Goal: Information Seeking & Learning: Check status

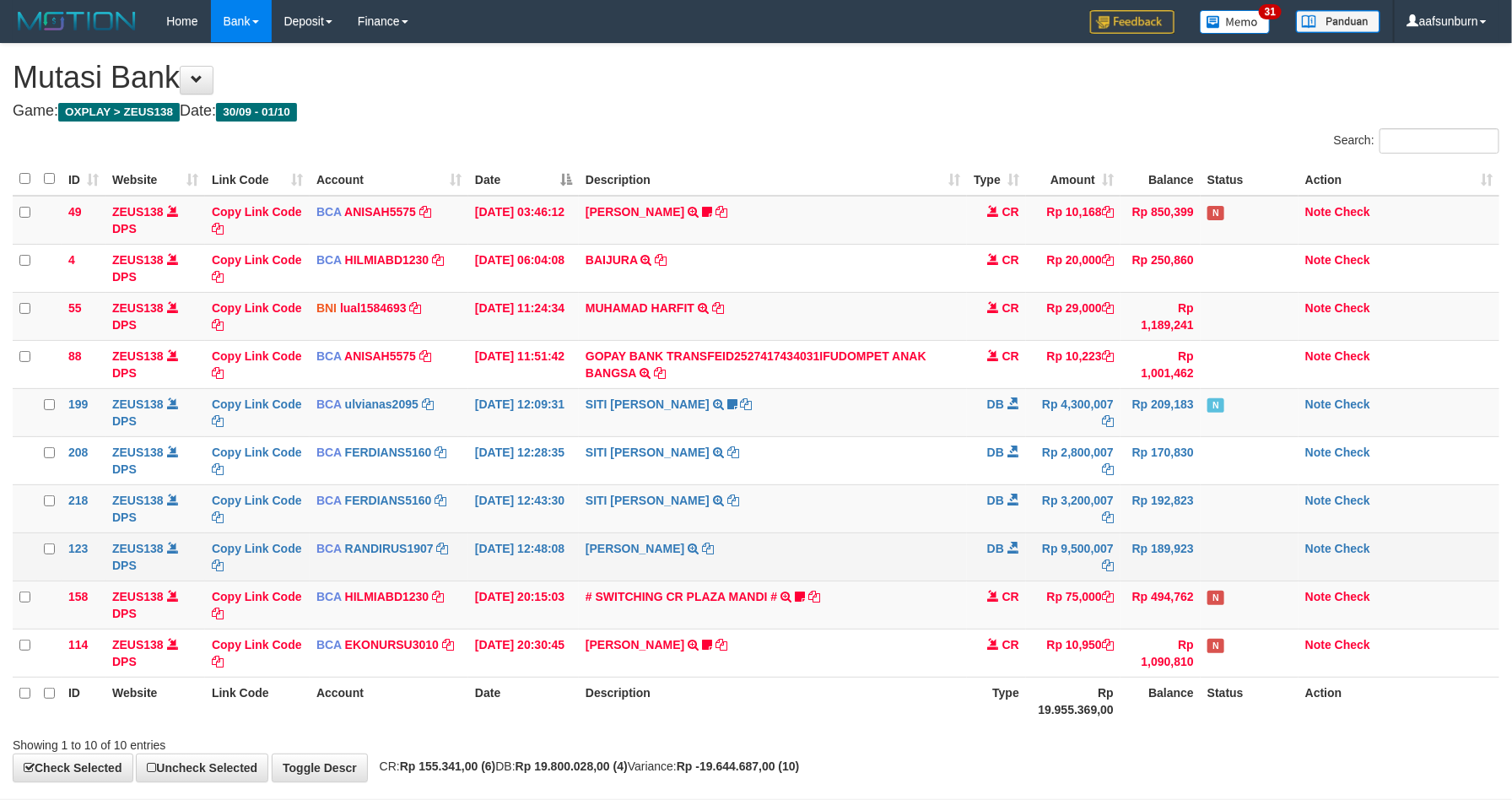
scroll to position [81, 0]
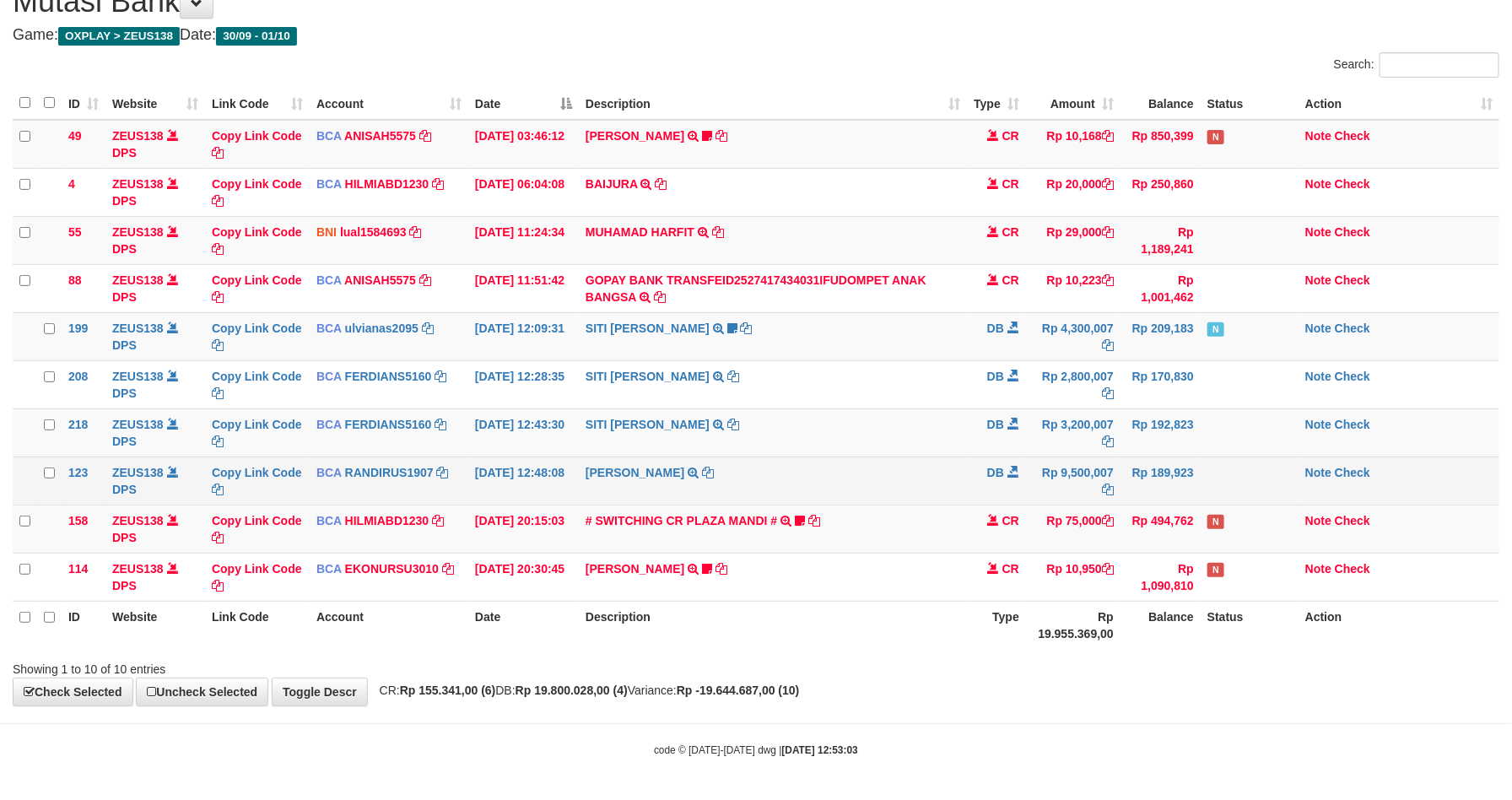
click at [1138, 475] on td "Rp 189,923" at bounding box center [1160, 480] width 80 height 49
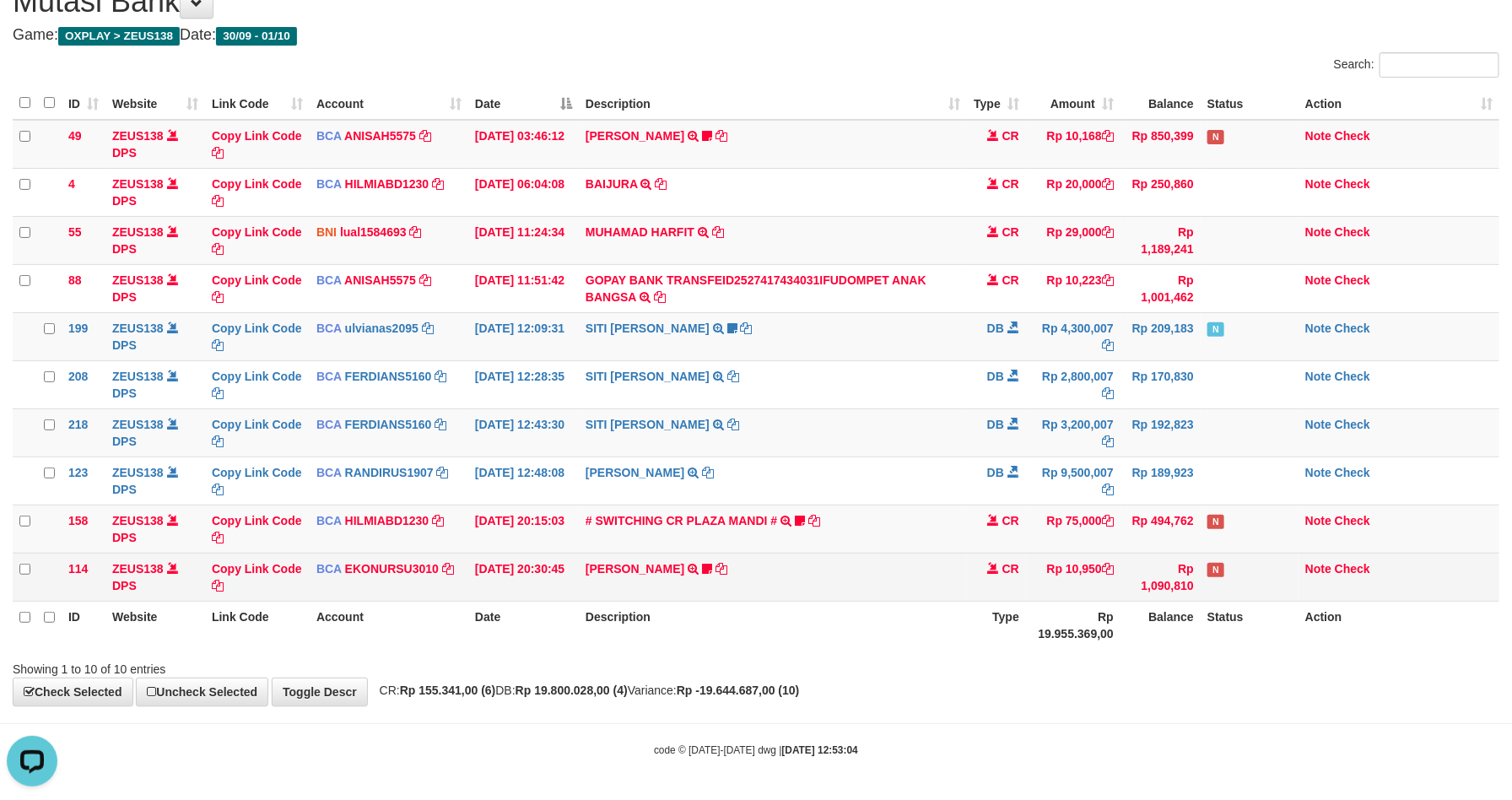
click at [1038, 562] on td "Rp 10,950" at bounding box center [1073, 576] width 94 height 49
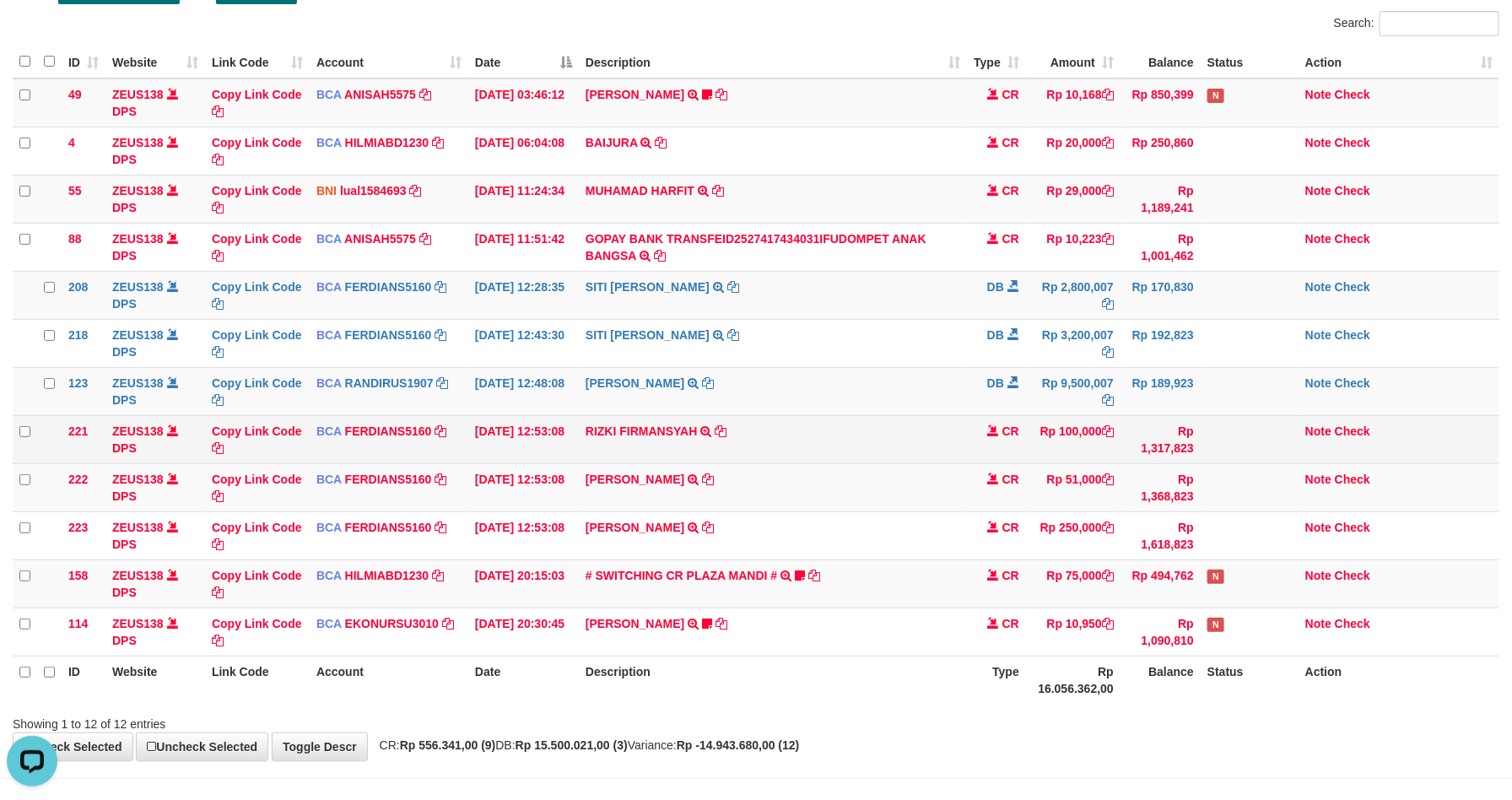
click at [975, 436] on td "CR" at bounding box center [997, 439] width 59 height 49
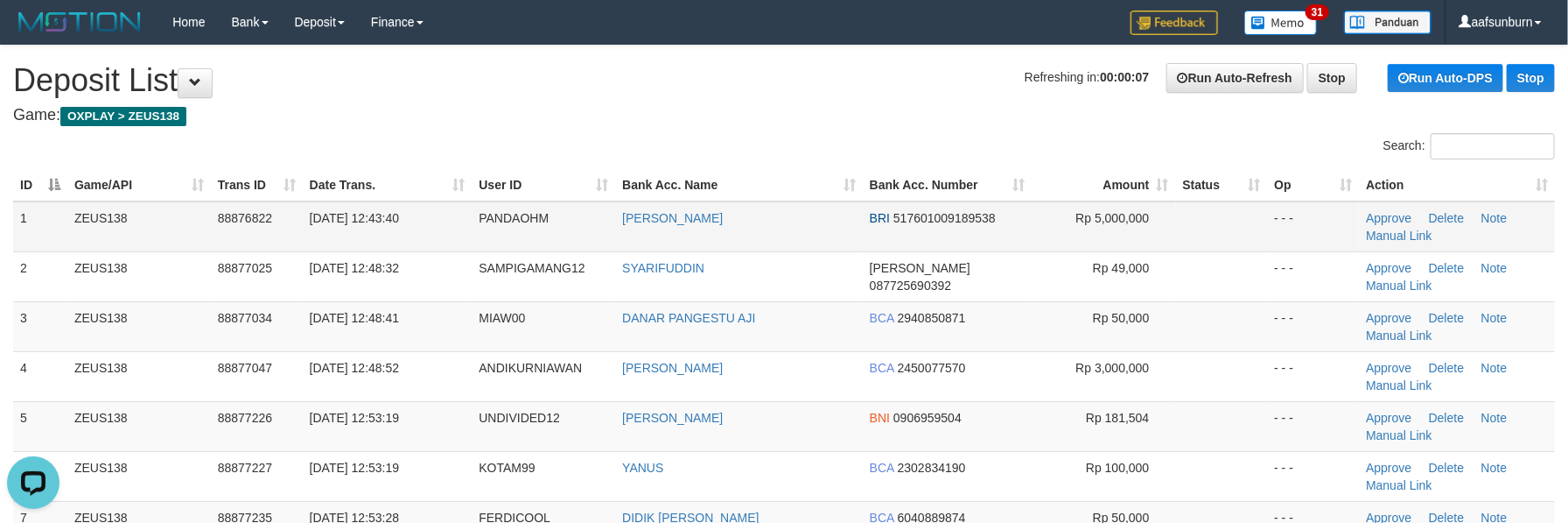
click at [971, 231] on td "BRI 517601009189538" at bounding box center [948, 226] width 170 height 50
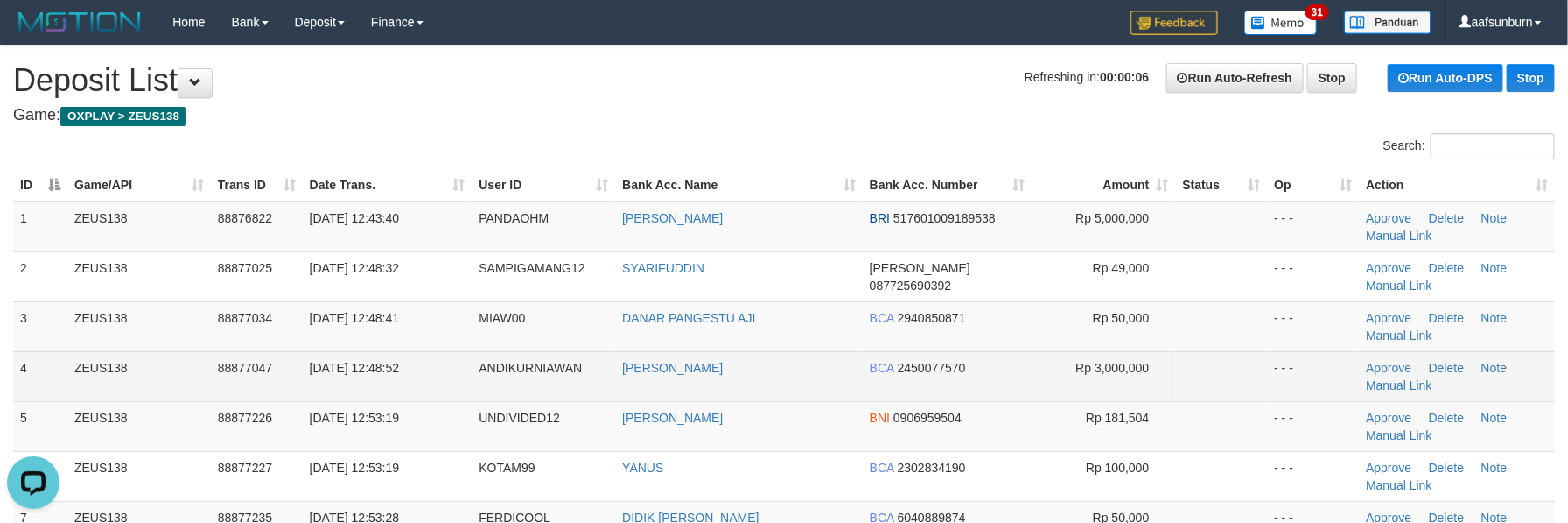
click at [1132, 376] on td "Rp 3,000,000" at bounding box center [1104, 376] width 143 height 50
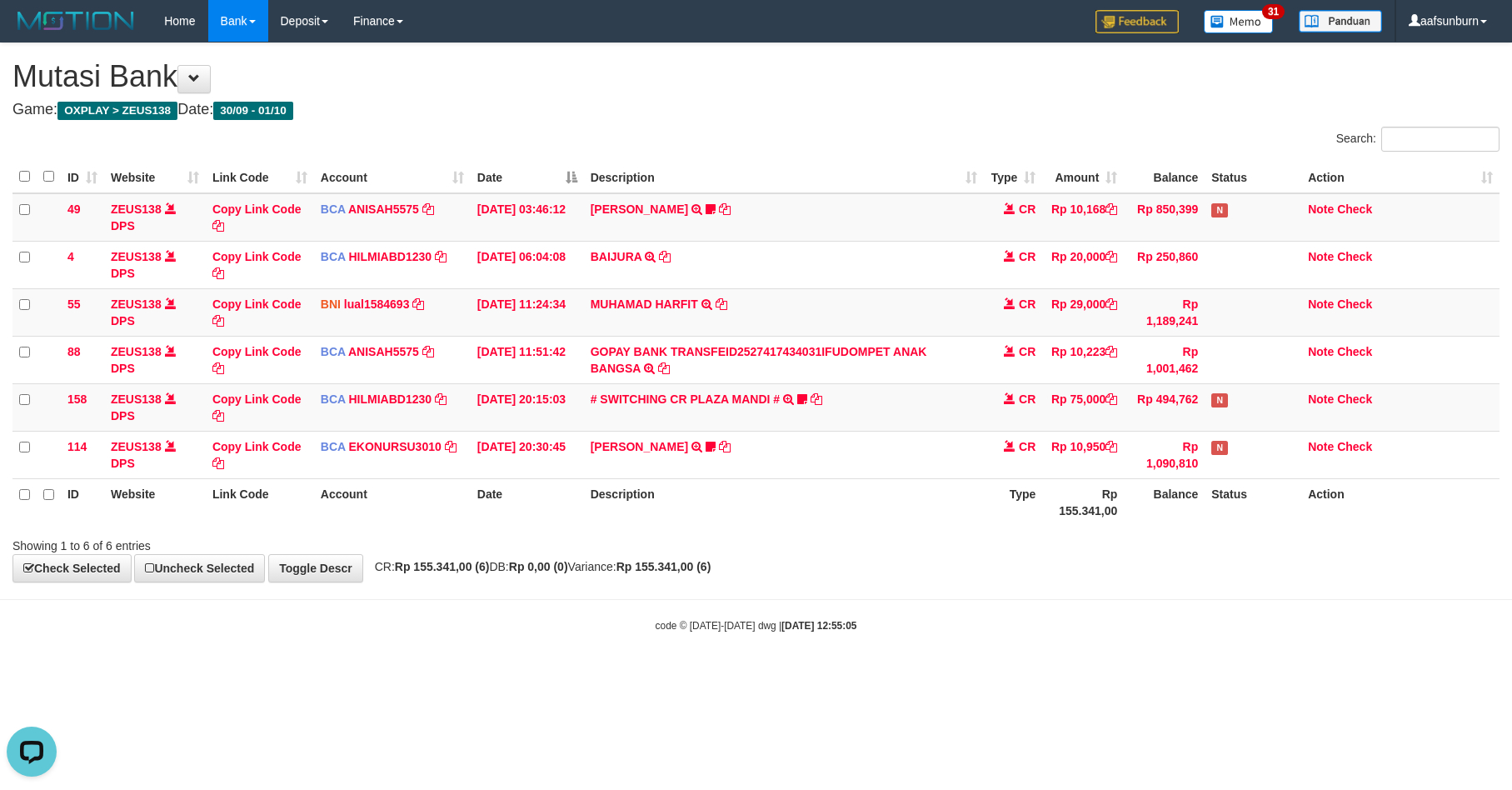
click at [1286, 488] on th "Status" at bounding box center [1253, 502] width 97 height 48
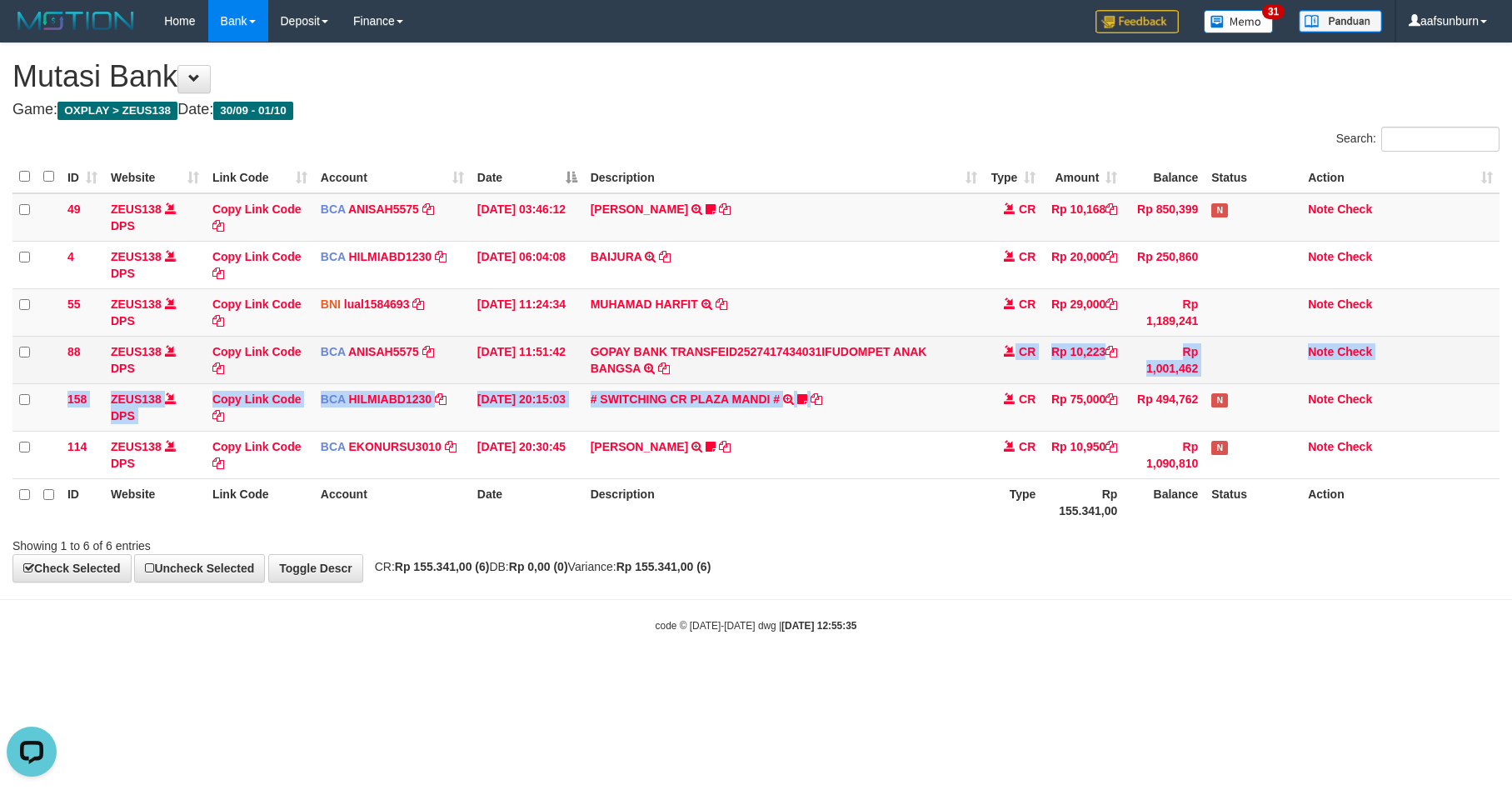
click at [918, 370] on tbody "49 ZEUS138 DPS Copy Link Code BCA ANISAH5575 DPS ANISAH mutasi_20251001_3827 | …" at bounding box center [755, 336] width 1487 height 286
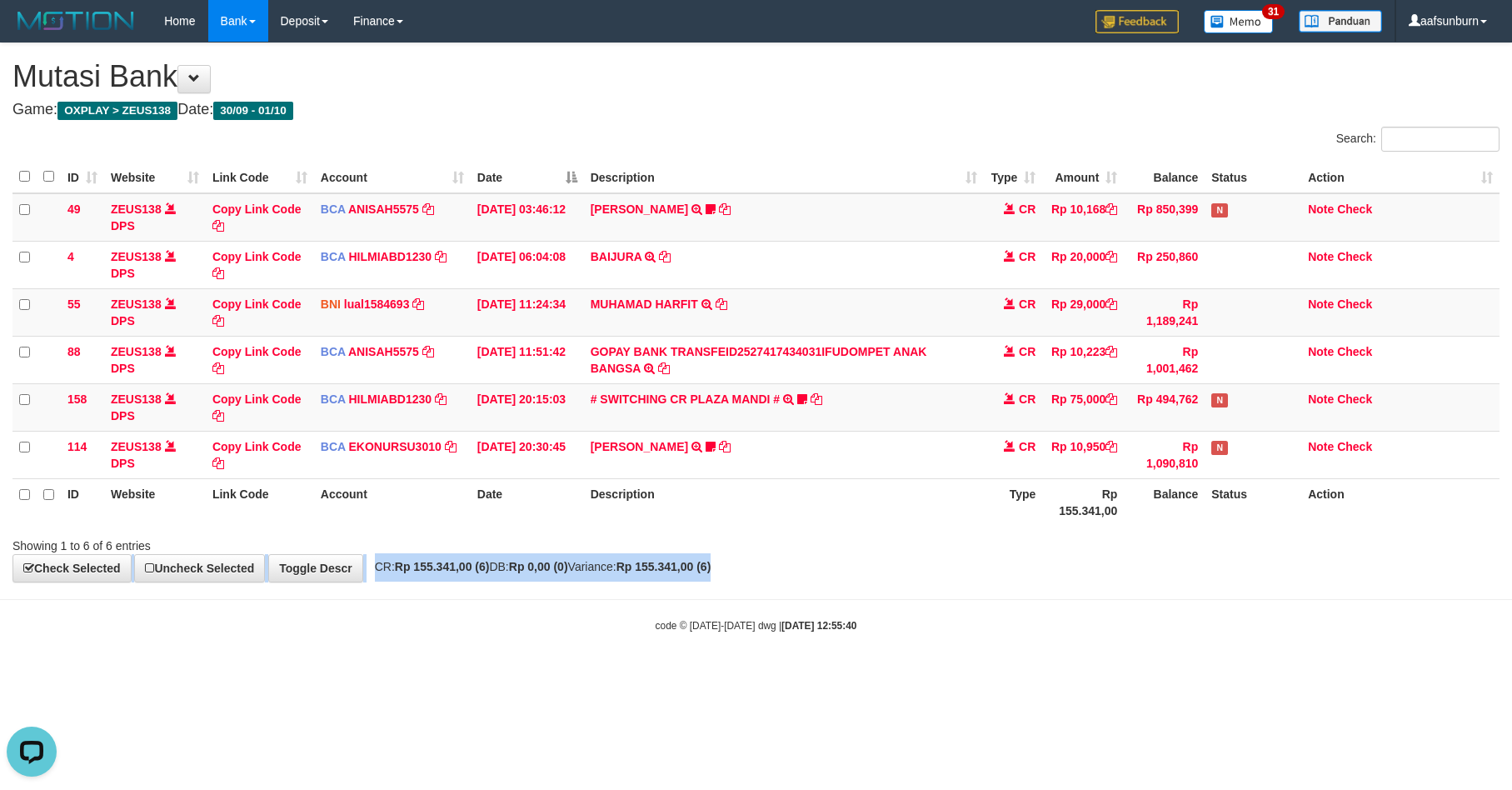
click at [1108, 555] on div "**********" at bounding box center [756, 312] width 1512 height 538
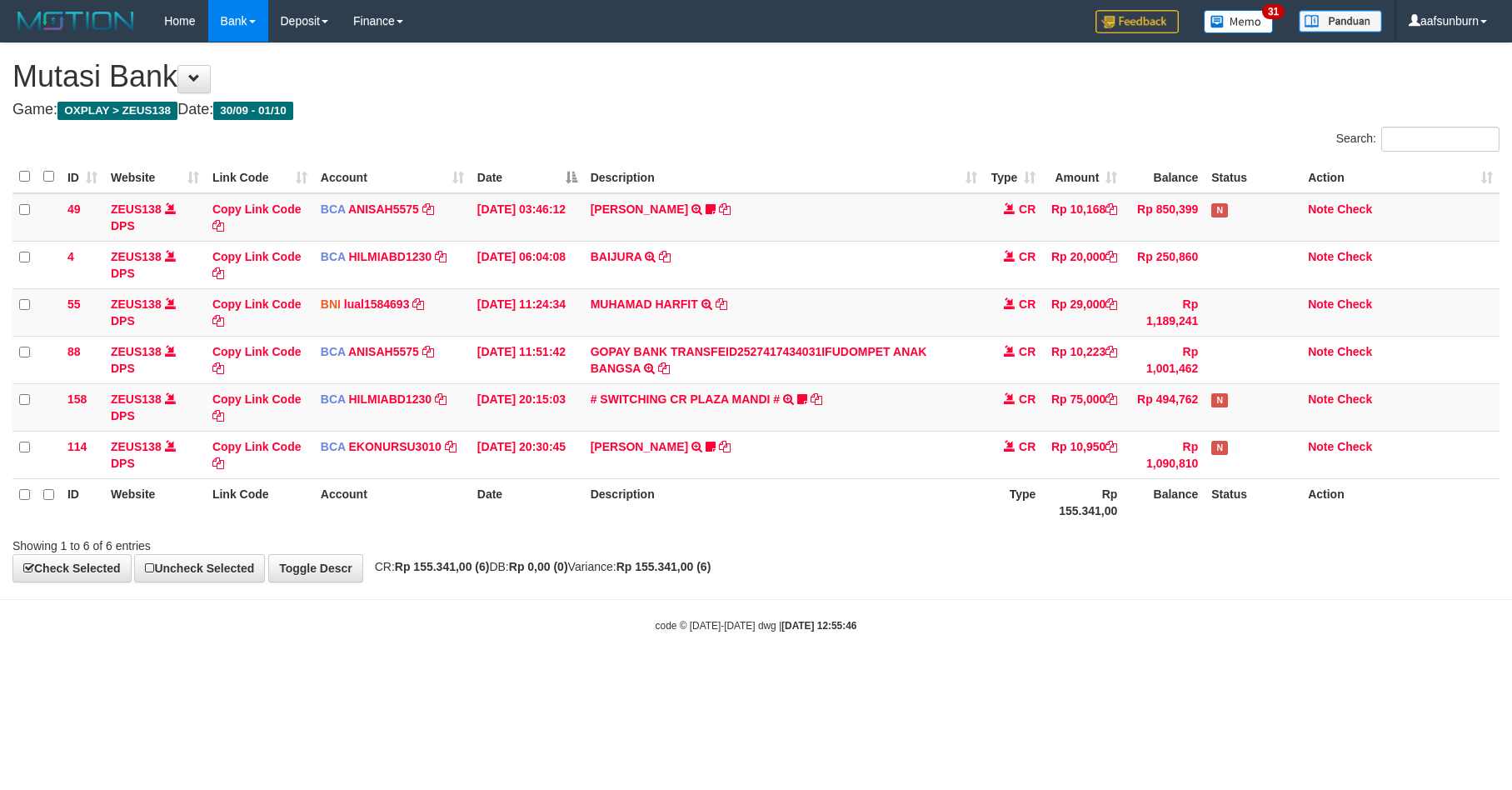
click at [1058, 610] on body "Toggle navigation Home Bank Account List Load By Website Group [OXPLAY] ZEUS138…" at bounding box center [756, 337] width 1512 height 674
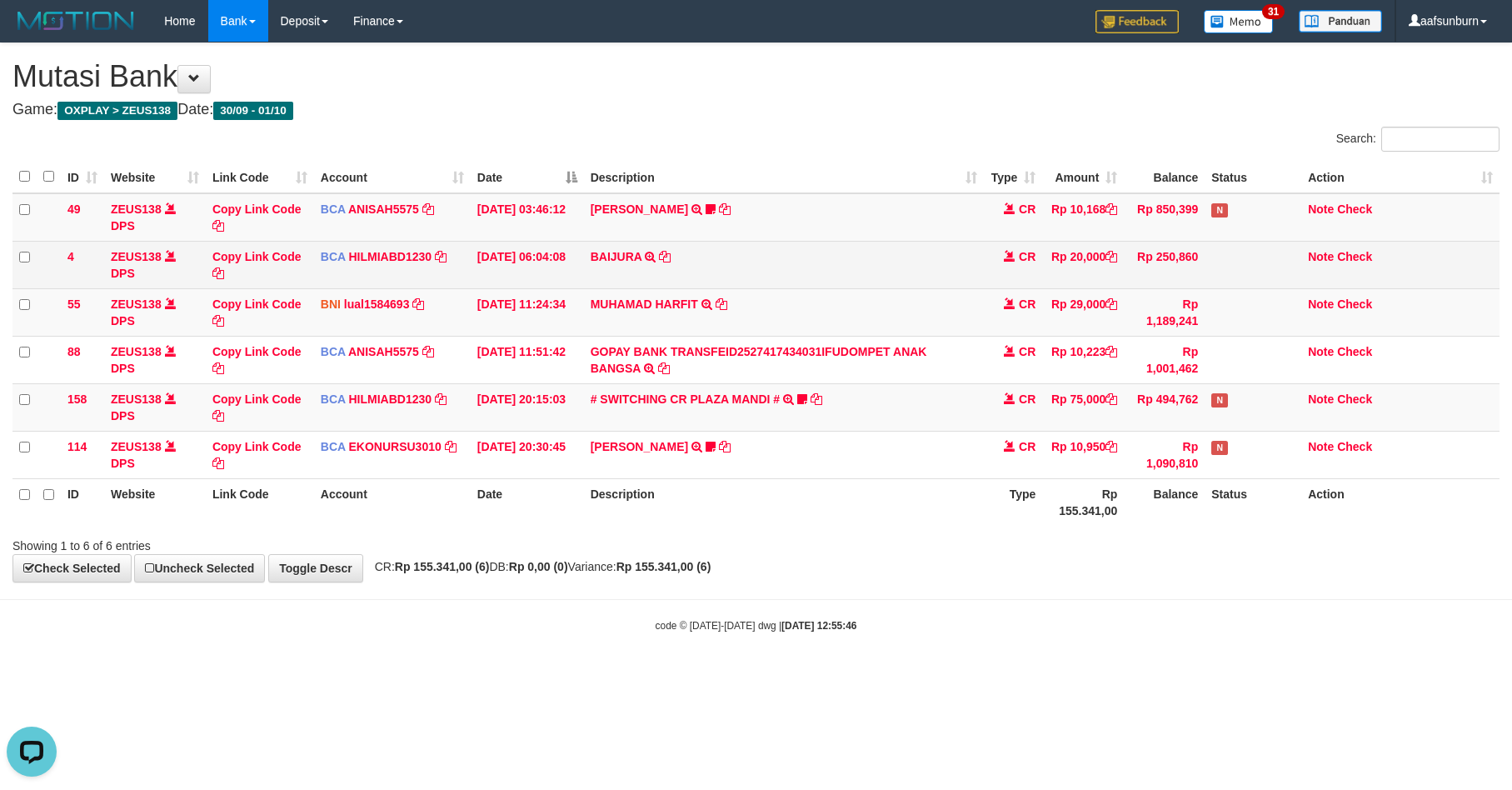
click at [409, 239] on td "BCA ANISAH5575 DPS ANISAH mutasi_20251001_3827 | 49 mutasi_20251001_3827 | 49" at bounding box center [392, 217] width 157 height 48
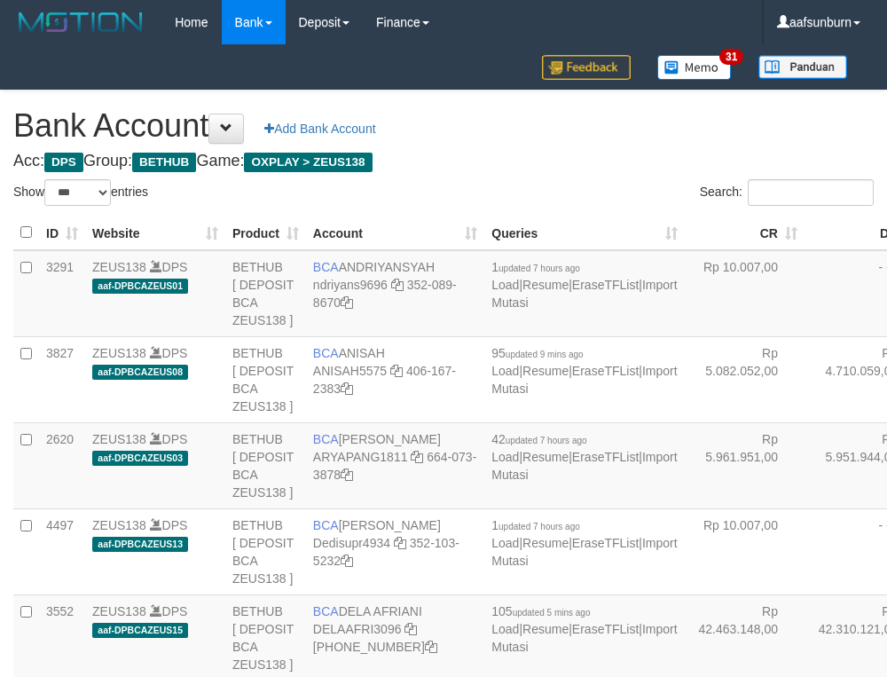
select select "***"
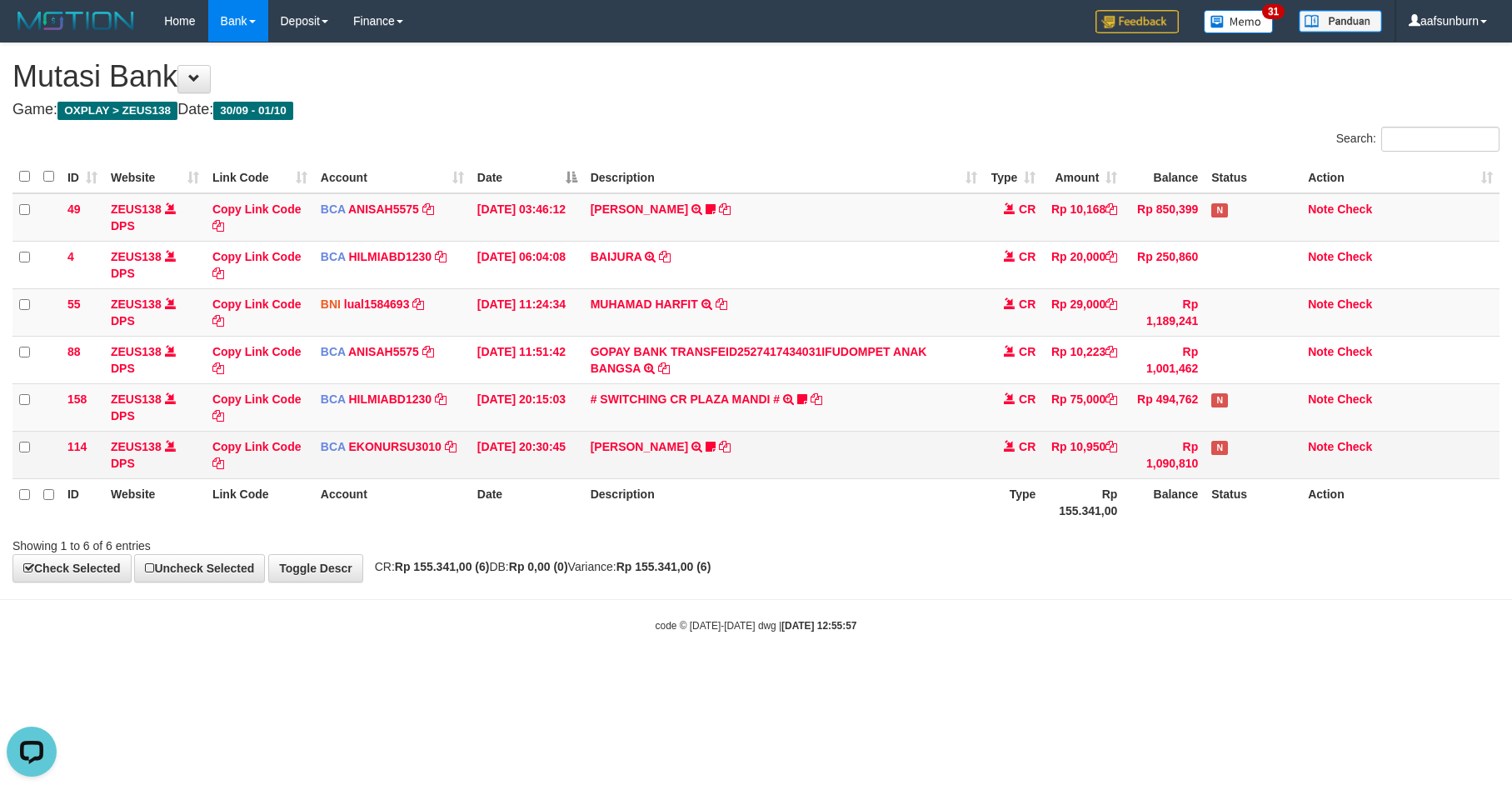
click at [843, 475] on td "AHMAD AGUSTI TRSF E-BANKING CR 3009/FTSCY/WS95051 10950.002025093089200473 TRFD…" at bounding box center [784, 455] width 401 height 48
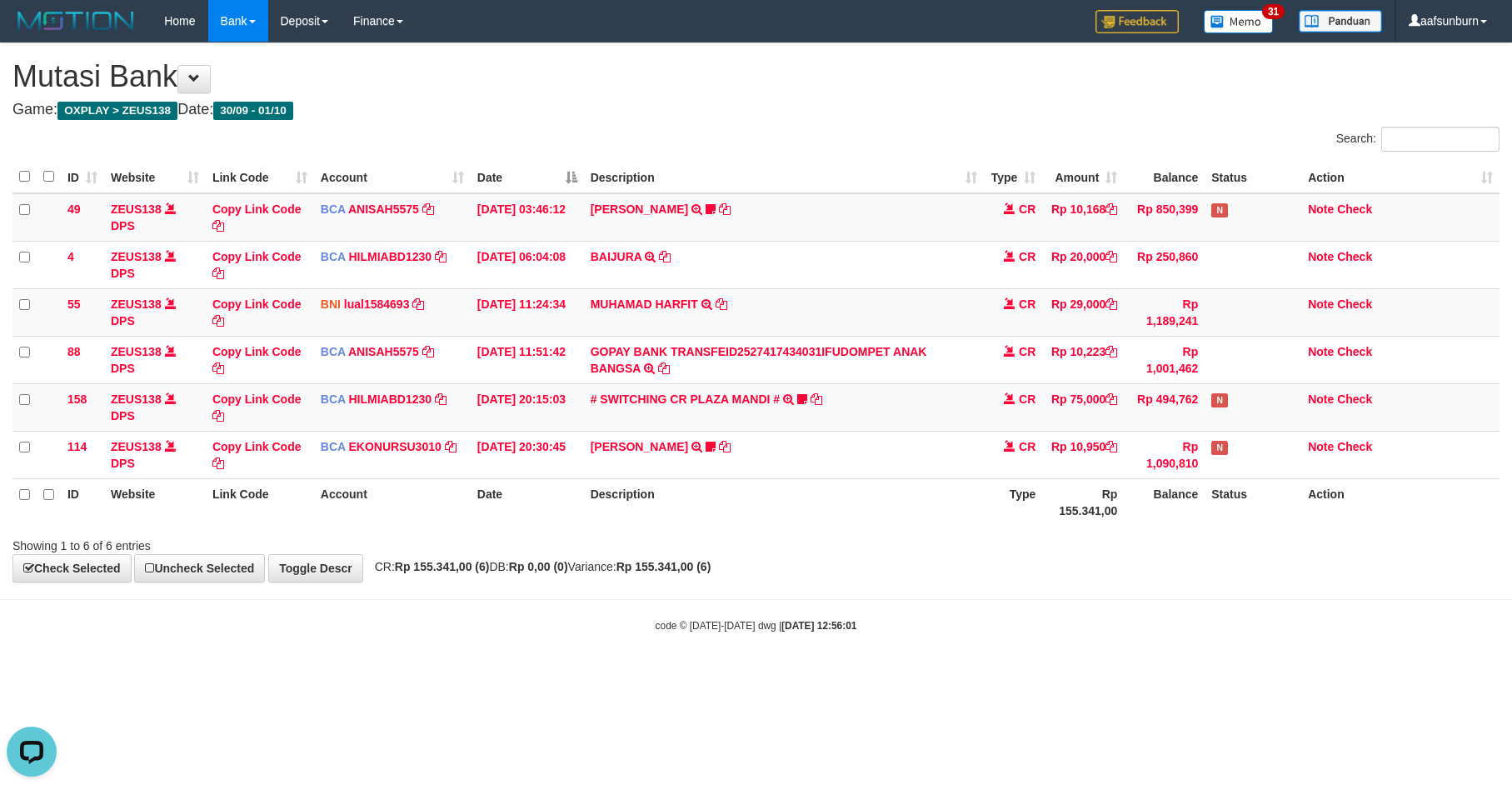
click at [1086, 600] on body "Toggle navigation Home Bank Account List Load By Website Group [OXPLAY] ZEUS138…" at bounding box center [756, 337] width 1512 height 674
click at [1082, 598] on body "Toggle navigation Home Bank Account List Load By Website Group [OXPLAY] ZEUS138…" at bounding box center [756, 337] width 1512 height 674
click at [1072, 588] on body "Toggle navigation Home Bank Account List Load By Website Group [OXPLAY] ZEUS138…" at bounding box center [756, 337] width 1512 height 674
click at [1066, 571] on div "**********" at bounding box center [756, 312] width 1512 height 538
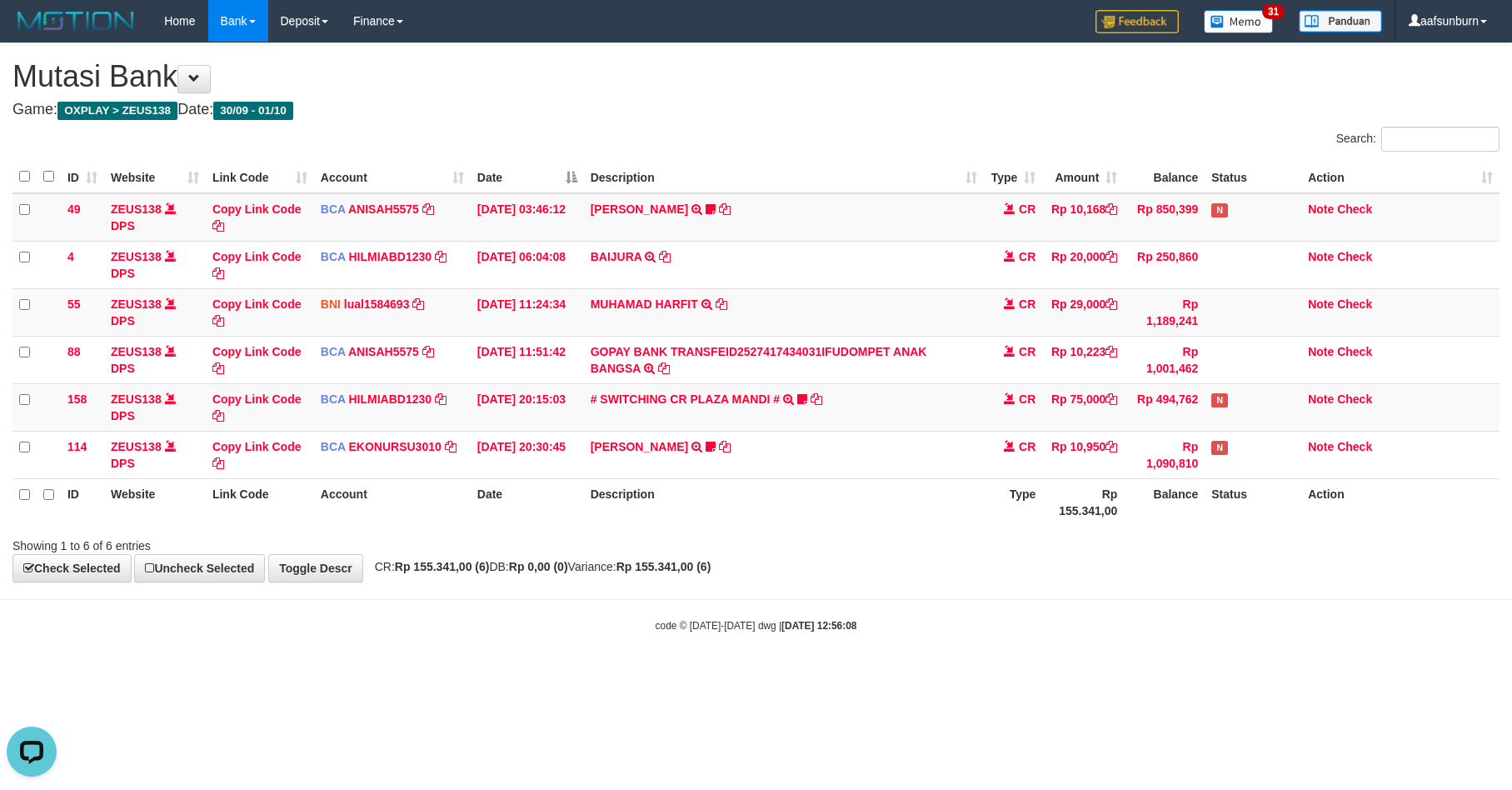
click at [1067, 579] on div "**********" at bounding box center [756, 312] width 1512 height 538
click at [1051, 560] on div "**********" at bounding box center [756, 312] width 1512 height 538
click at [1037, 530] on div "ID Website Link Code Account Date Description Type Amount Balance Status Action…" at bounding box center [756, 343] width 1512 height 375
click at [1023, 503] on th "Type" at bounding box center [1013, 502] width 58 height 48
click at [1025, 503] on th "Type" at bounding box center [1013, 502] width 58 height 48
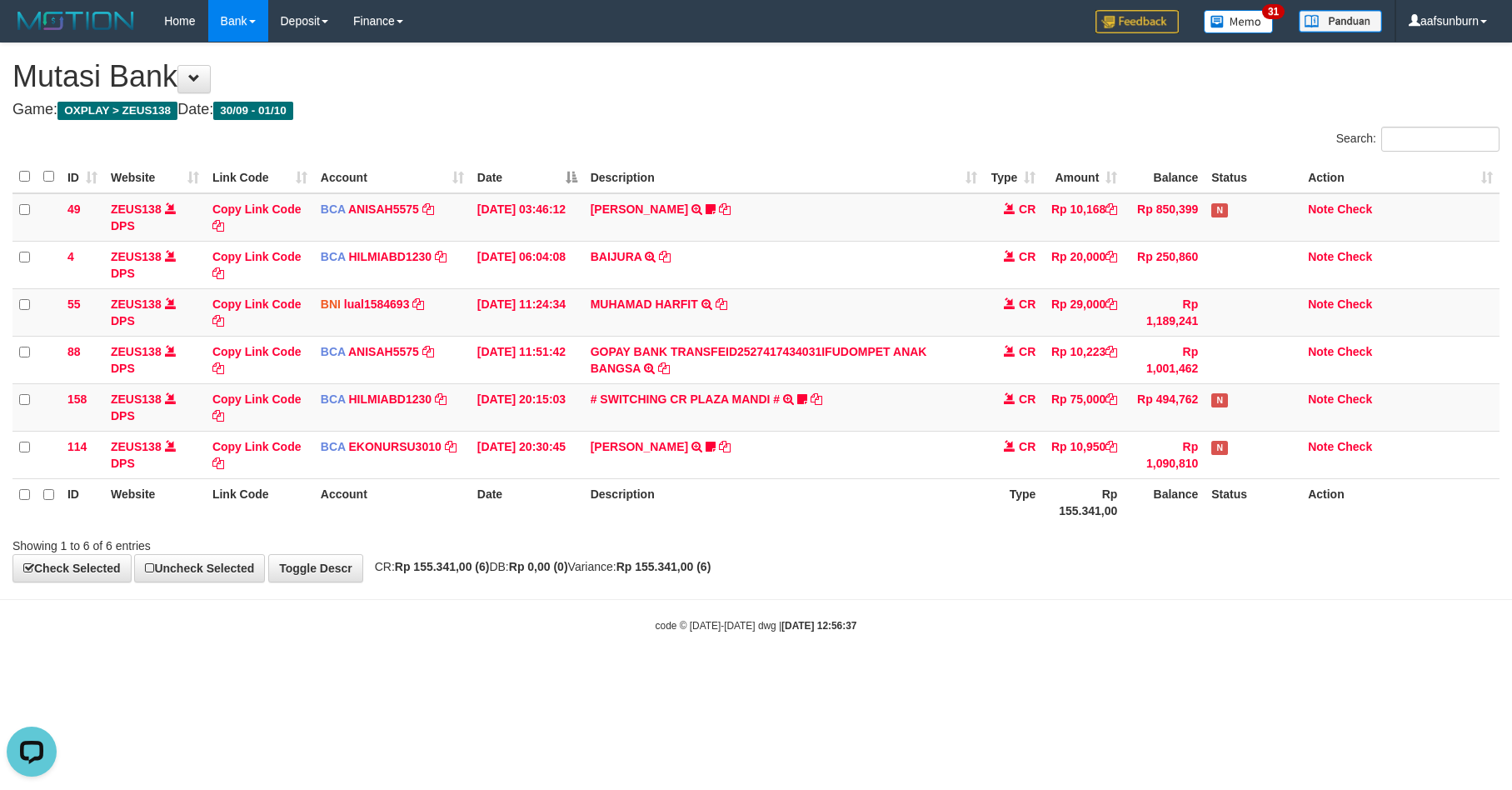
click at [1043, 612] on body "Toggle navigation Home Bank Account List Load By Website Group [OXPLAY] ZEUS138…" at bounding box center [756, 337] width 1512 height 674
click at [1017, 600] on hr at bounding box center [756, 599] width 1512 height 1
click at [1017, 611] on body "Toggle navigation Home Bank Account List Load By Website Group [OXPLAY] ZEUS138…" at bounding box center [756, 337] width 1512 height 674
click at [958, 335] on tbody "49 ZEUS138 DPS Copy Link Code BCA ANISAH5575 DPS ANISAH mutasi_20251001_3827 | …" at bounding box center [755, 336] width 1487 height 286
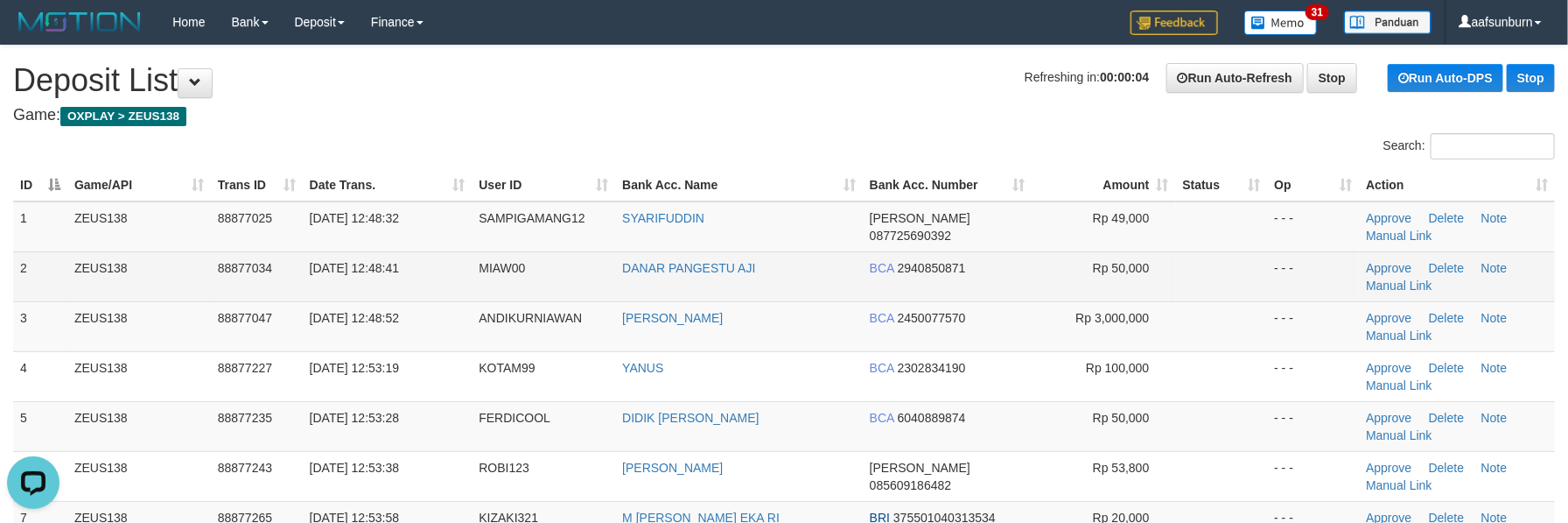
click at [958, 268] on span "2940850871" at bounding box center [931, 267] width 68 height 14
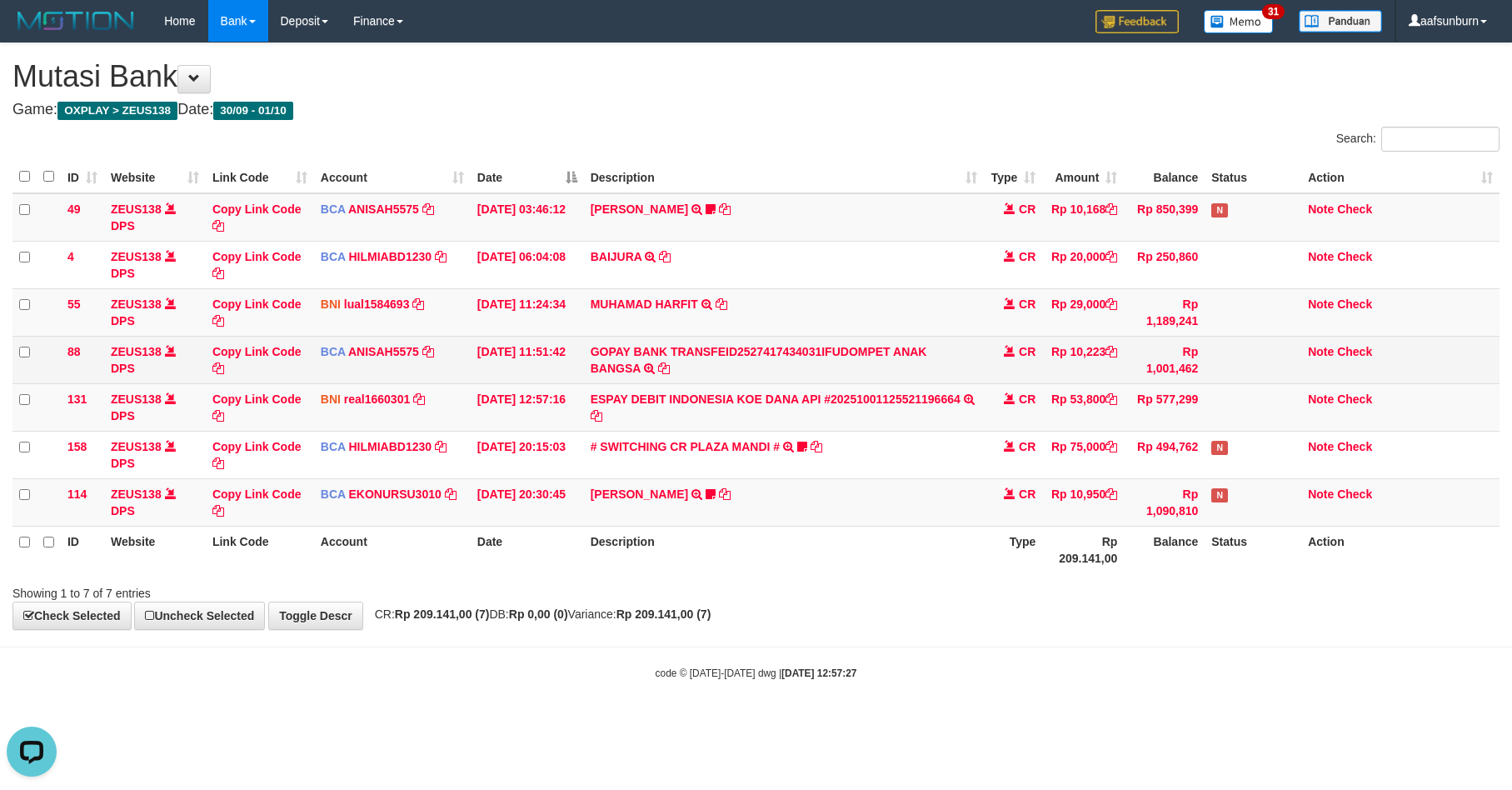
click at [1104, 348] on td "Rp 10,223" at bounding box center [1083, 359] width 82 height 48
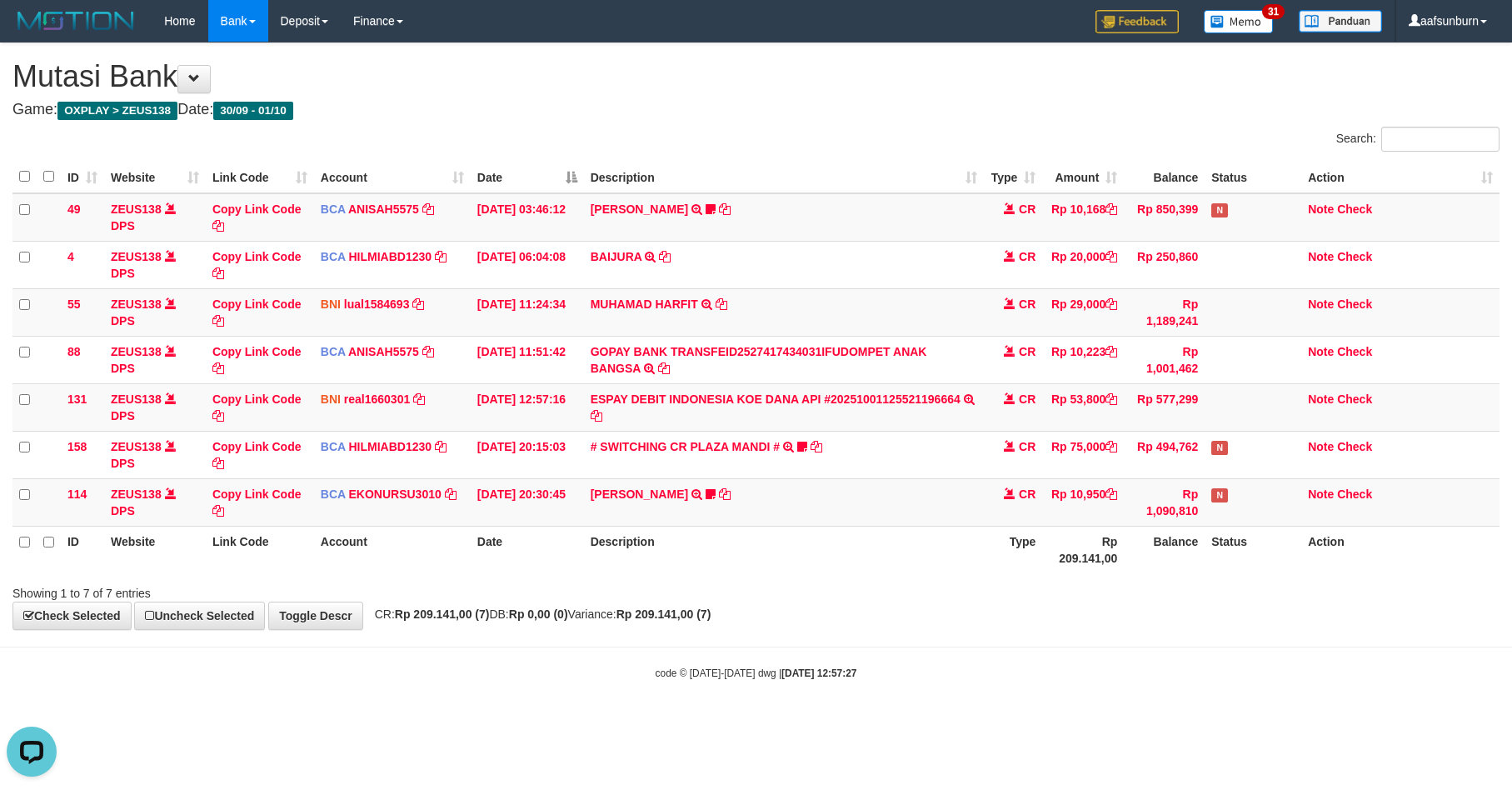
copy td "10,223"
click at [918, 533] on th "Description" at bounding box center [784, 550] width 401 height 48
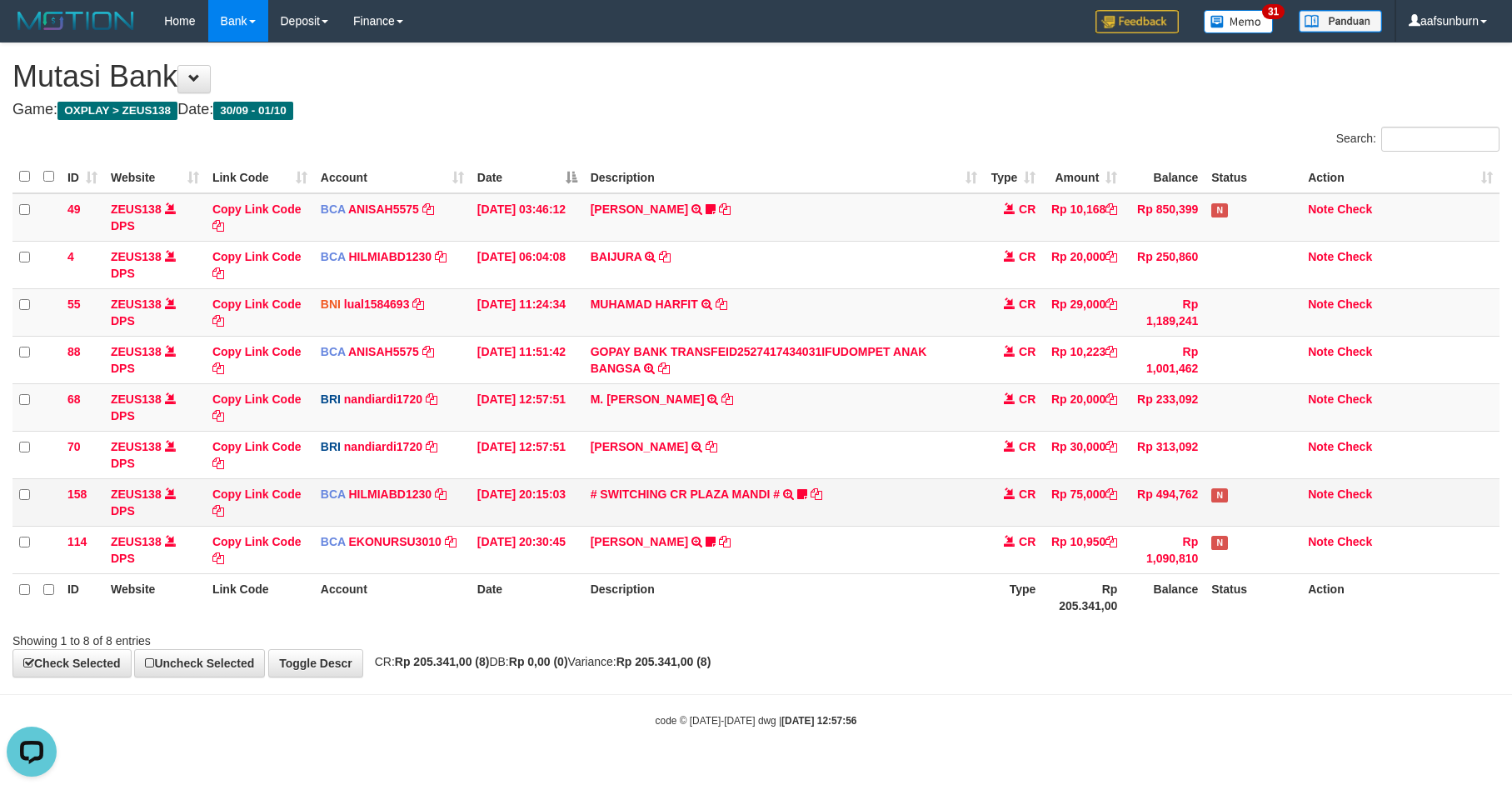
click at [991, 498] on td "CR" at bounding box center [1013, 502] width 58 height 48
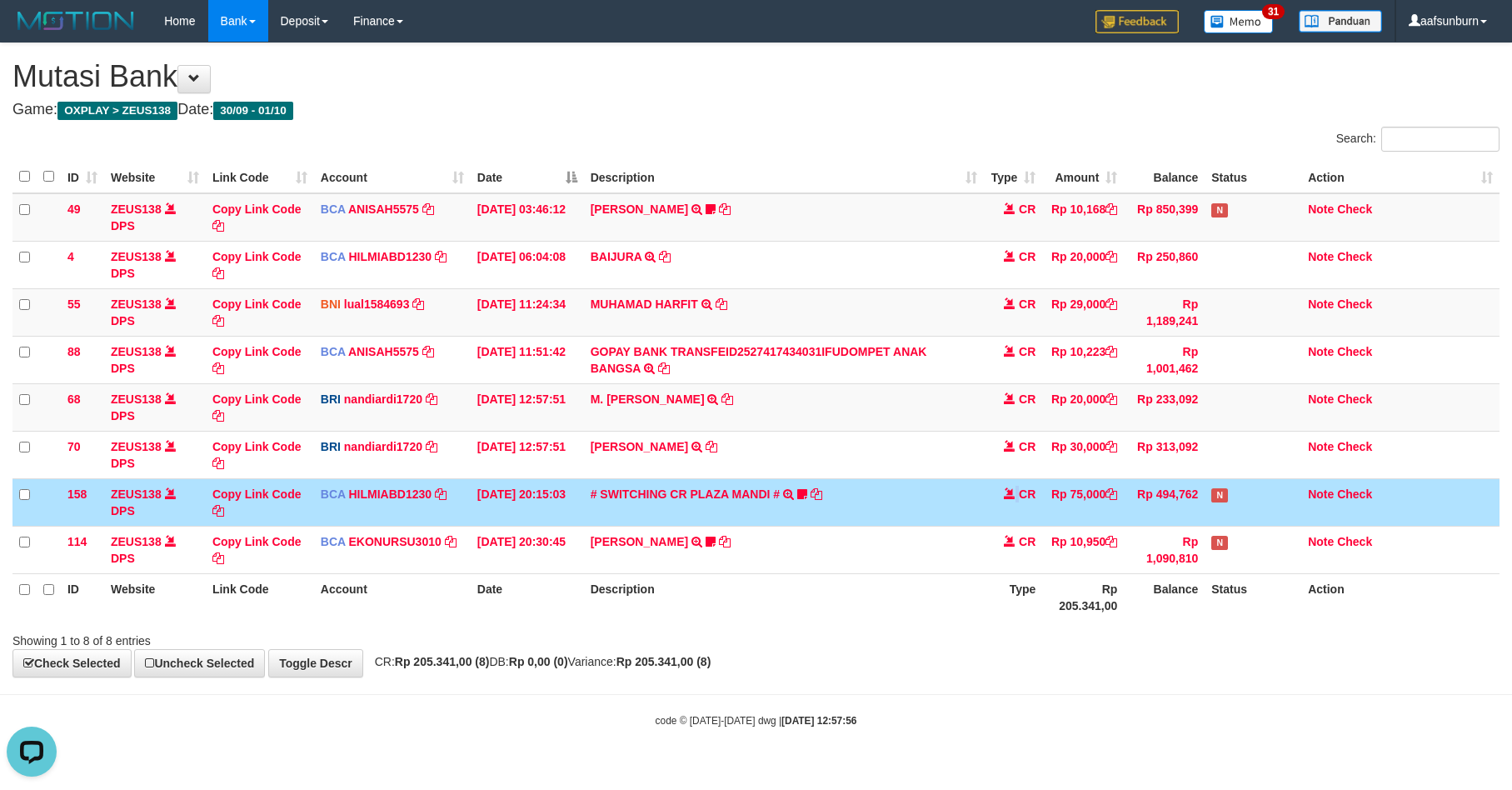
click at [991, 498] on td "CR" at bounding box center [1013, 502] width 58 height 48
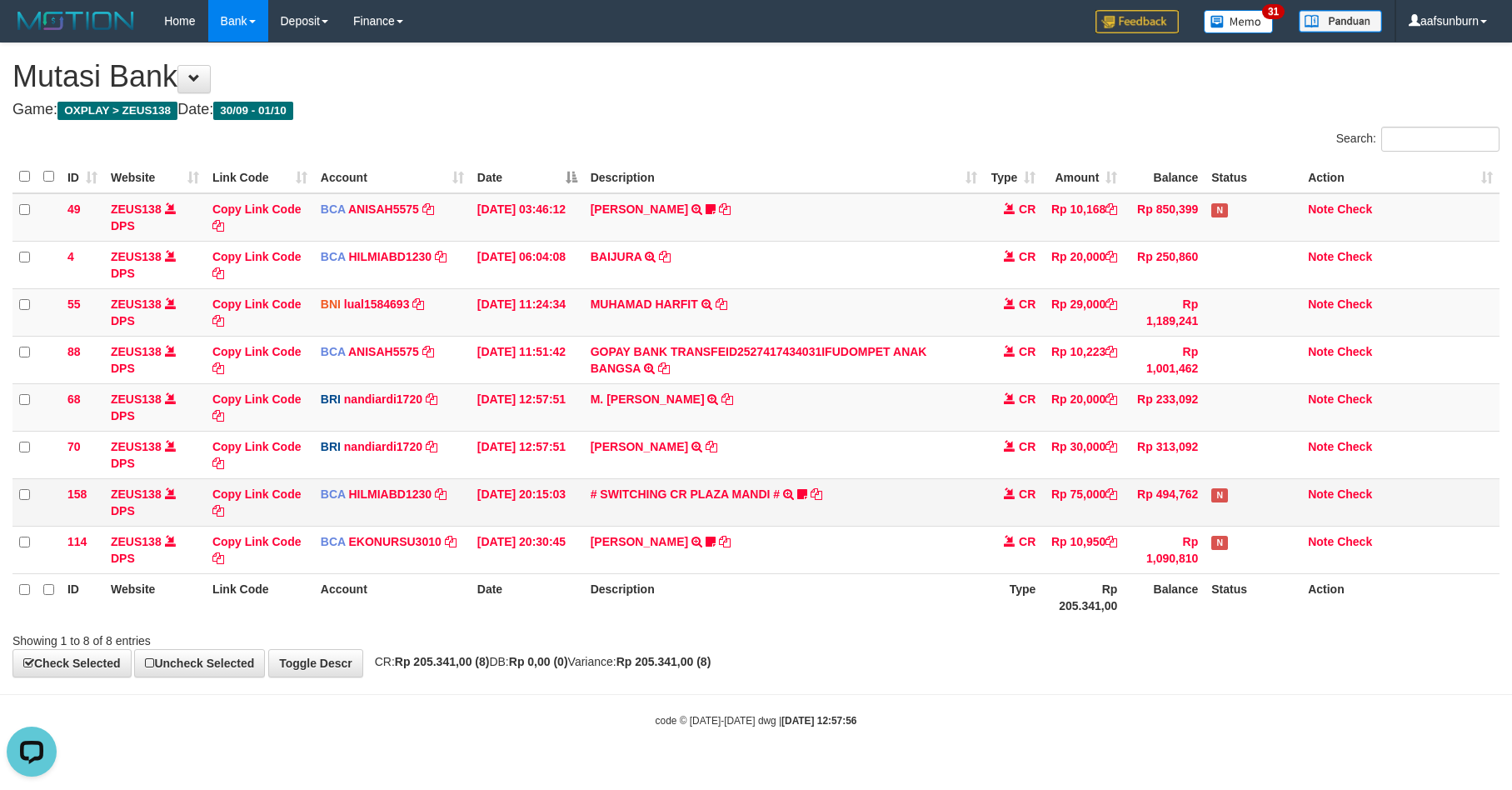
click at [955, 486] on td "# SWITCHING CR PLAZA MANDI # SWITCHING CR TRF TUPARDI 008 PLAZA MANDI 185000420…" at bounding box center [784, 502] width 401 height 48
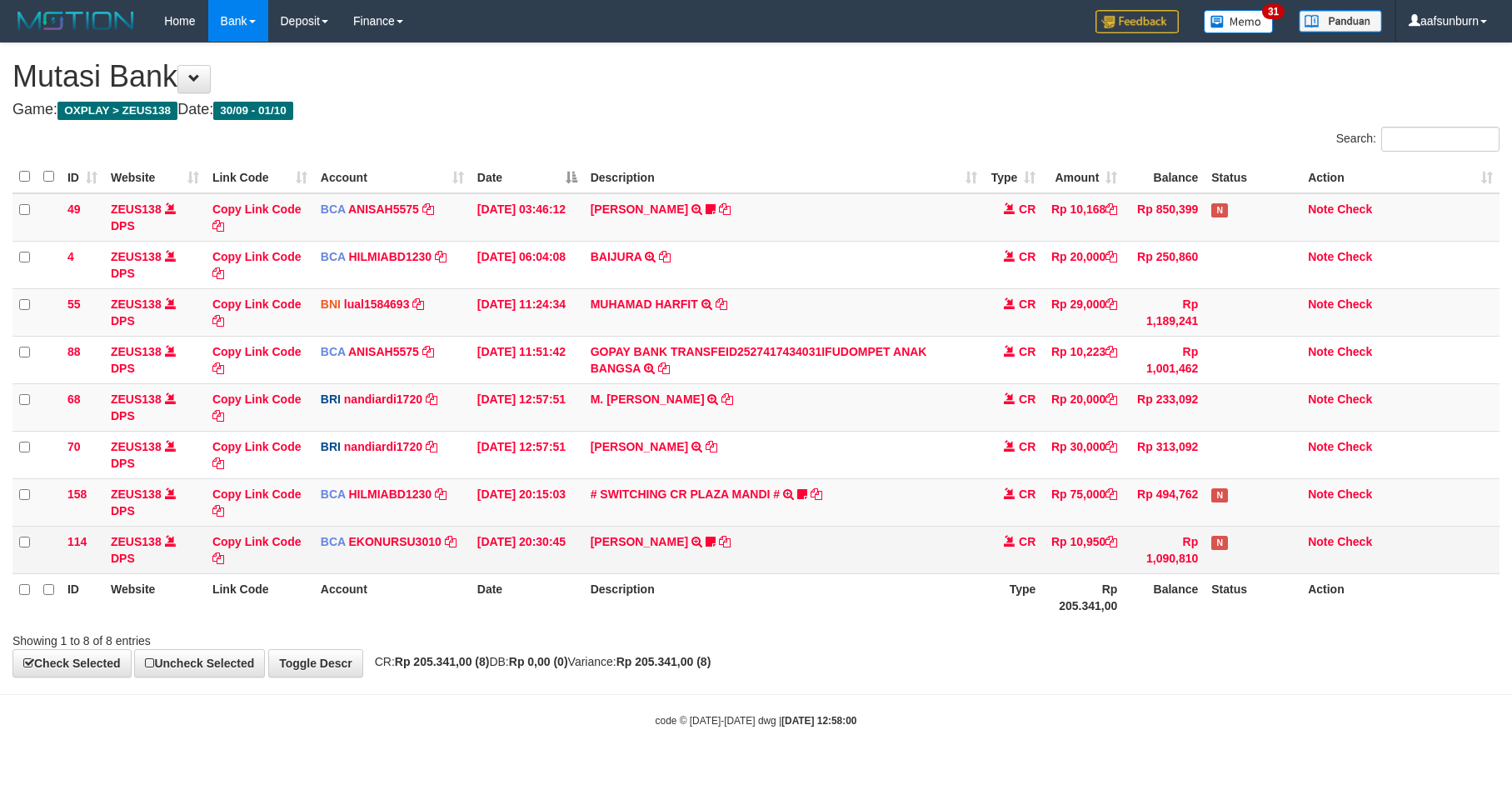
click at [836, 477] on td "[PERSON_NAME] TRANSFER NBMB [PERSON_NAME] EMSARDI TO NANDI ARDIANSYAH" at bounding box center [784, 455] width 401 height 48
click at [1071, 546] on td "Rp 10,950" at bounding box center [1083, 550] width 82 height 48
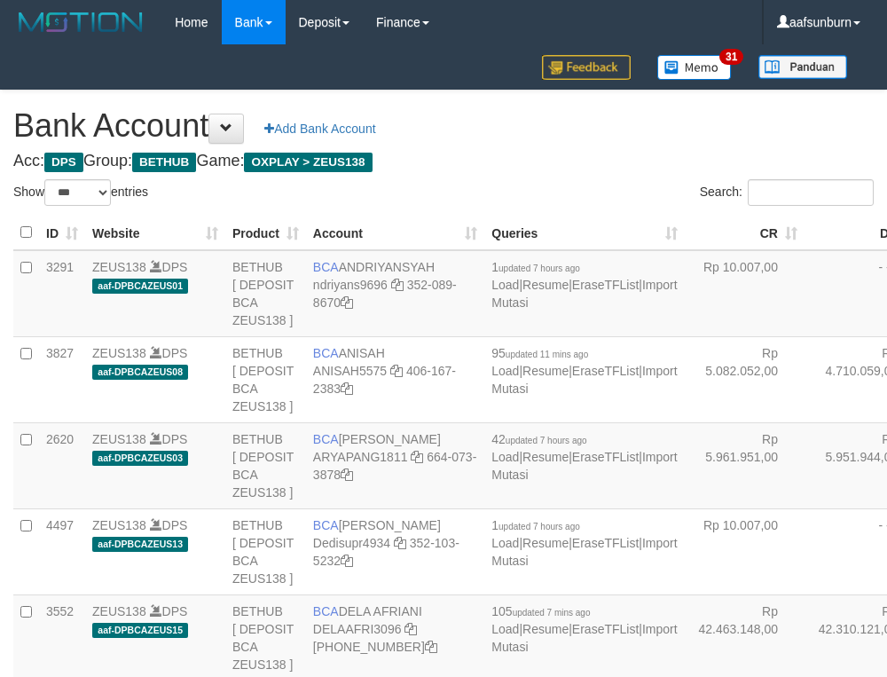
select select "***"
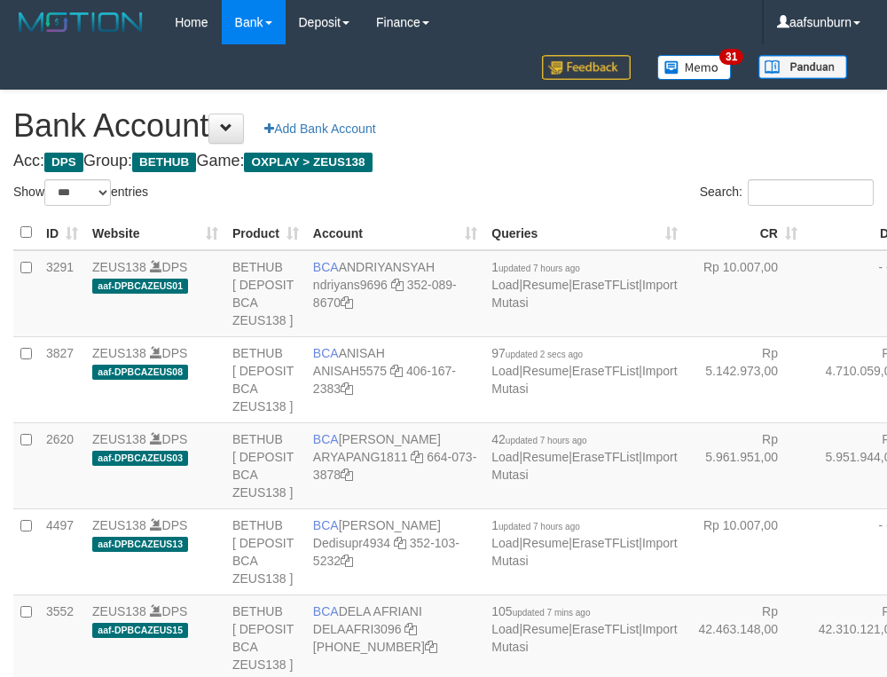
select select "***"
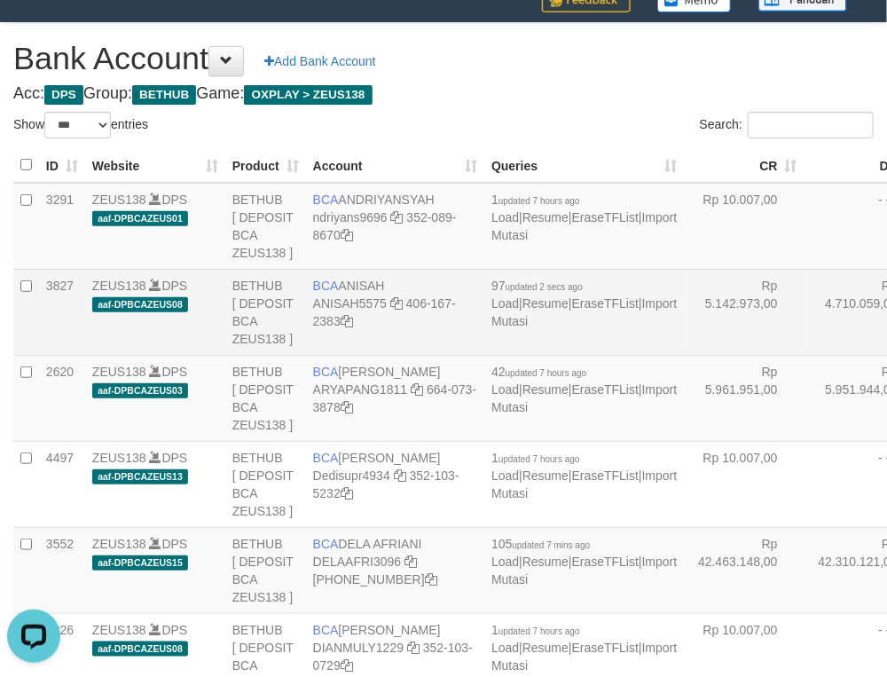
drag, startPoint x: 734, startPoint y: 279, endPoint x: 561, endPoint y: 367, distance: 194.0
click at [805, 270] on td "- - -" at bounding box center [865, 226] width 120 height 87
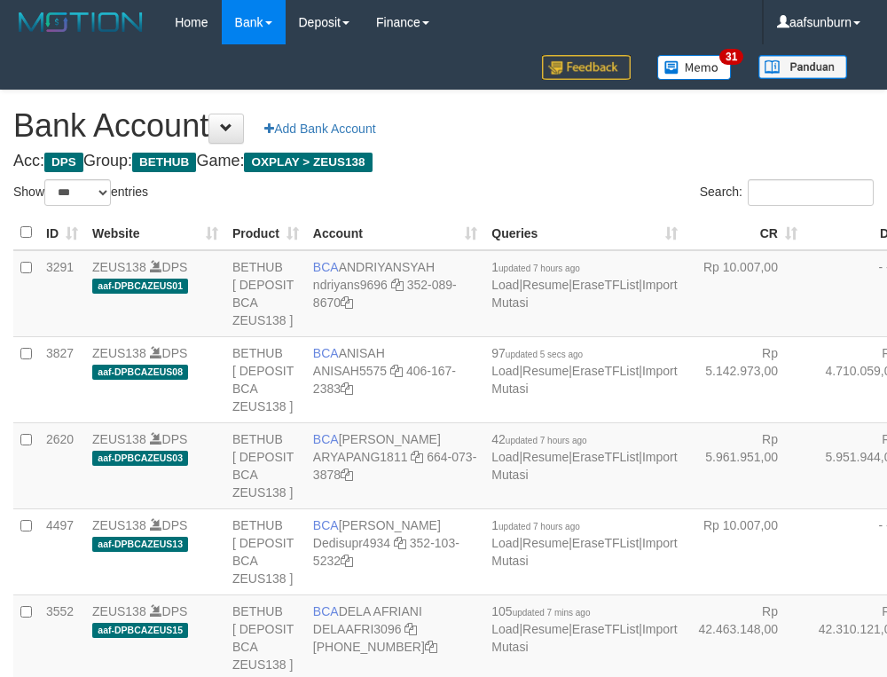
select select "***"
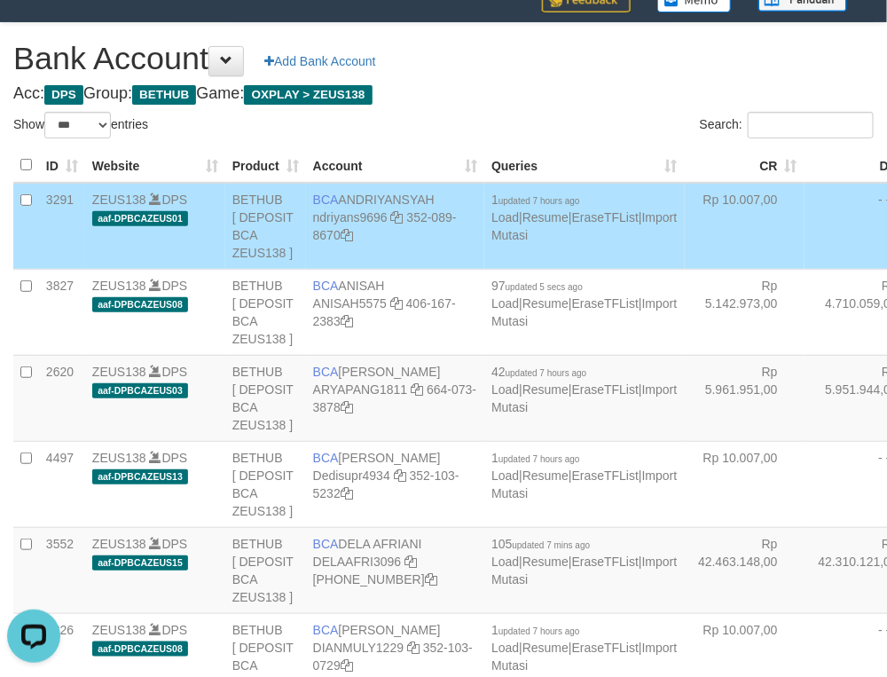
scroll to position [2300, 0]
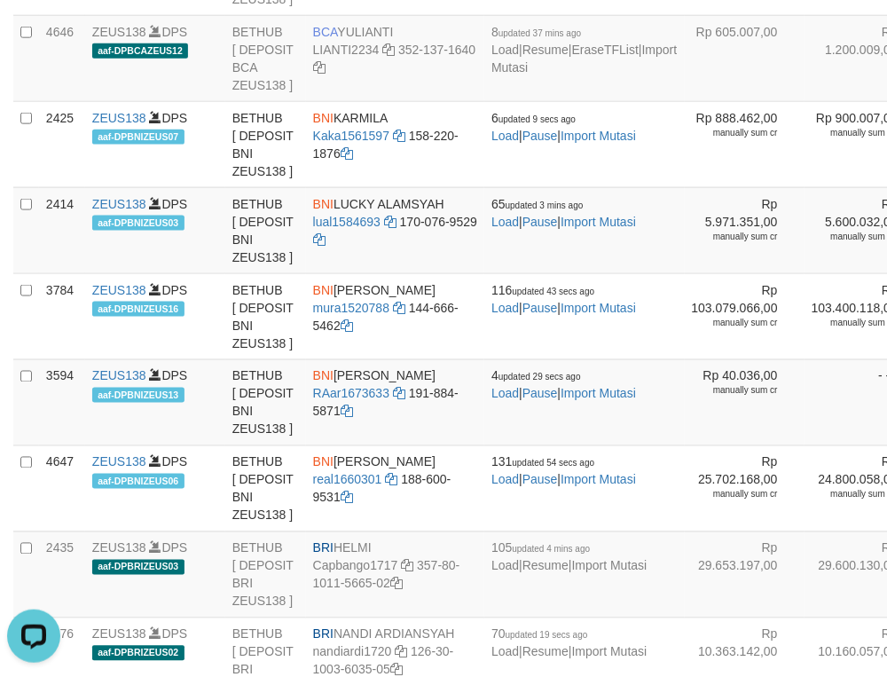
drag, startPoint x: 786, startPoint y: 282, endPoint x: 676, endPoint y: 331, distance: 120.3
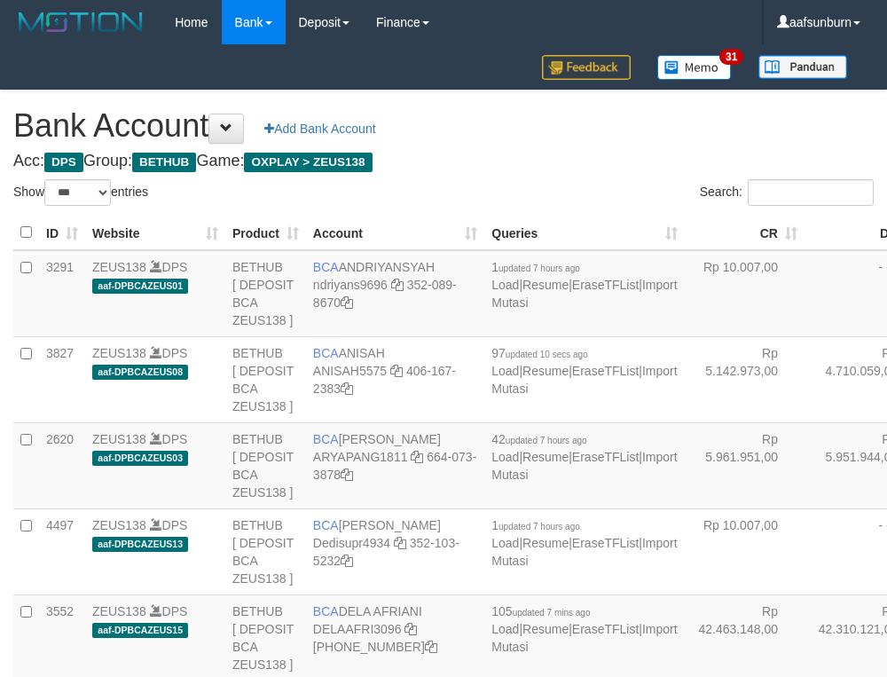
select select "***"
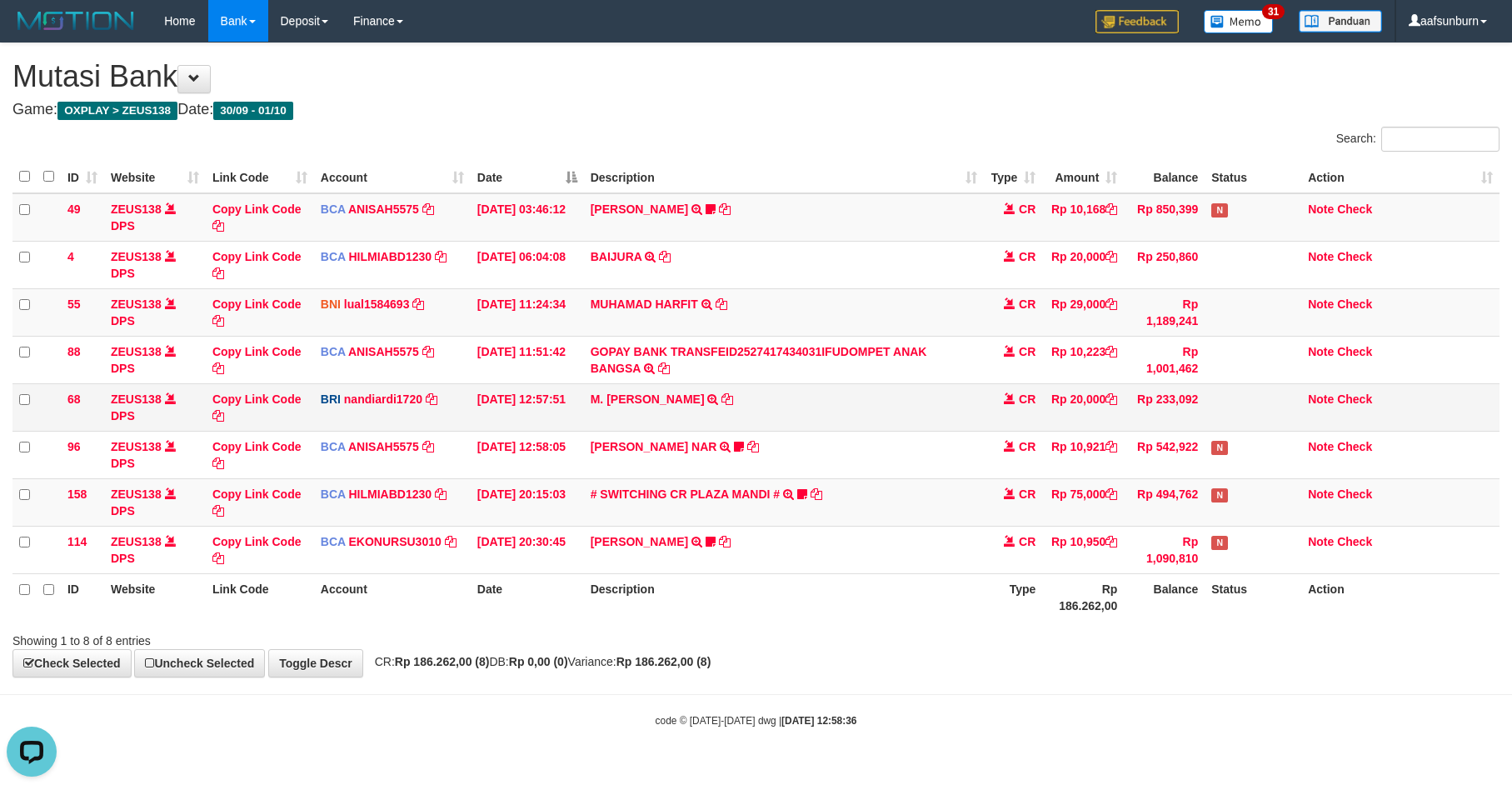
drag, startPoint x: 1070, startPoint y: 400, endPoint x: 1063, endPoint y: 385, distance: 16.6
click at [1068, 397] on td "Rp 20,000" at bounding box center [1083, 407] width 82 height 48
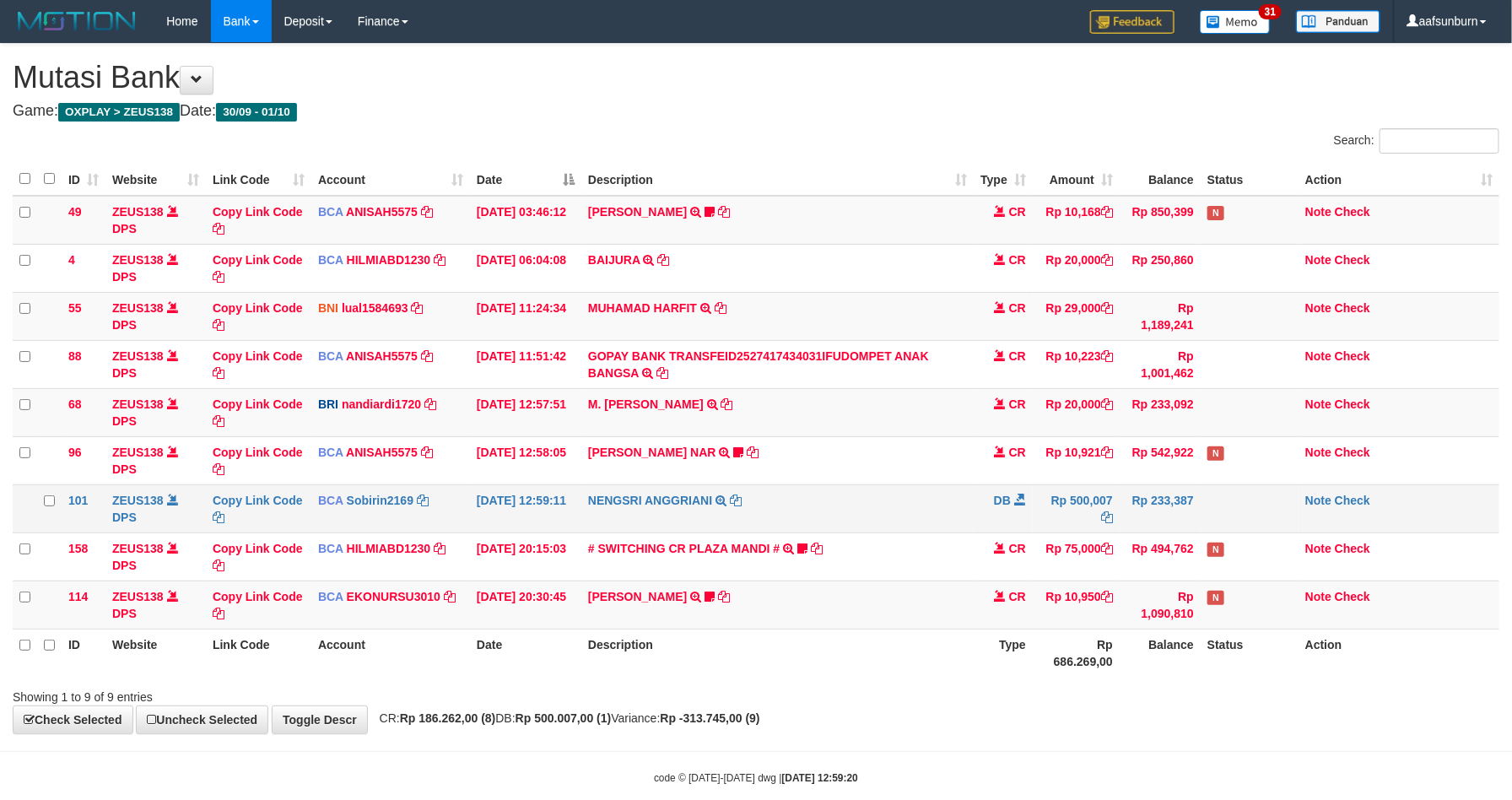
click at [961, 497] on td "NENGSRI ANGGRIANI TRSF E-BANKING DB 0110/FTSCY/WS95031 500007.00NENGSRI ANGGRIA…" at bounding box center [777, 508] width 392 height 49
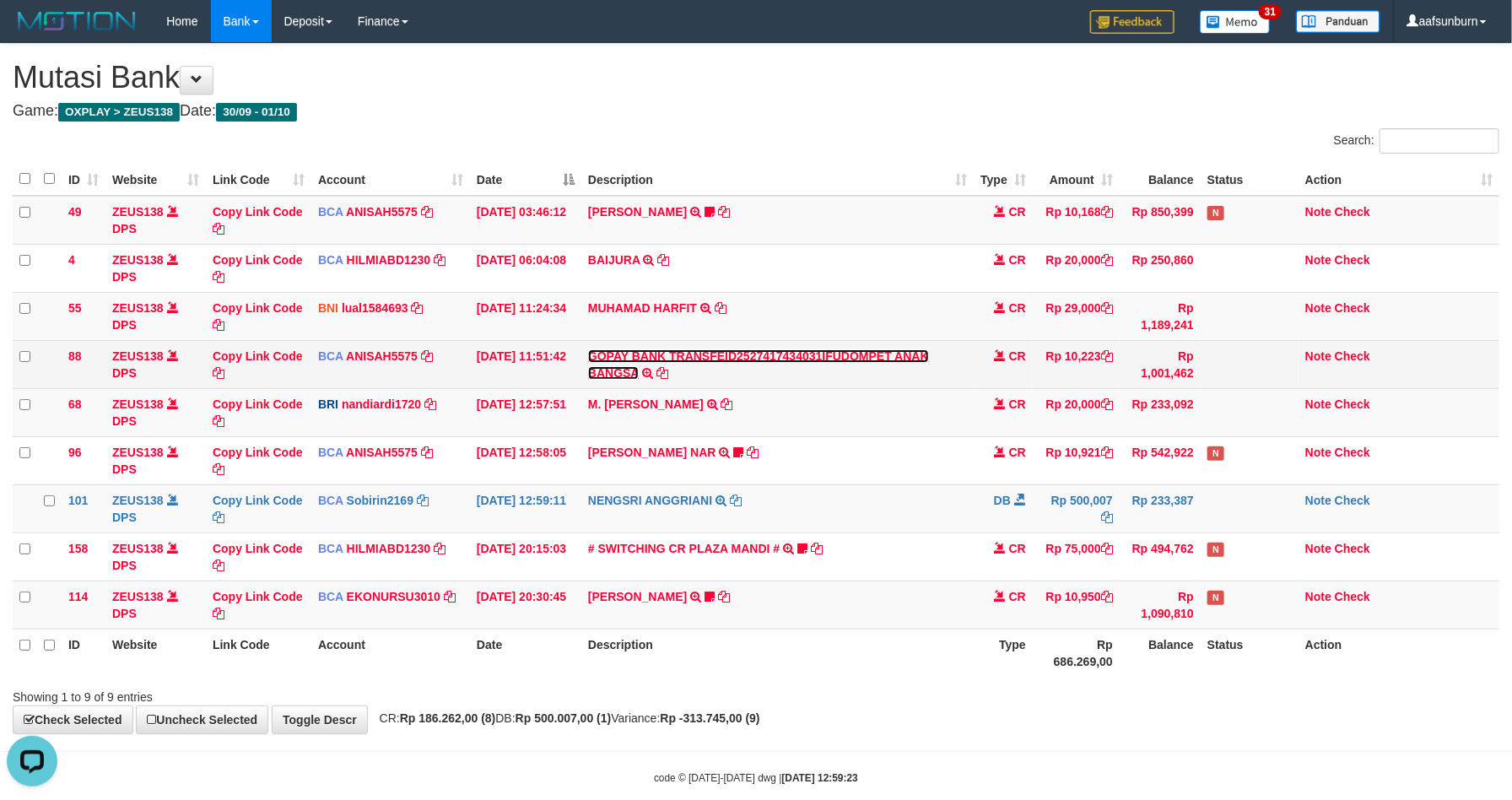
click at [863, 355] on link "GOPAY BANK TRANSFEID2527417434031IFUDOMPET ANAK BANGSA" at bounding box center [758, 364] width 340 height 30
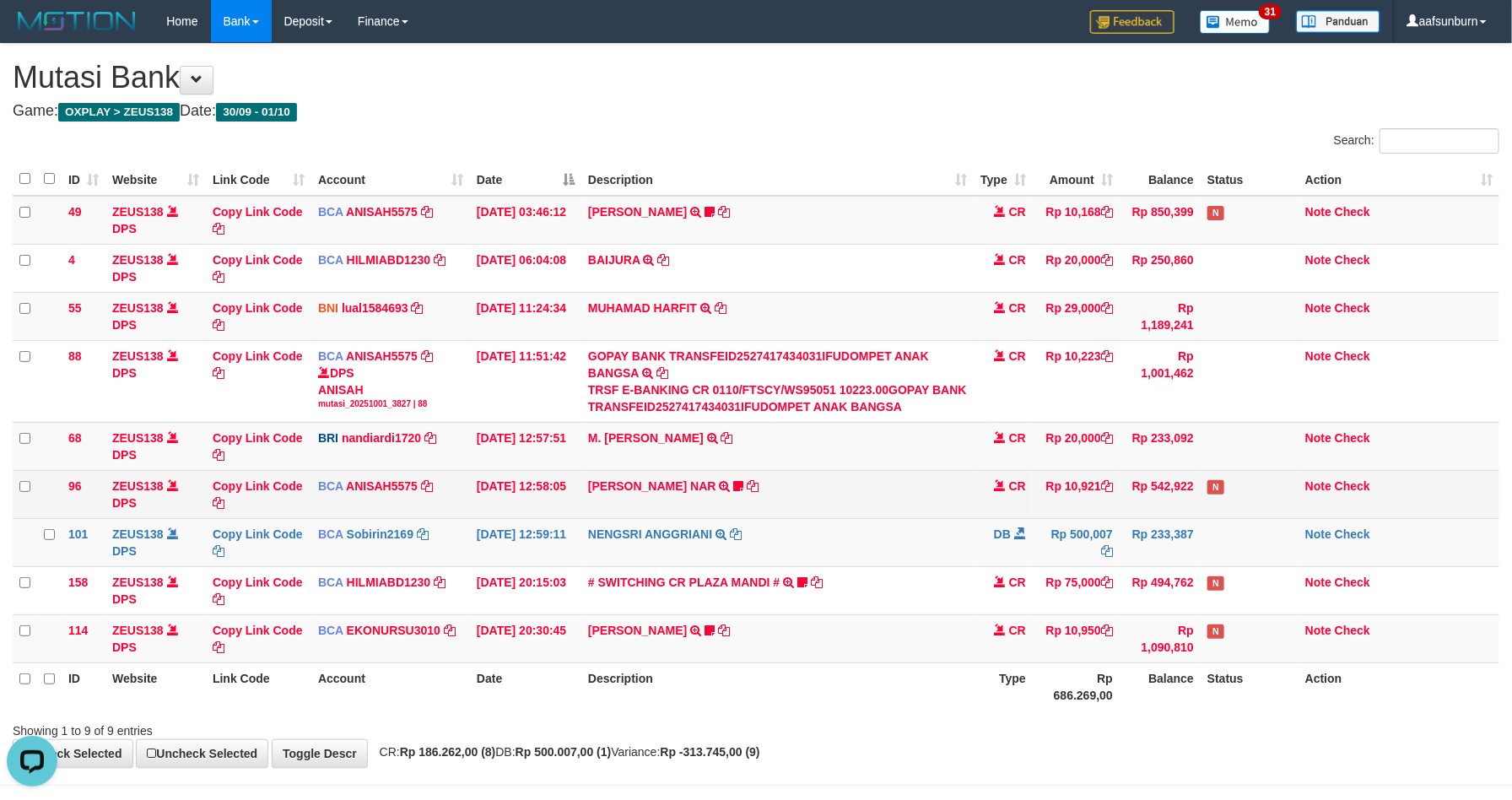
click at [847, 512] on td "MOHAMMAD FAKRY NAR TRSF E-BANKING CR 0110/FTSCY/WS95031 10921.00MOHAMMAD FAKRY …" at bounding box center [777, 494] width 392 height 49
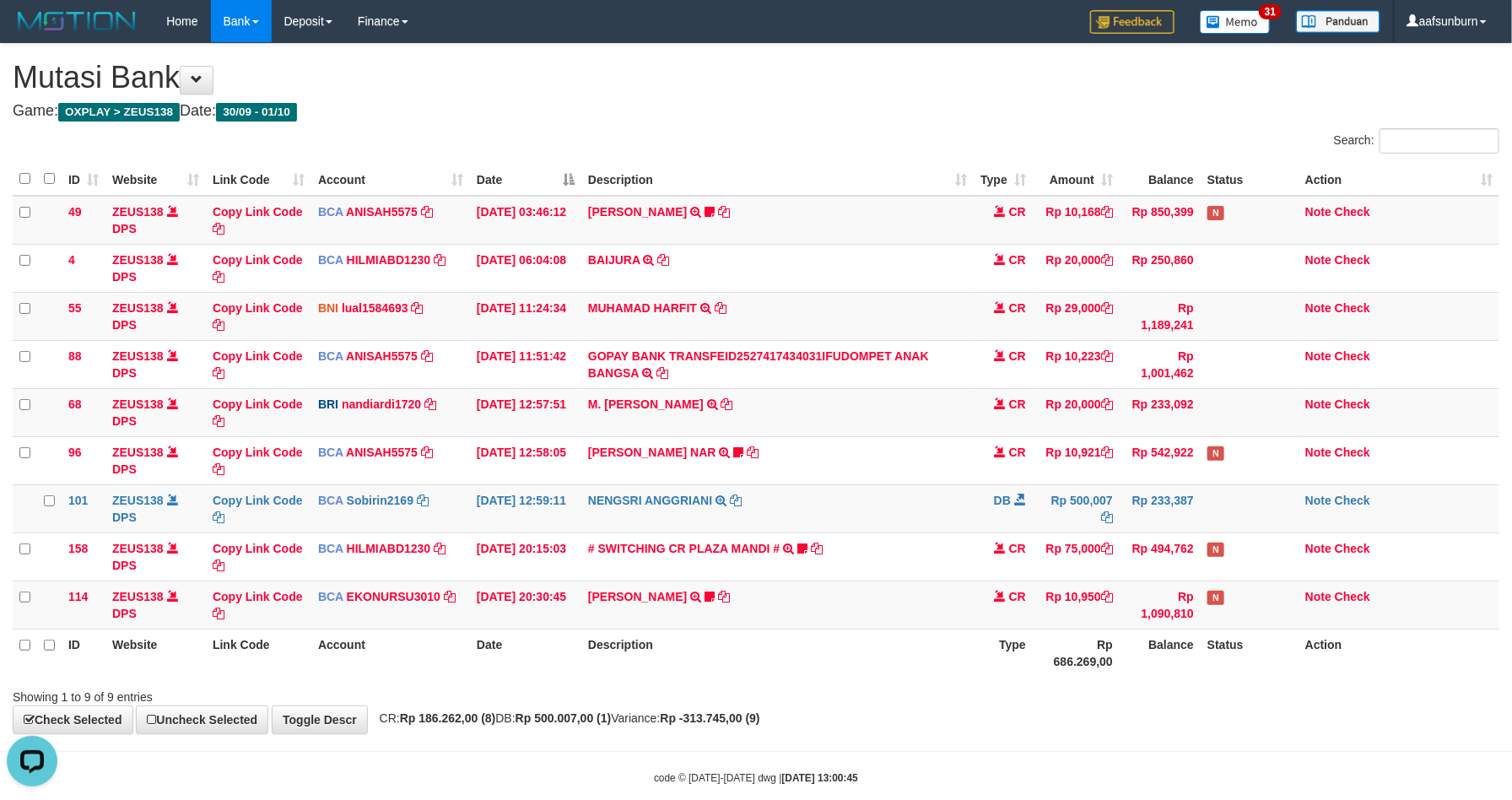
click at [1074, 646] on th "Rp 686.269,00" at bounding box center [1076, 653] width 87 height 49
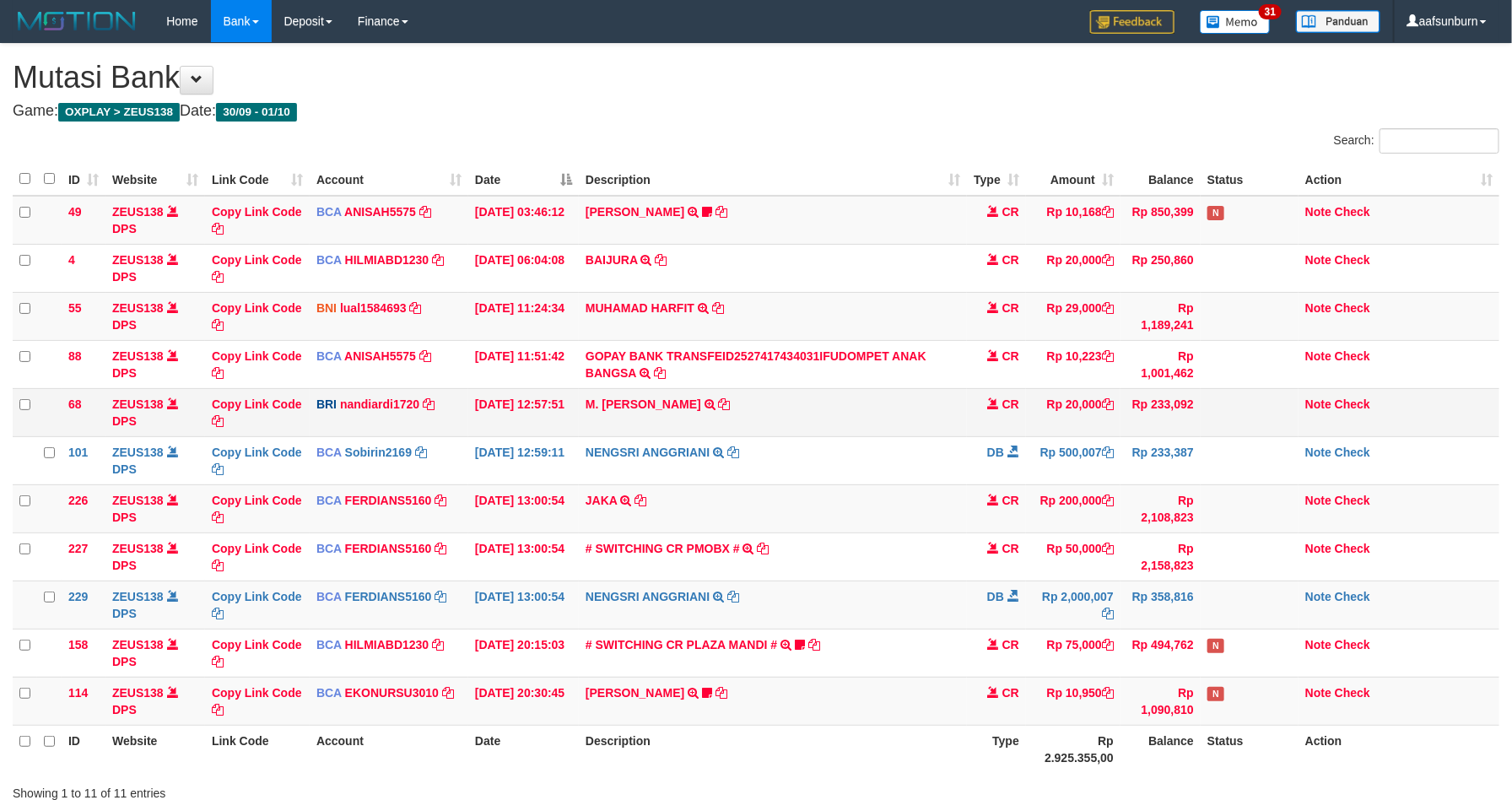
drag, startPoint x: 679, startPoint y: 422, endPoint x: 858, endPoint y: 420, distance: 179.0
click at [704, 420] on td "M. FAIZ ALFIN TRANSFER NBMB M. FAIZ ALFIN TO NANDI ARDIANSYAH" at bounding box center [773, 412] width 388 height 49
click at [673, 436] on td "M. FAIZ ALFIN TRANSFER NBMB M. FAIZ ALFIN TO NANDI ARDIANSYAH" at bounding box center [773, 412] width 388 height 49
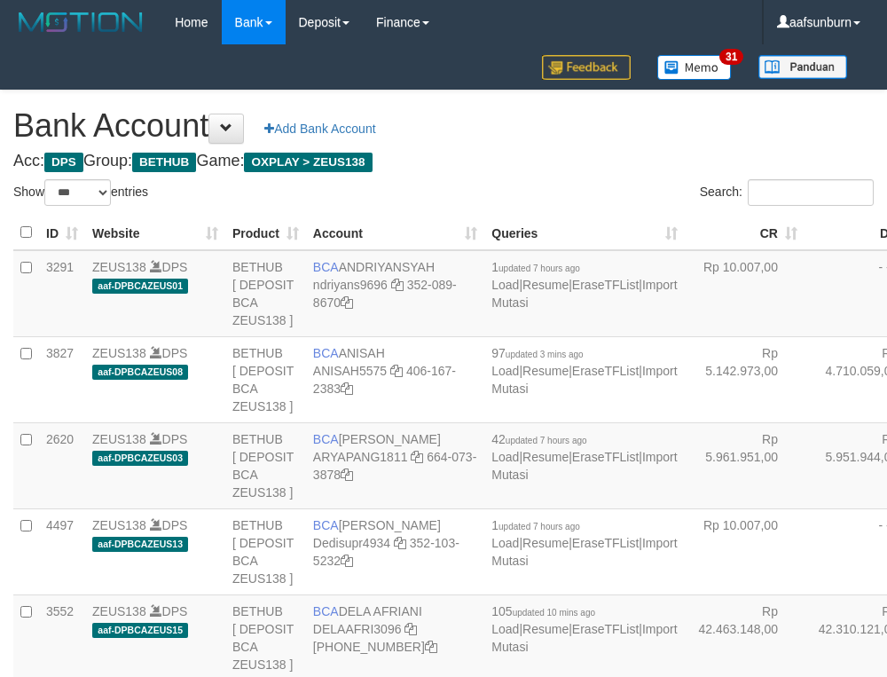
select select "***"
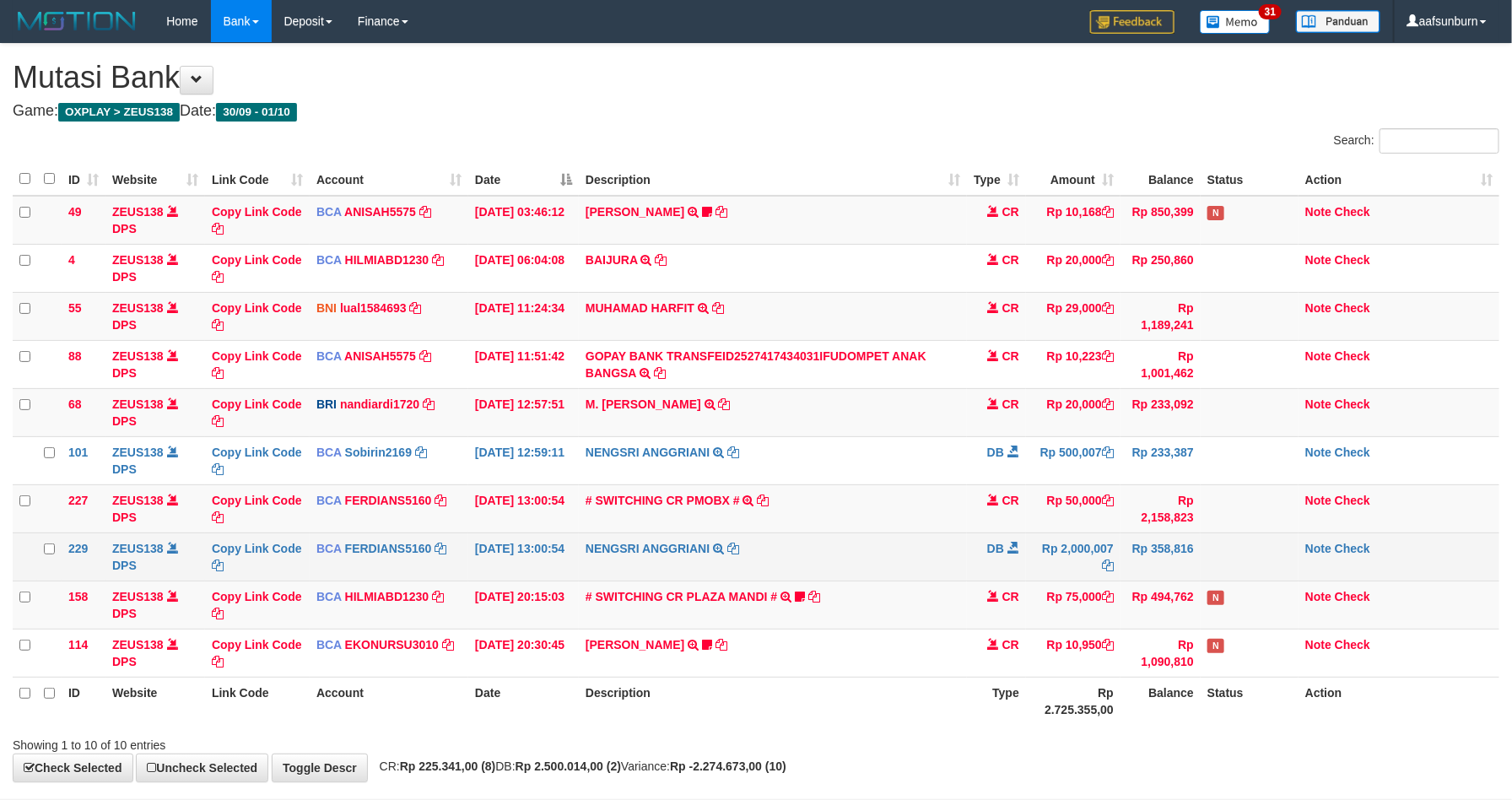
click at [977, 555] on td "DB" at bounding box center [997, 556] width 59 height 49
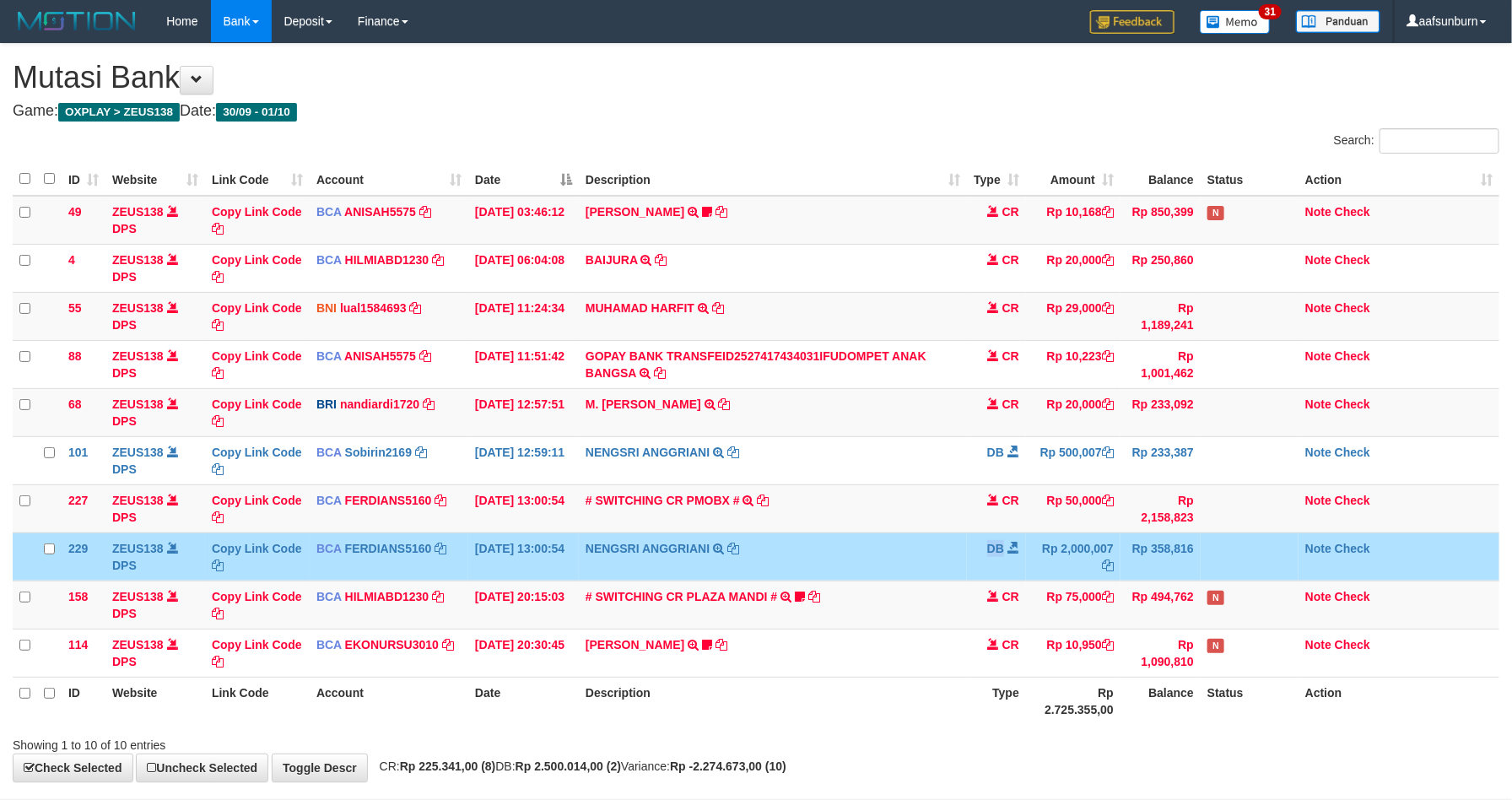
click at [985, 555] on td "DB" at bounding box center [997, 556] width 59 height 49
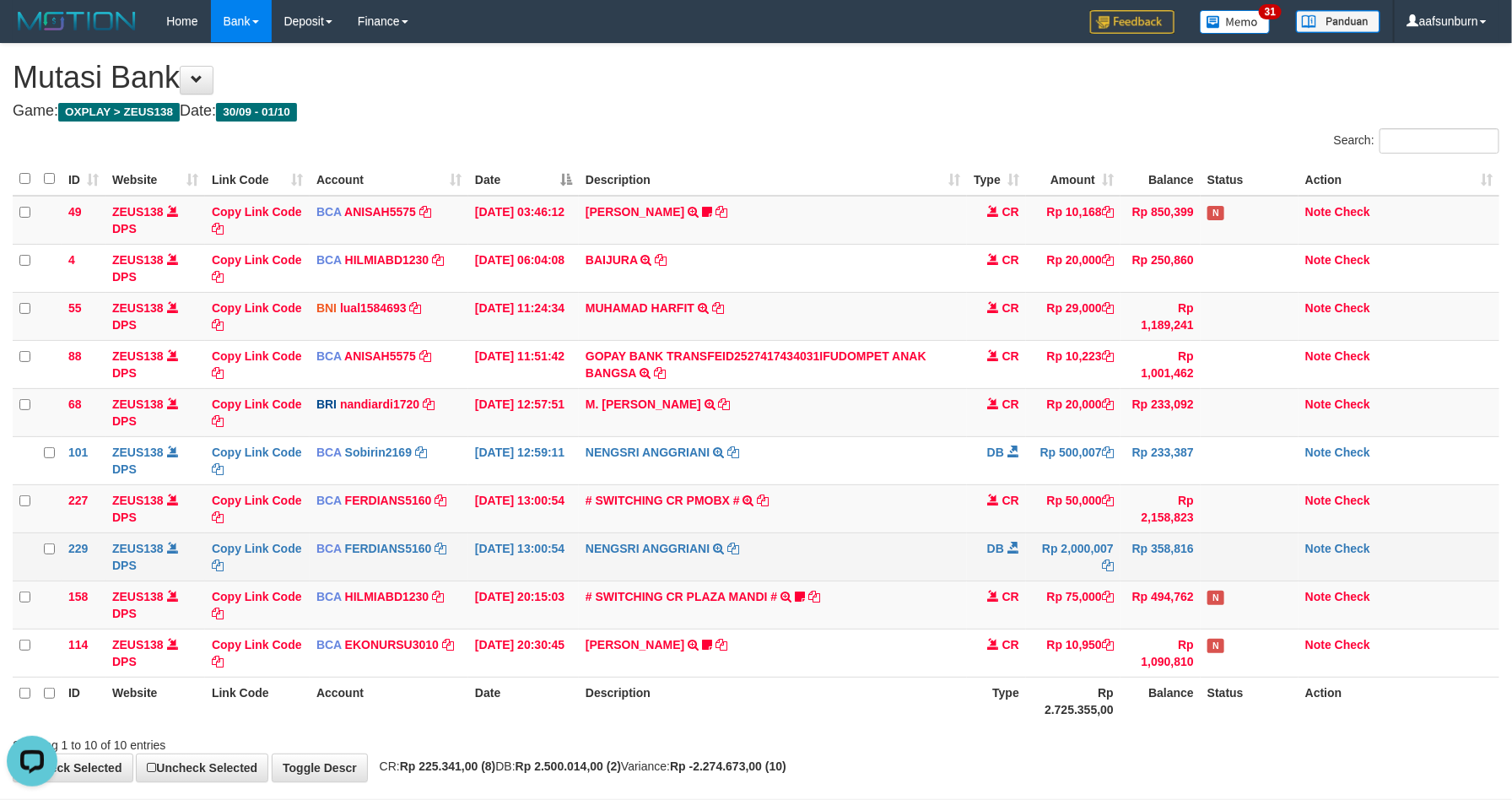
click at [1190, 560] on td "Rp 358,816" at bounding box center [1160, 556] width 80 height 49
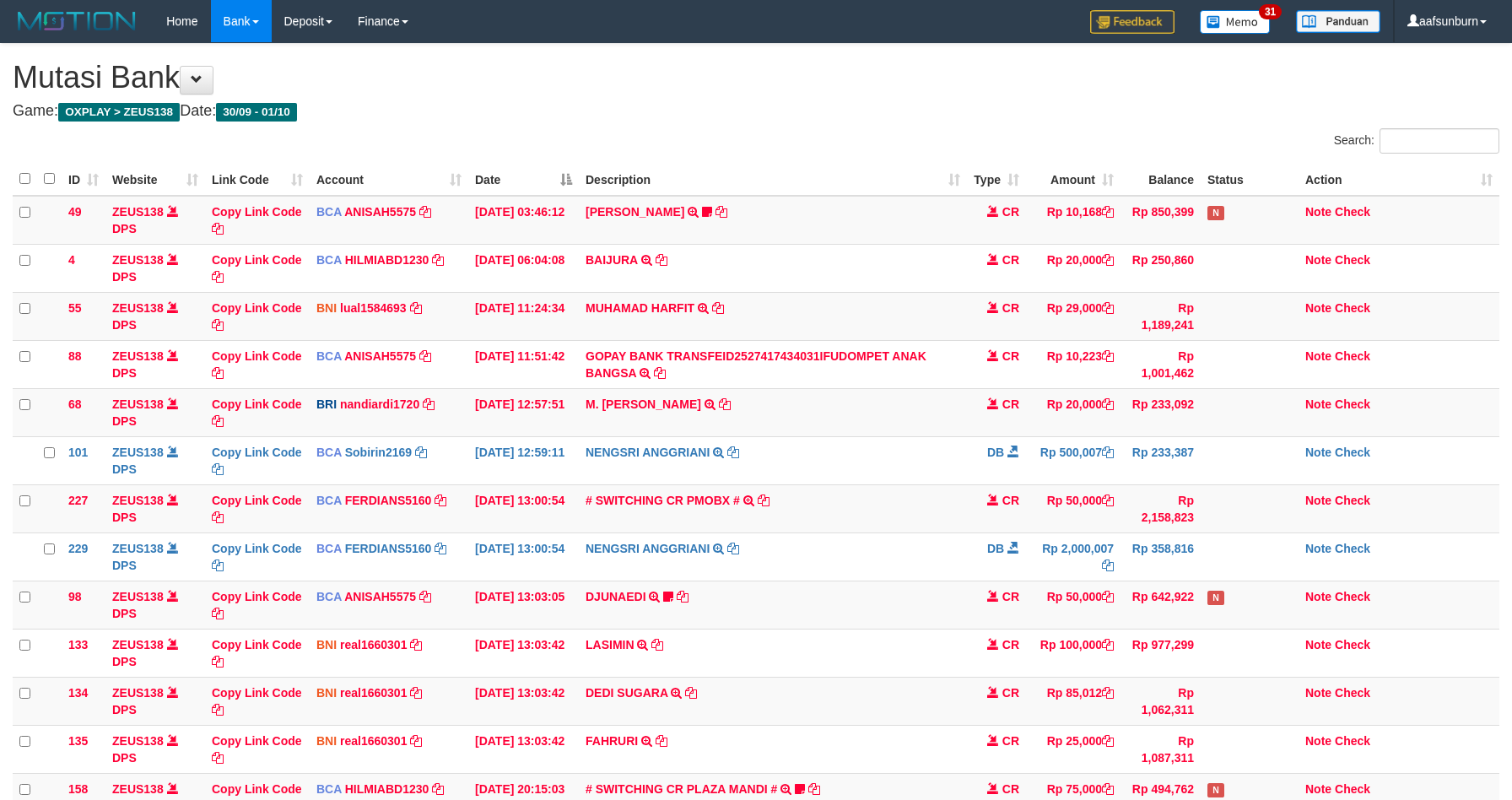
click at [1190, 562] on td "Rp 358,816" at bounding box center [1160, 556] width 80 height 49
click at [1200, 553] on td at bounding box center [1249, 556] width 98 height 49
click at [1106, 585] on td "Rp 50,000" at bounding box center [1073, 604] width 94 height 49
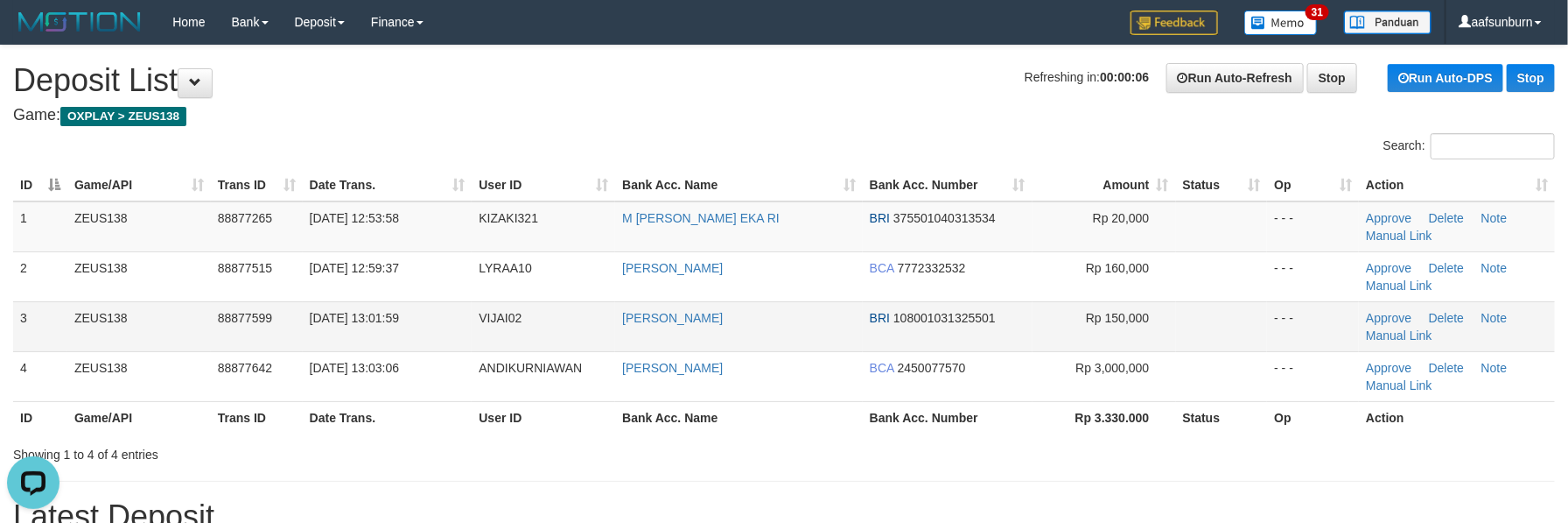
drag, startPoint x: 1155, startPoint y: 337, endPoint x: 1158, endPoint y: 329, distance: 8.5
click at [1158, 329] on td "Rp 150,000" at bounding box center [1104, 326] width 143 height 50
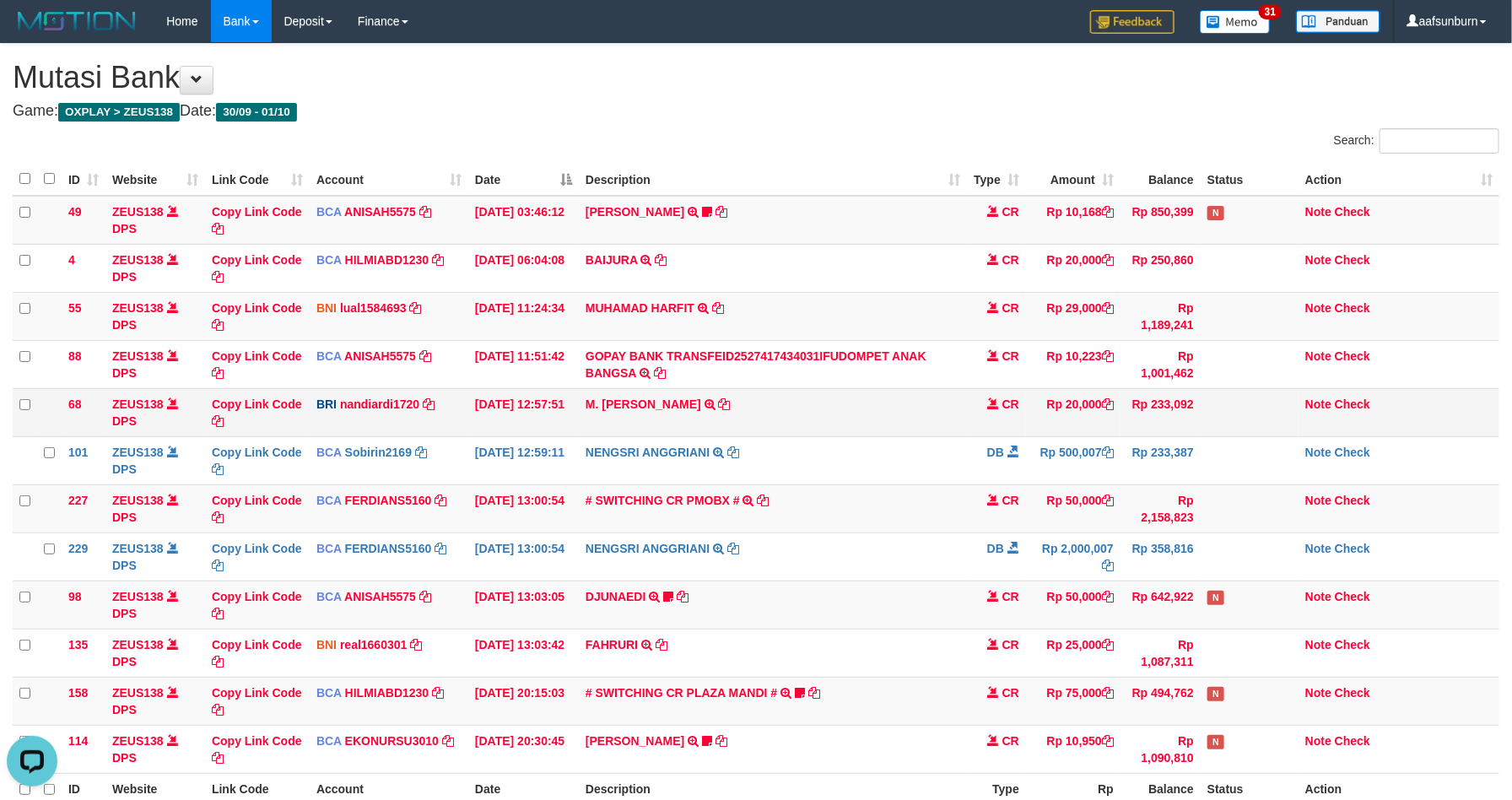
click at [985, 400] on td "CR" at bounding box center [997, 412] width 59 height 49
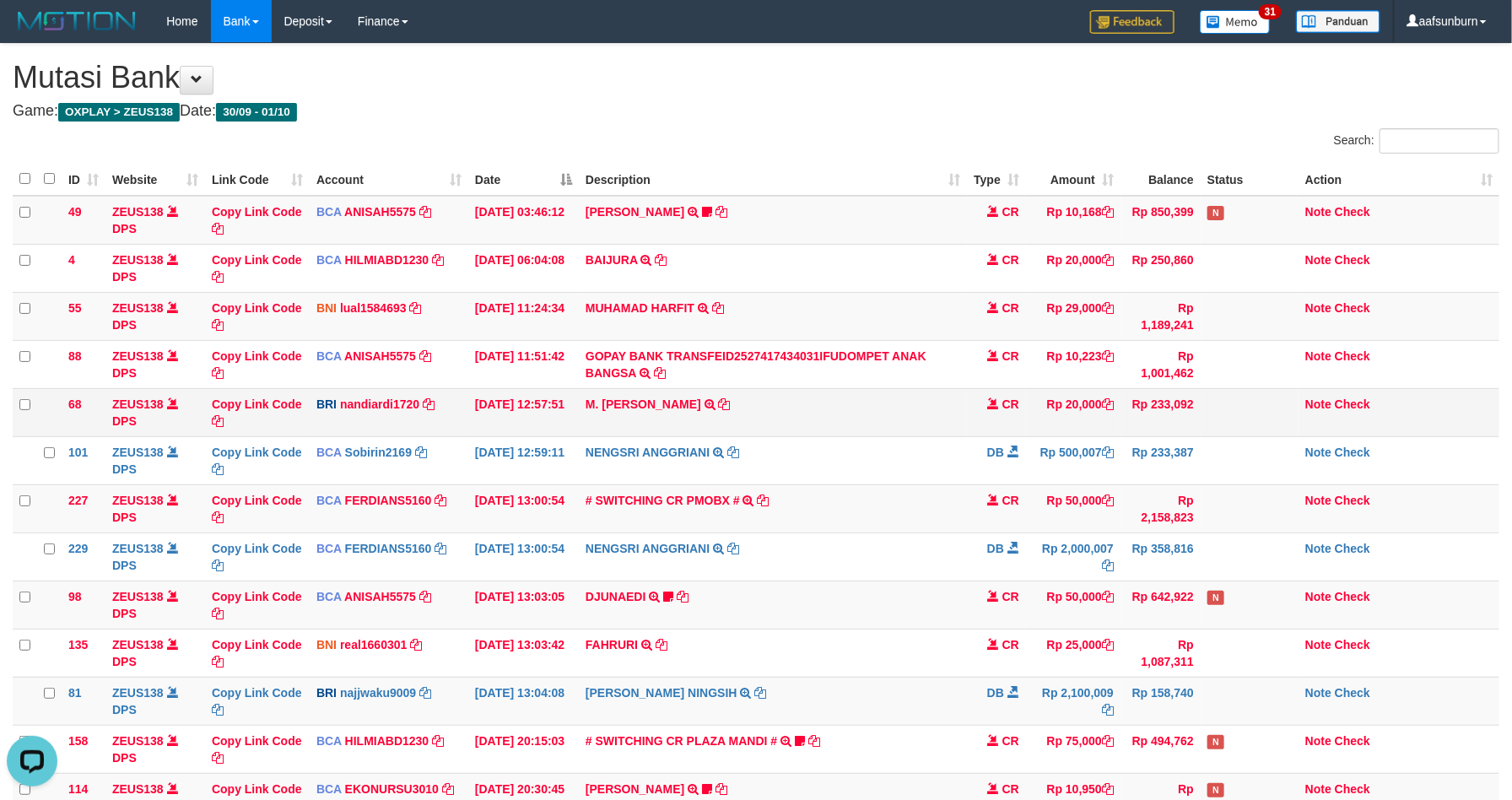
click at [967, 393] on td "CR" at bounding box center [997, 412] width 59 height 49
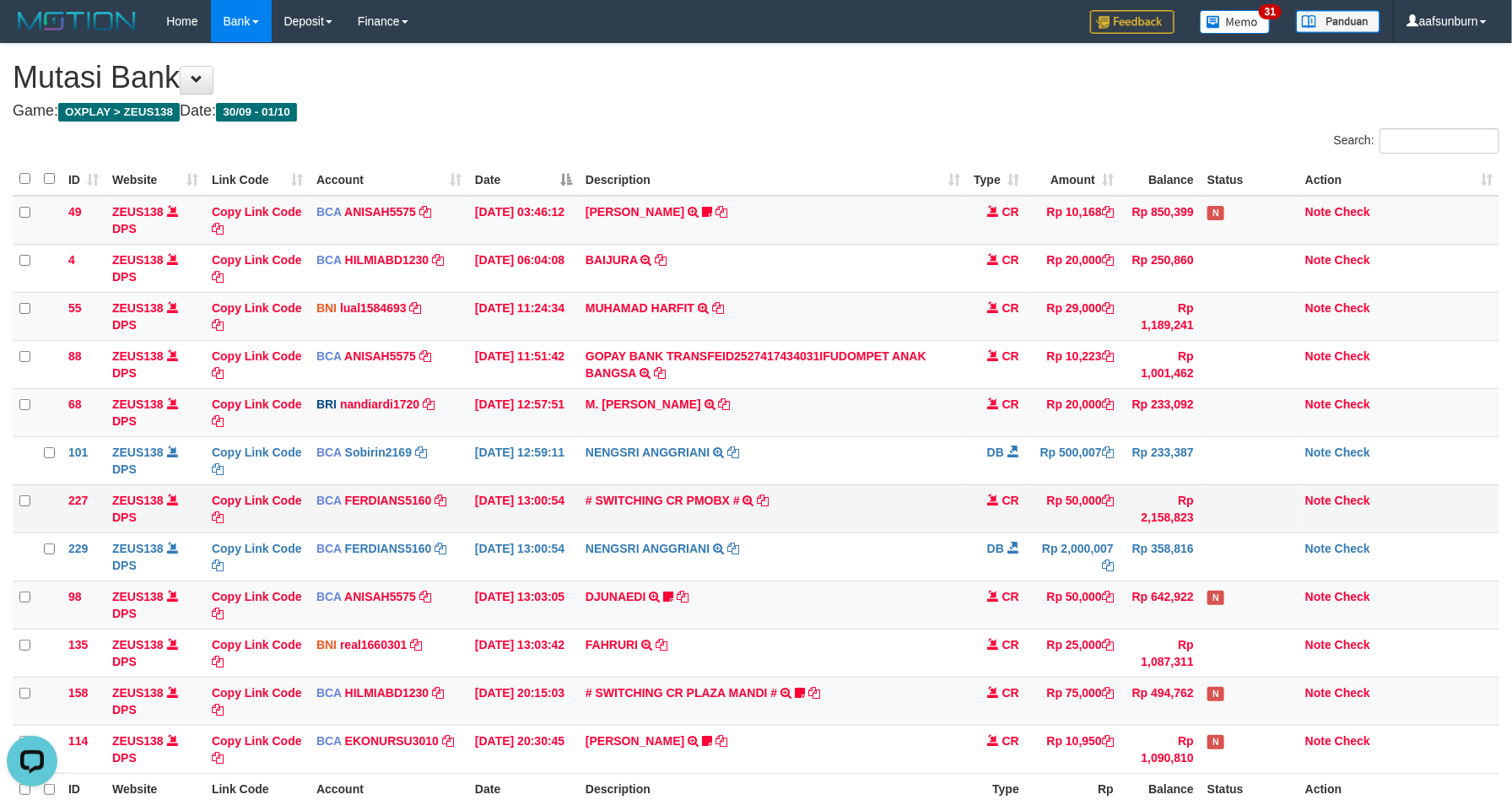
click at [843, 517] on td "# SWITCHING CR PMOBX # SWITCHING CR TRF TRANSFER RINTISAHRUDIN JUNAID 013 PMOBX" at bounding box center [773, 508] width 388 height 49
click at [841, 517] on td "# SWITCHING CR PMOBX # SWITCHING CR TRF TRANSFER RINTISAHRUDIN JUNAID 013 PMOBX" at bounding box center [773, 508] width 388 height 49
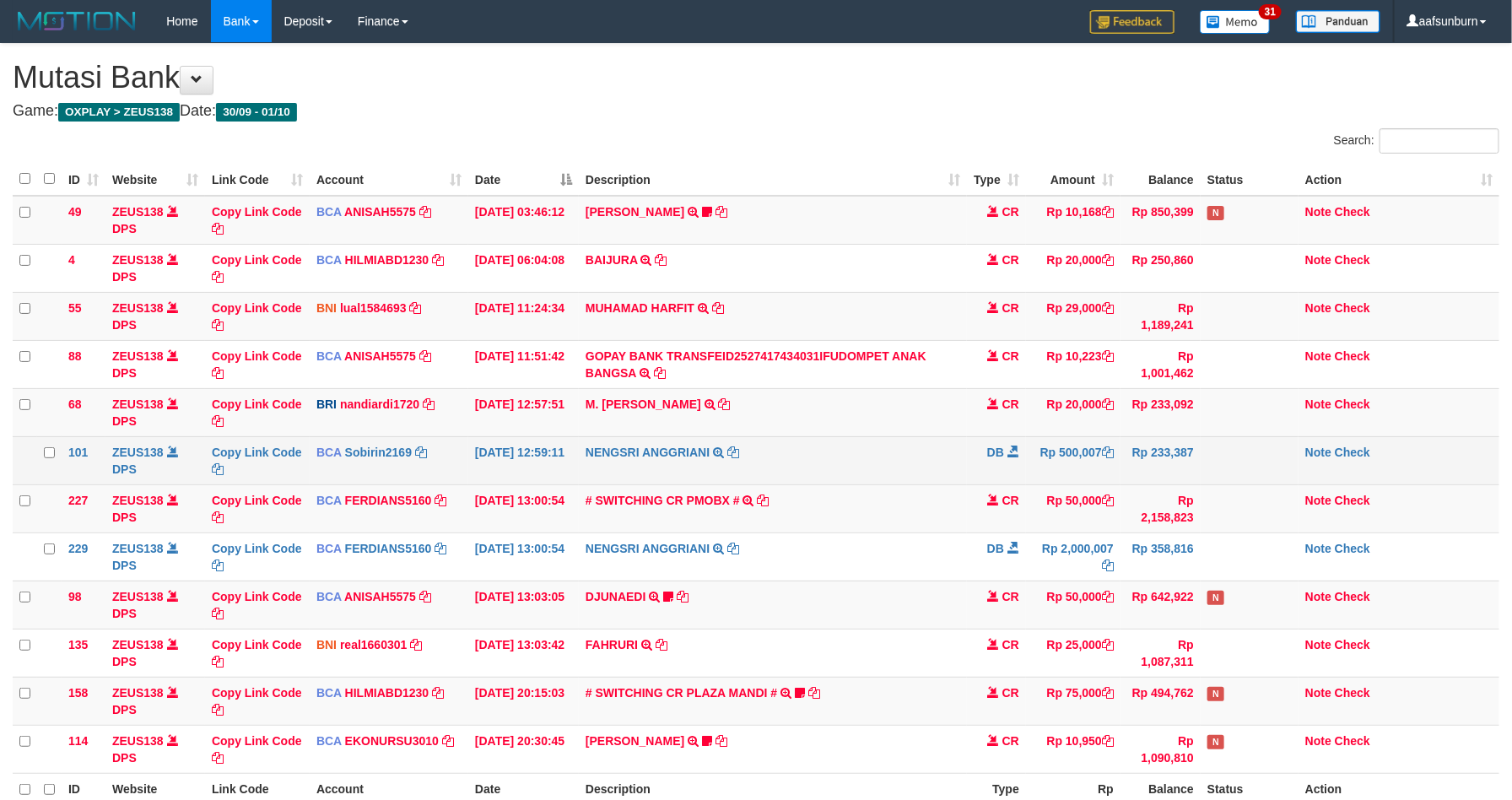
click at [901, 446] on td "NENGSRI ANGGRIANI TRSF E-BANKING DB 0110/FTSCY/WS95031 500007.00NENGSRI ANGGRIA…" at bounding box center [773, 460] width 388 height 49
click at [901, 441] on td "NENGSRI ANGGRIANI TRSF E-BANKING DB 0110/FTSCY/WS95031 500007.00NENGSRI ANGGRIA…" at bounding box center [773, 460] width 388 height 49
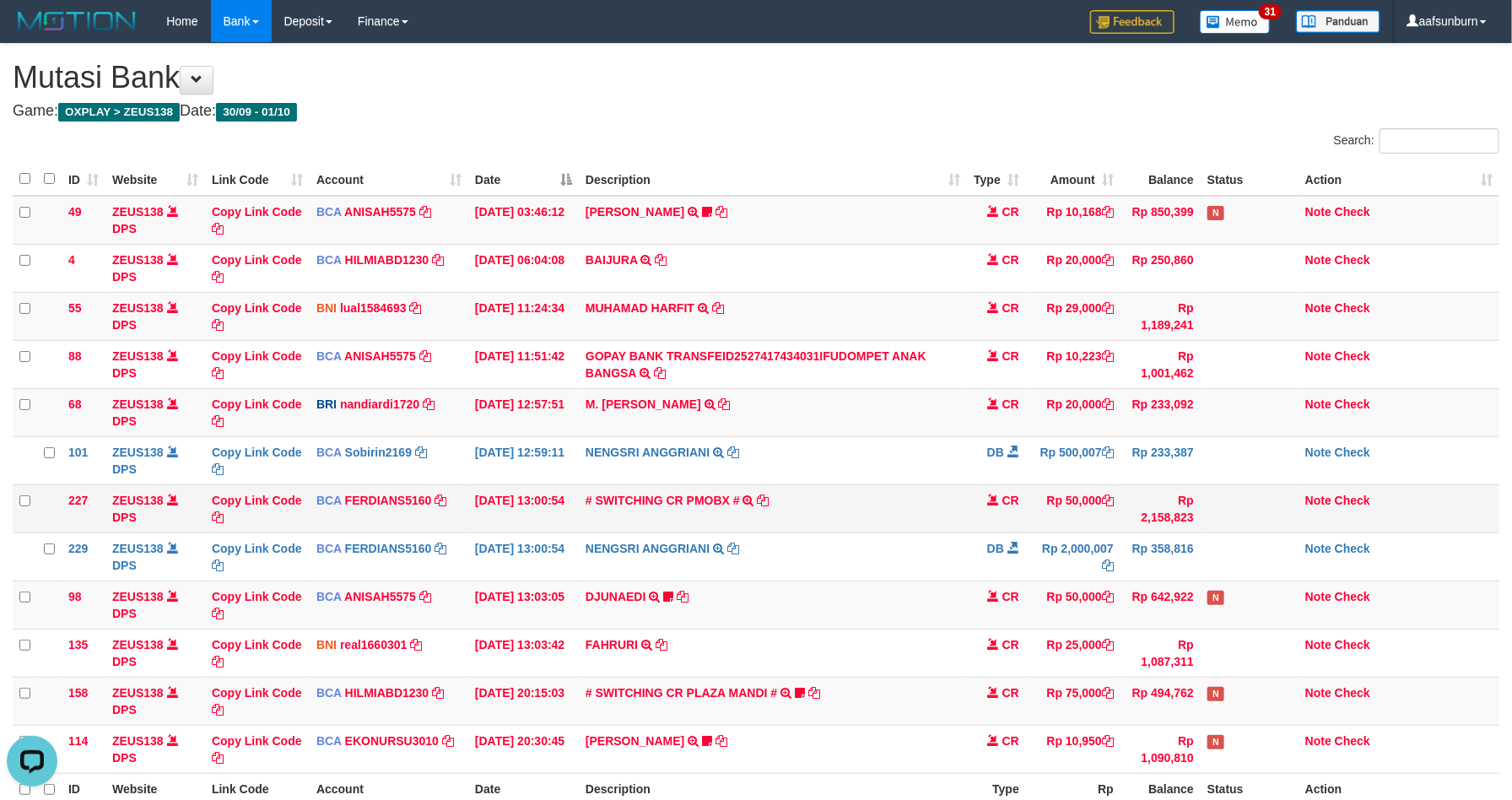
click at [824, 532] on td "# SWITCHING CR PMOBX # SWITCHING CR TRF TRANSFER RINTISAHRUDIN JUNAID 013 PMOBX" at bounding box center [773, 508] width 388 height 49
click at [824, 530] on td "# SWITCHING CR PMOBX # SWITCHING CR TRF TRANSFER RINTISAHRUDIN JUNAID 013 PMOBX" at bounding box center [773, 508] width 388 height 49
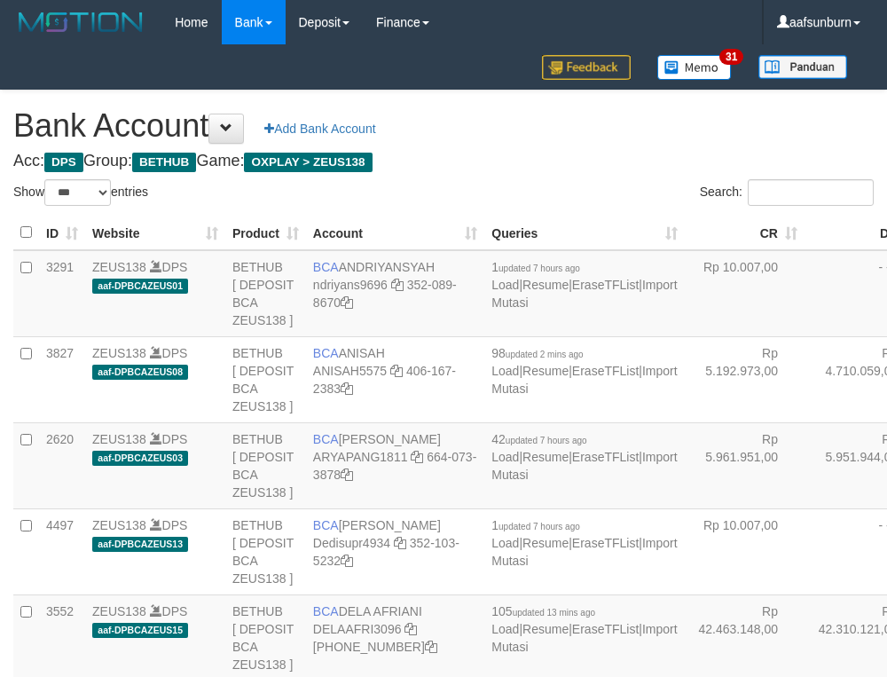
select select "***"
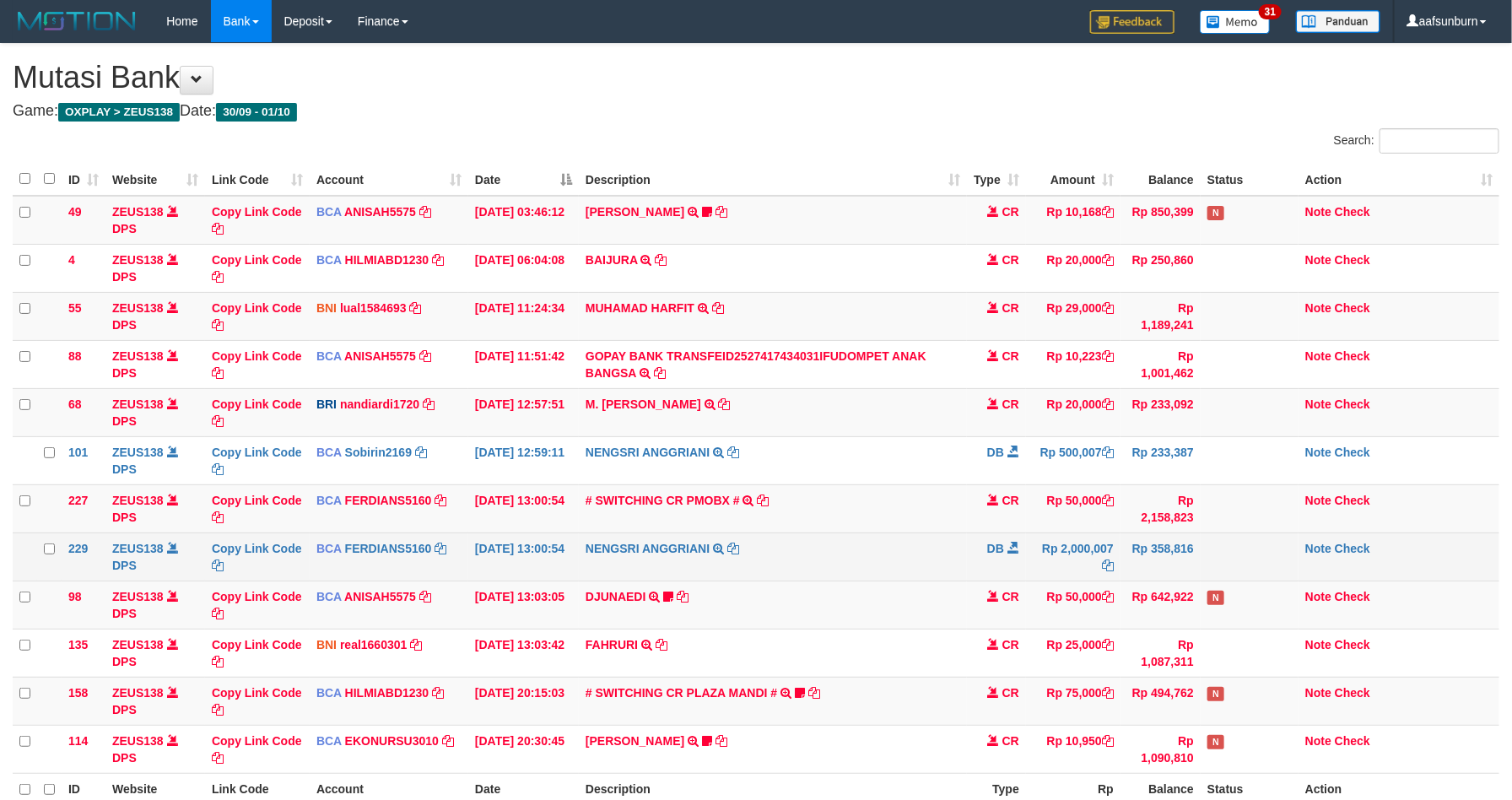
click at [939, 564] on td "NENGSRI ANGGRIANI TRSF E-BANKING DB 0110/FTSCY/WS95031 2000007.00NENGSRI ANGGRI…" at bounding box center [773, 556] width 388 height 49
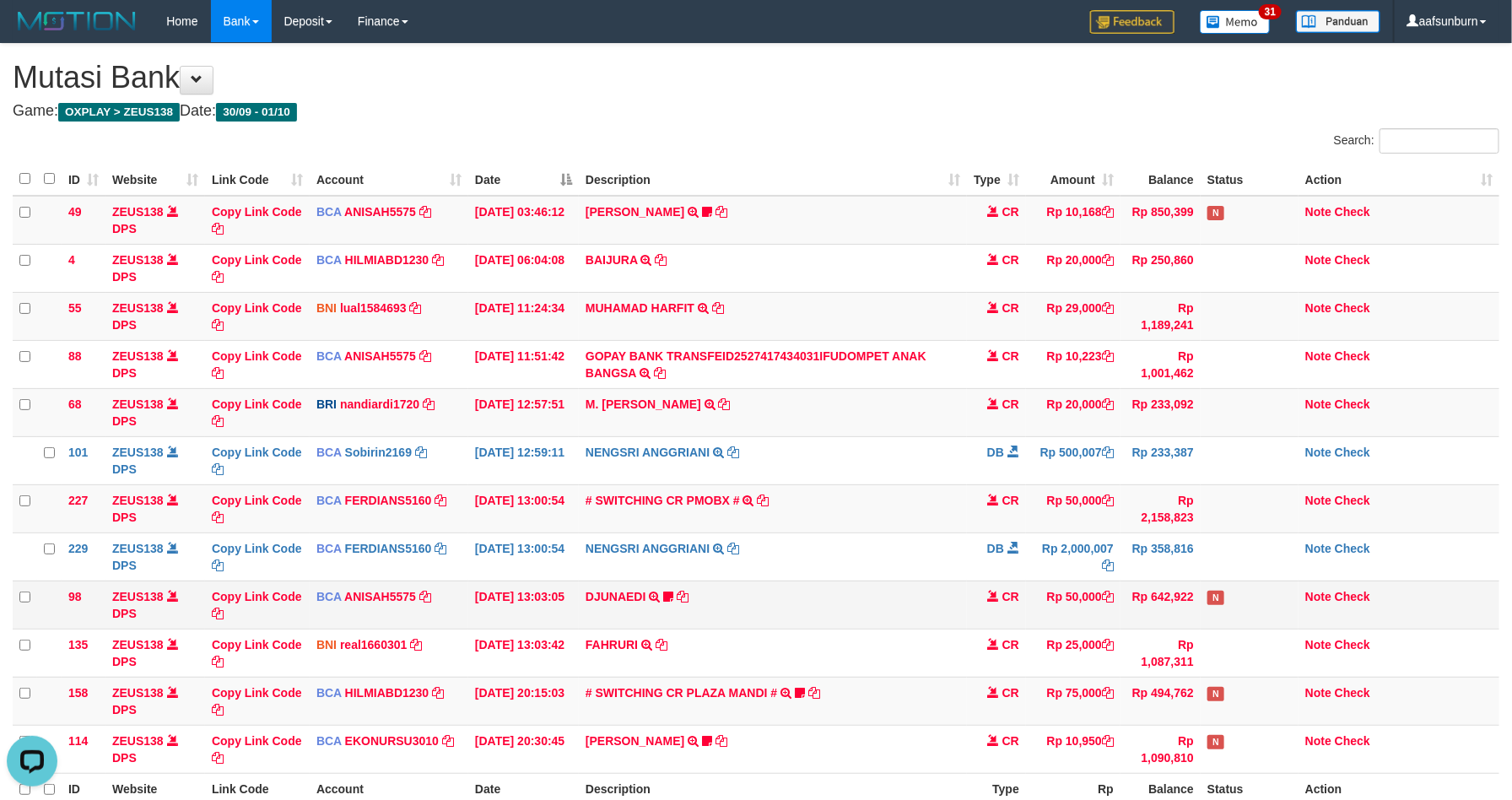
click at [995, 608] on td "CR" at bounding box center [997, 604] width 59 height 49
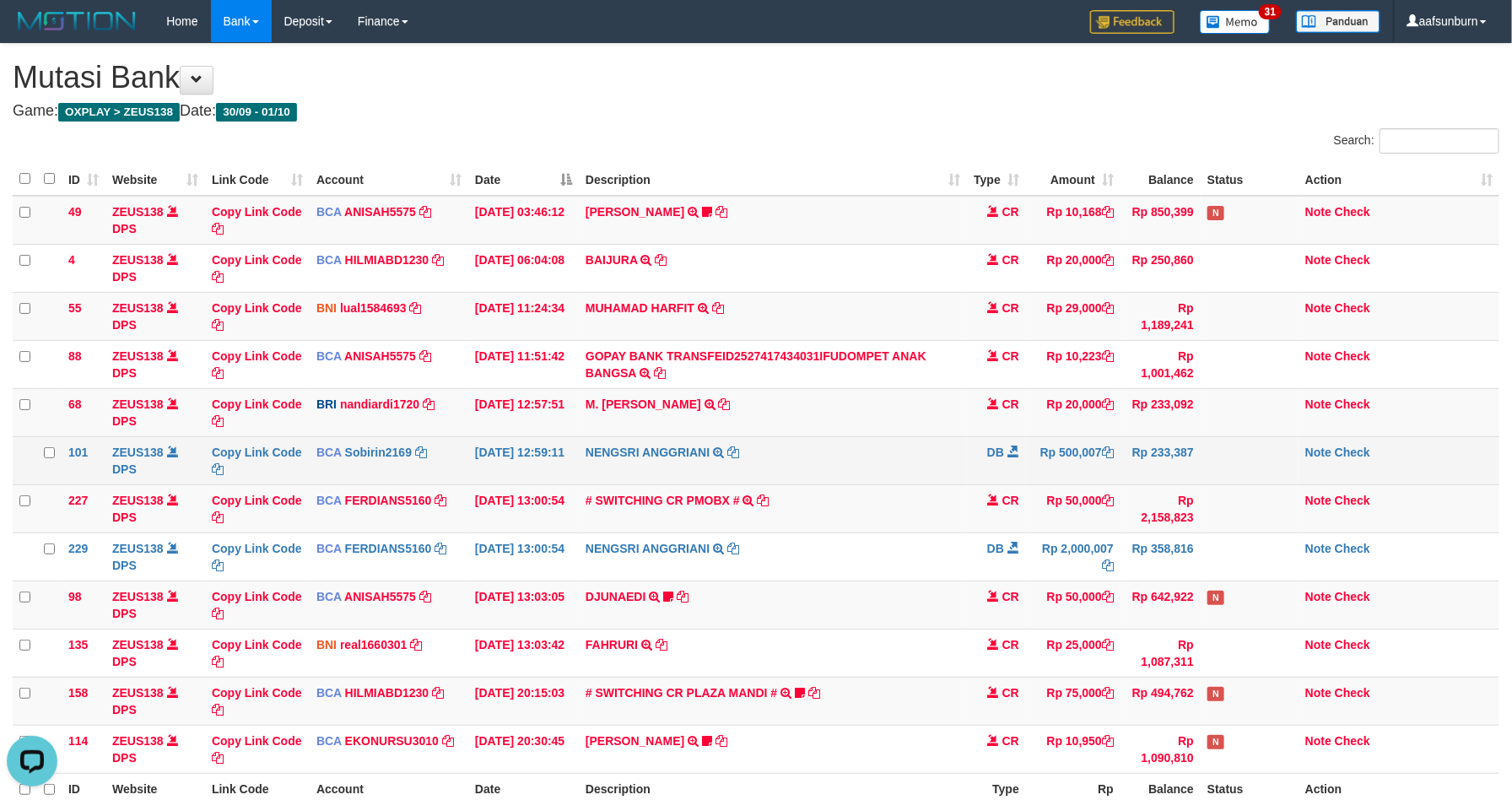
drag, startPoint x: 1035, startPoint y: 486, endPoint x: 1042, endPoint y: 476, distance: 12.2
click at [1036, 484] on td "Rp 500,007" at bounding box center [1073, 460] width 94 height 49
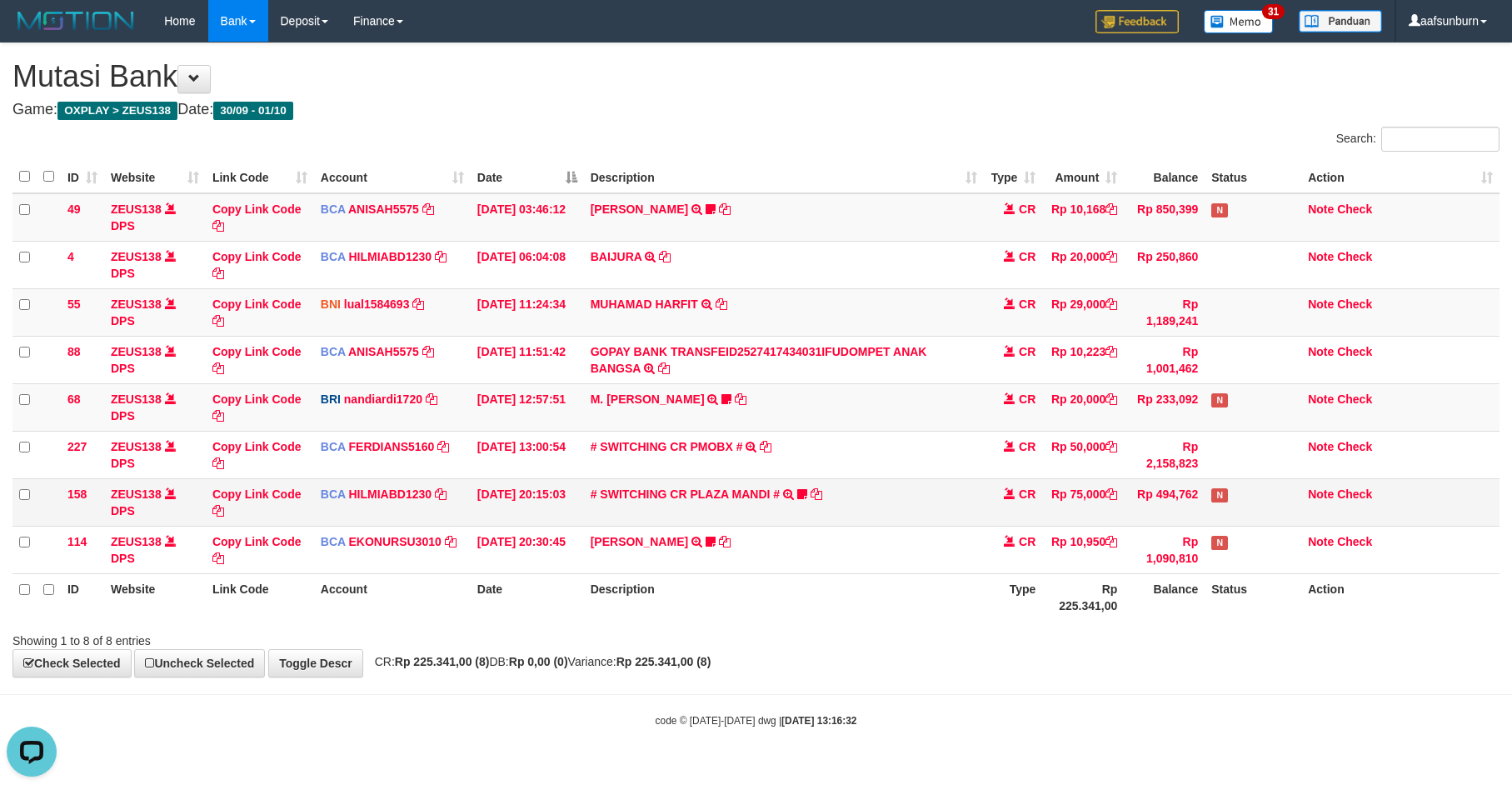
click at [881, 516] on td "# SWITCHING CR PLAZA MANDI # SWITCHING CR TRF TUPARDI 008 PLAZA MANDI 185000420…" at bounding box center [784, 502] width 401 height 48
drag, startPoint x: 881, startPoint y: 516, endPoint x: 900, endPoint y: 520, distance: 19.4
click at [870, 515] on td "# SWITCHING CR PLAZA MANDI # SWITCHING CR TRF TUPARDI 008 PLAZA MANDI 185000420…" at bounding box center [784, 502] width 401 height 48
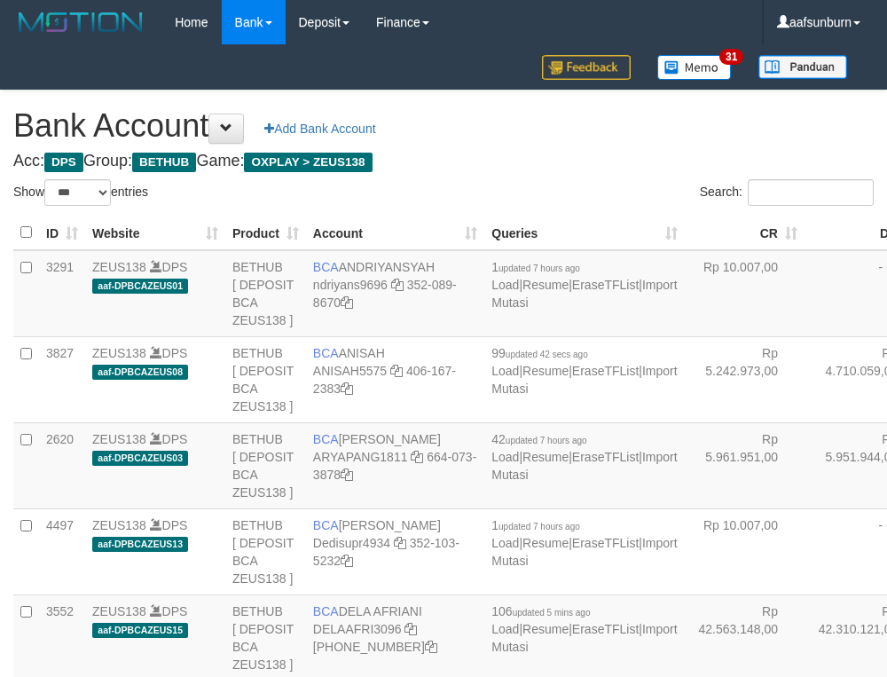
select select "***"
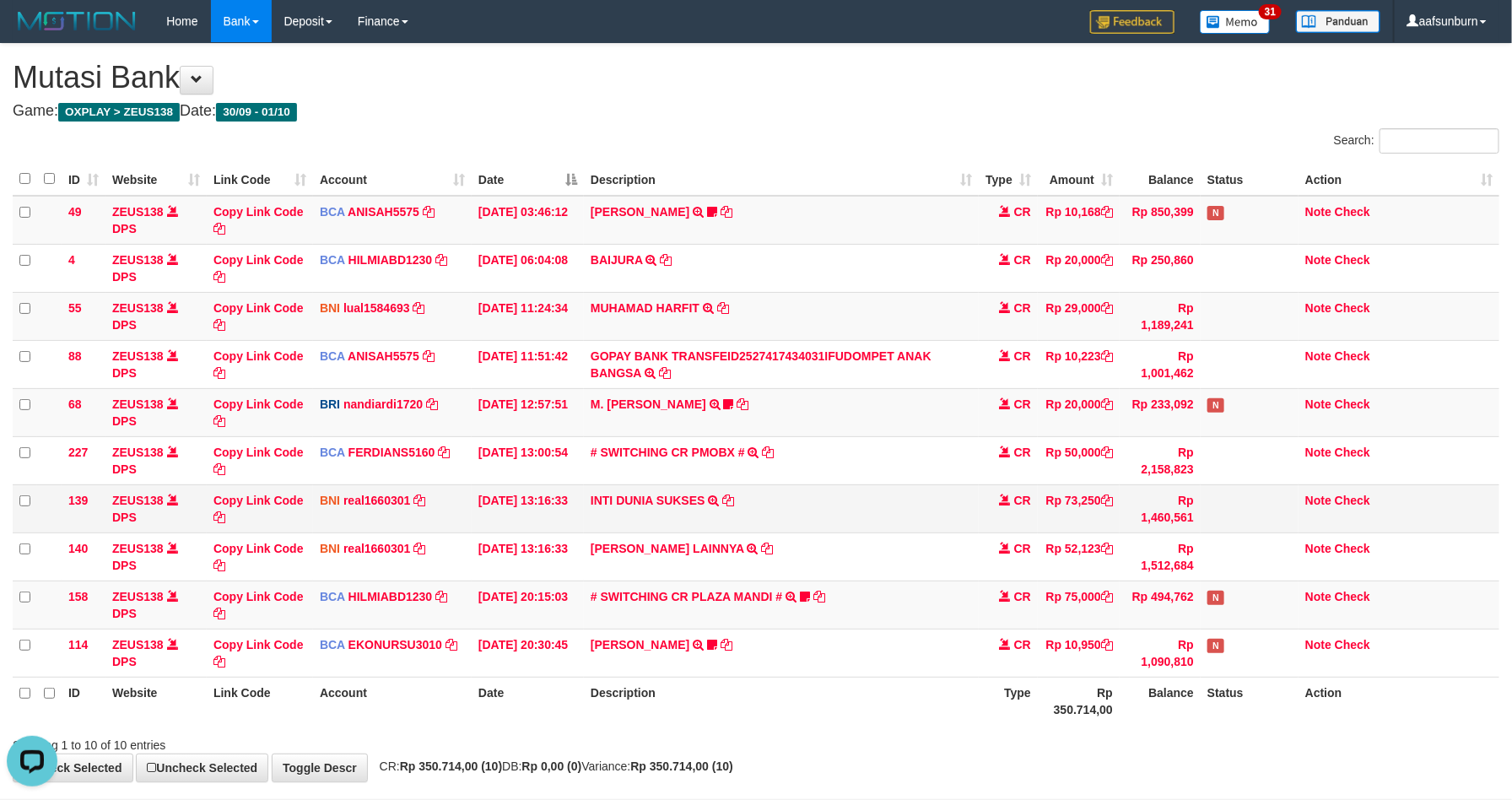
click at [982, 512] on td "CR" at bounding box center [1008, 508] width 59 height 49
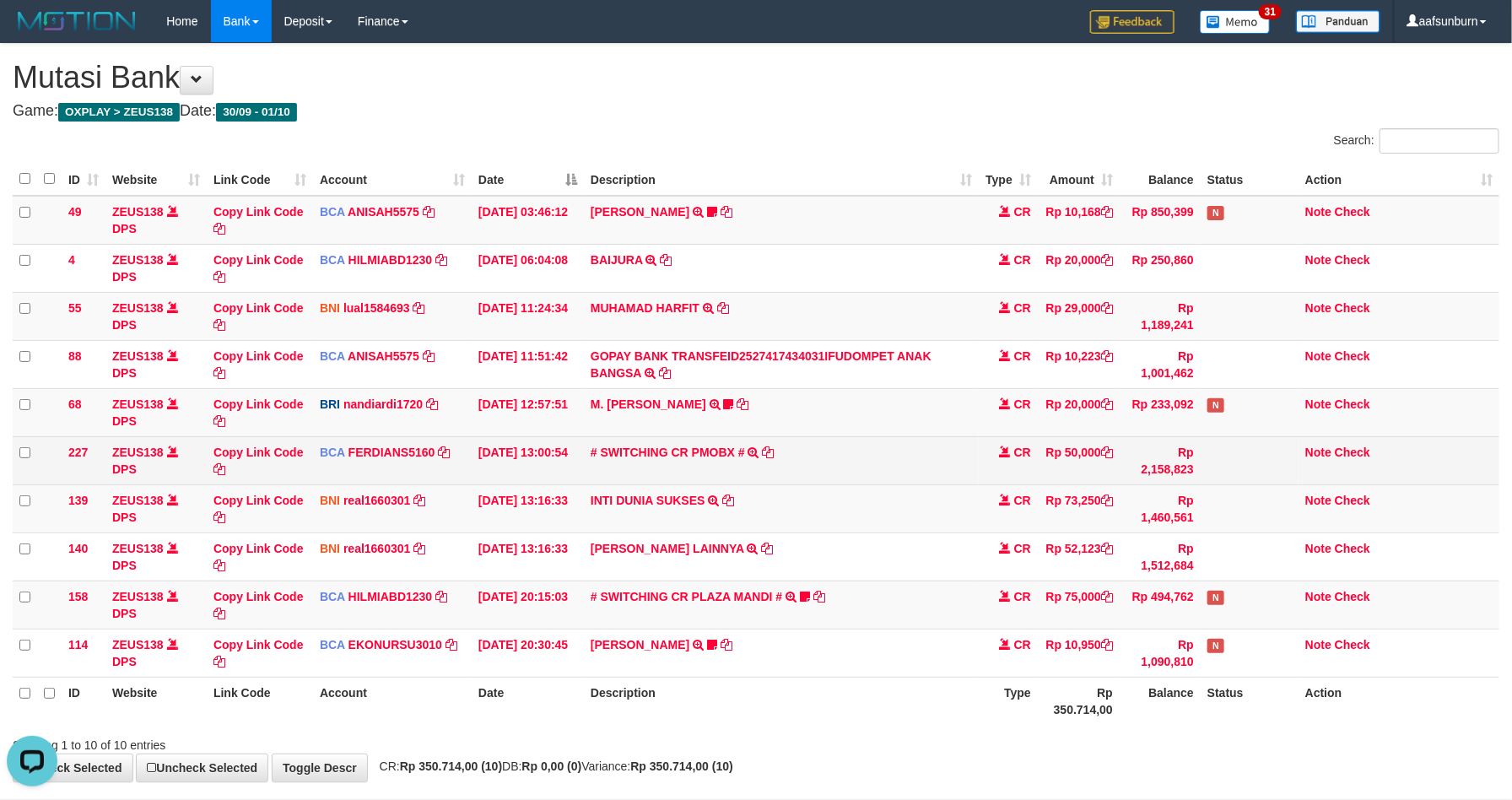
click at [888, 460] on td "# SWITCHING CR PMOBX # SWITCHING CR TRF TRANSFER RINTISAHRUDIN JUNAID 013 PMOBX" at bounding box center [781, 460] width 395 height 49
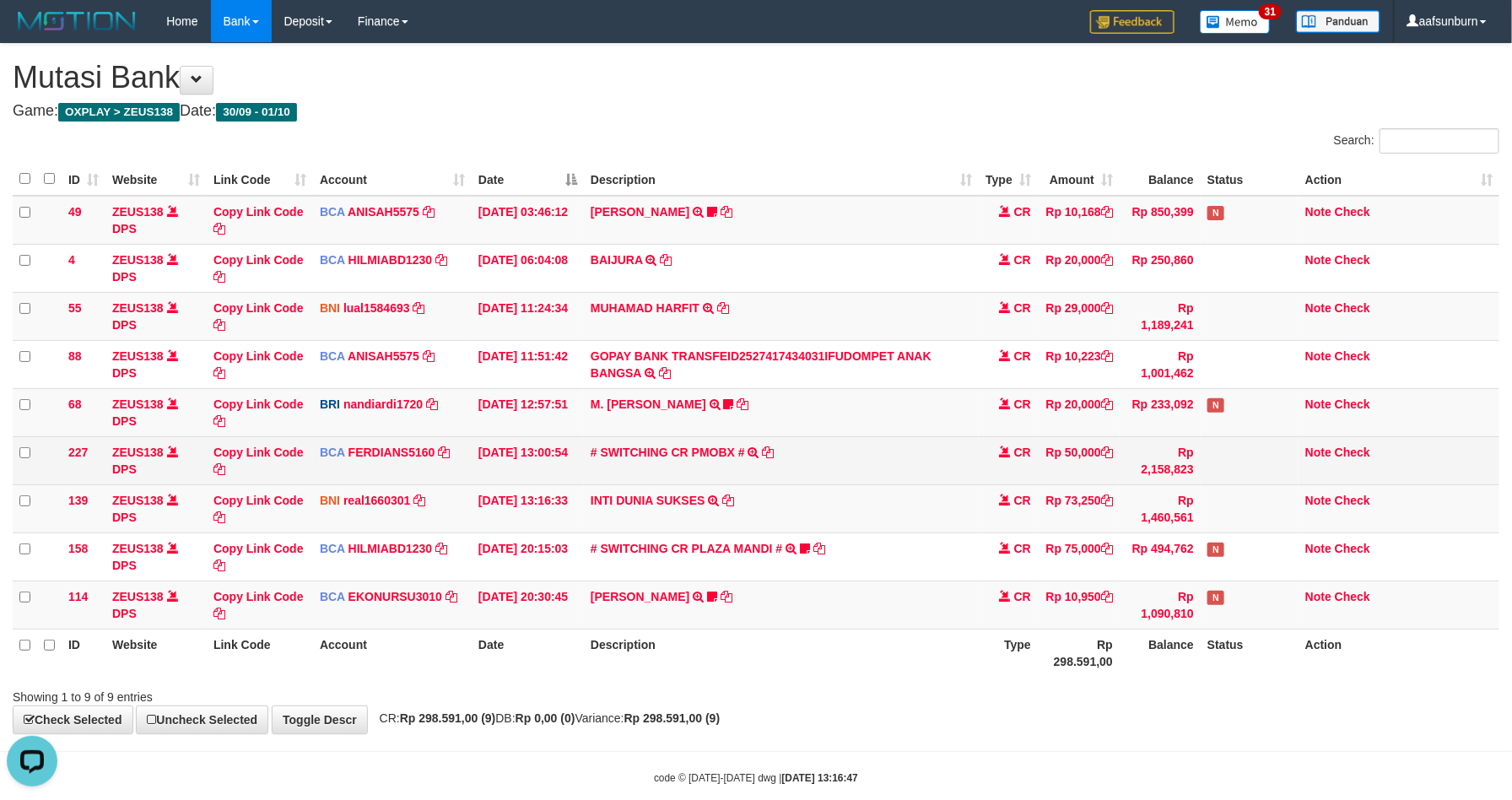
click at [1142, 478] on td "Rp 2,158,823" at bounding box center [1159, 460] width 81 height 49
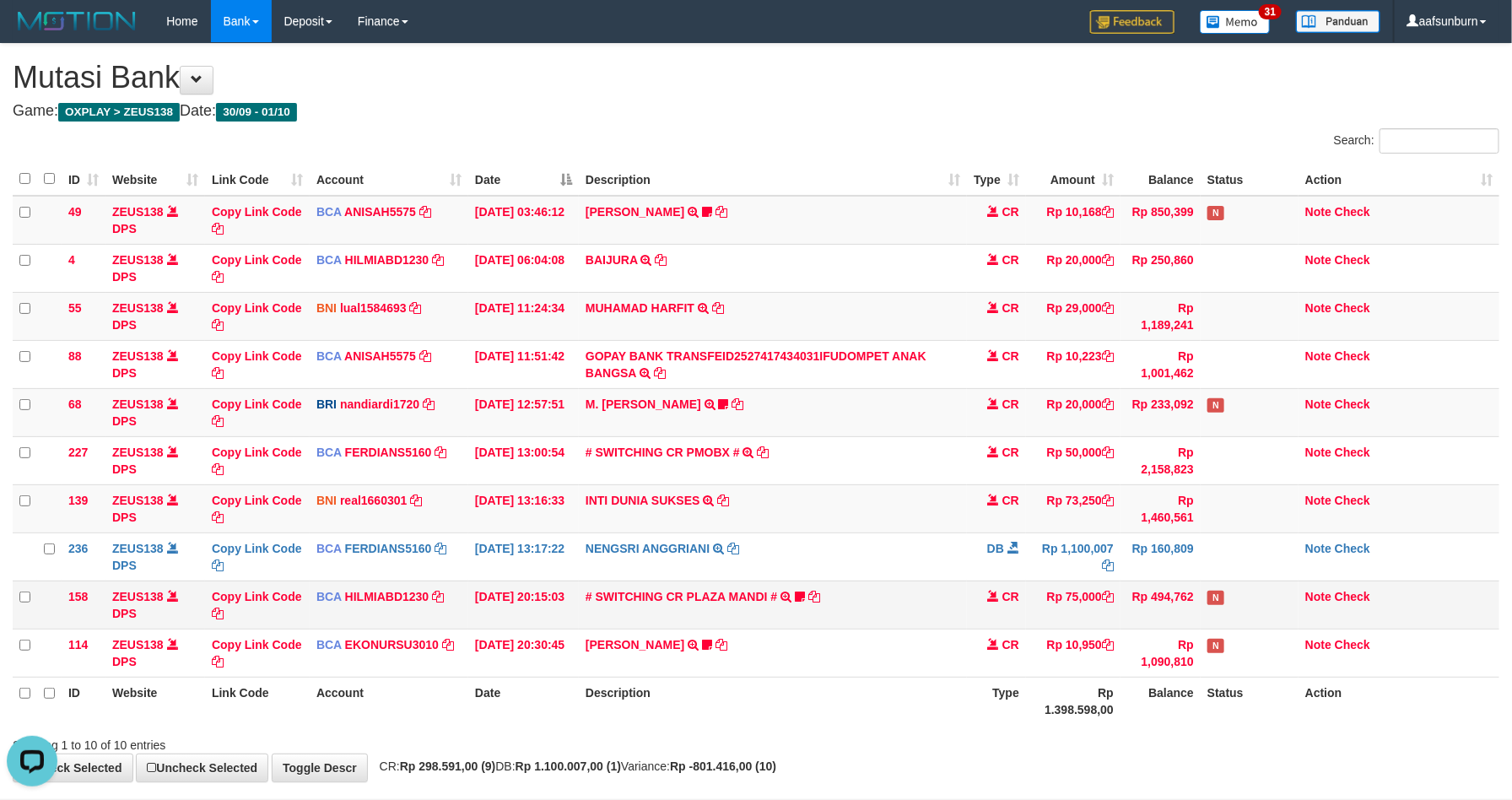
drag, startPoint x: 1295, startPoint y: 600, endPoint x: 1348, endPoint y: 608, distance: 53.6
click at [1295, 598] on td "N" at bounding box center [1249, 604] width 98 height 49
click at [1051, 522] on td "Rp 73,250" at bounding box center [1073, 508] width 94 height 49
click at [1164, 588] on td "Rp 494,762" at bounding box center [1160, 604] width 80 height 49
click at [1161, 586] on td "Rp 494,762" at bounding box center [1160, 604] width 80 height 49
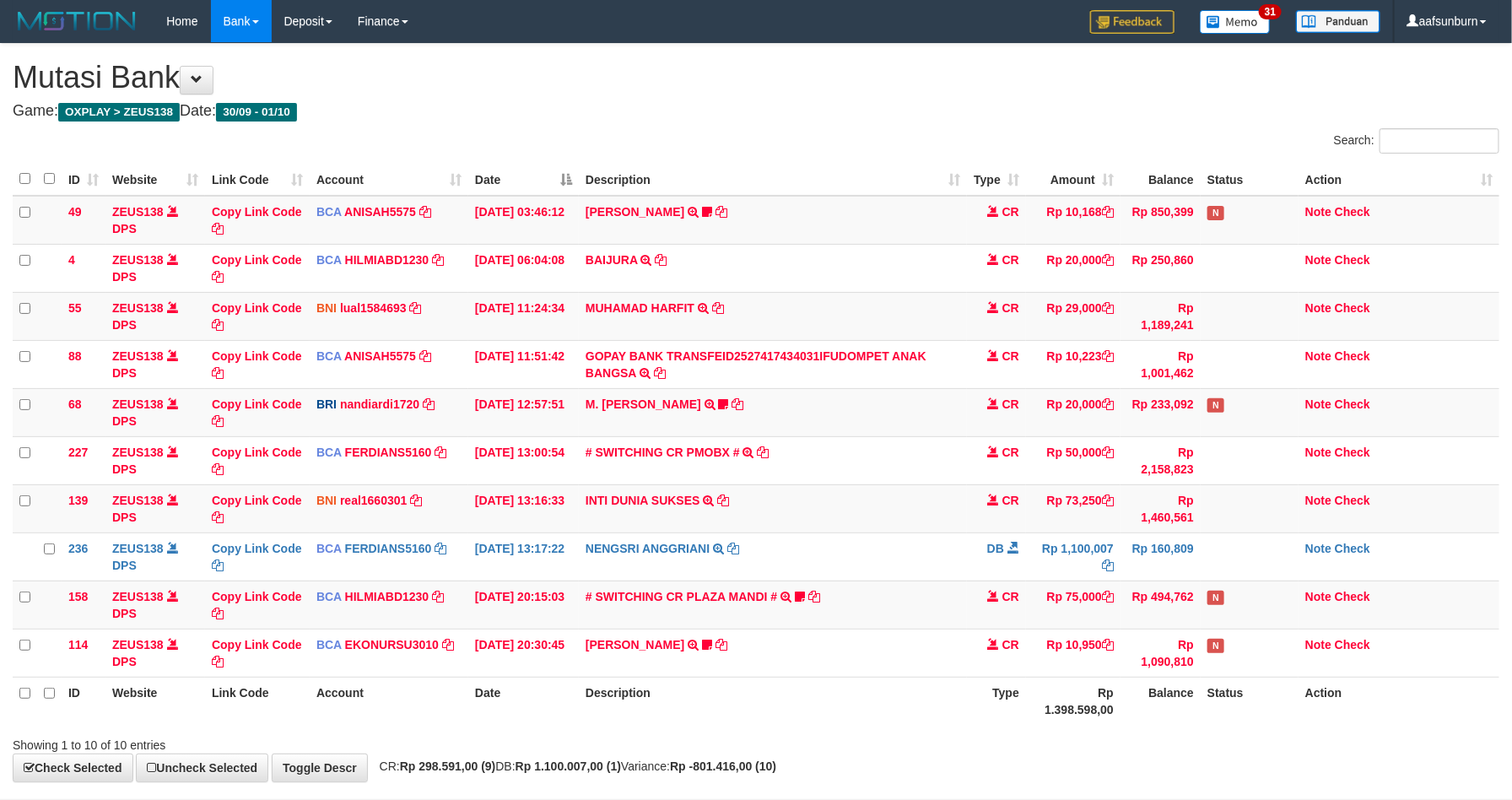
click at [1159, 580] on td "Rp 160,809" at bounding box center [1160, 556] width 80 height 49
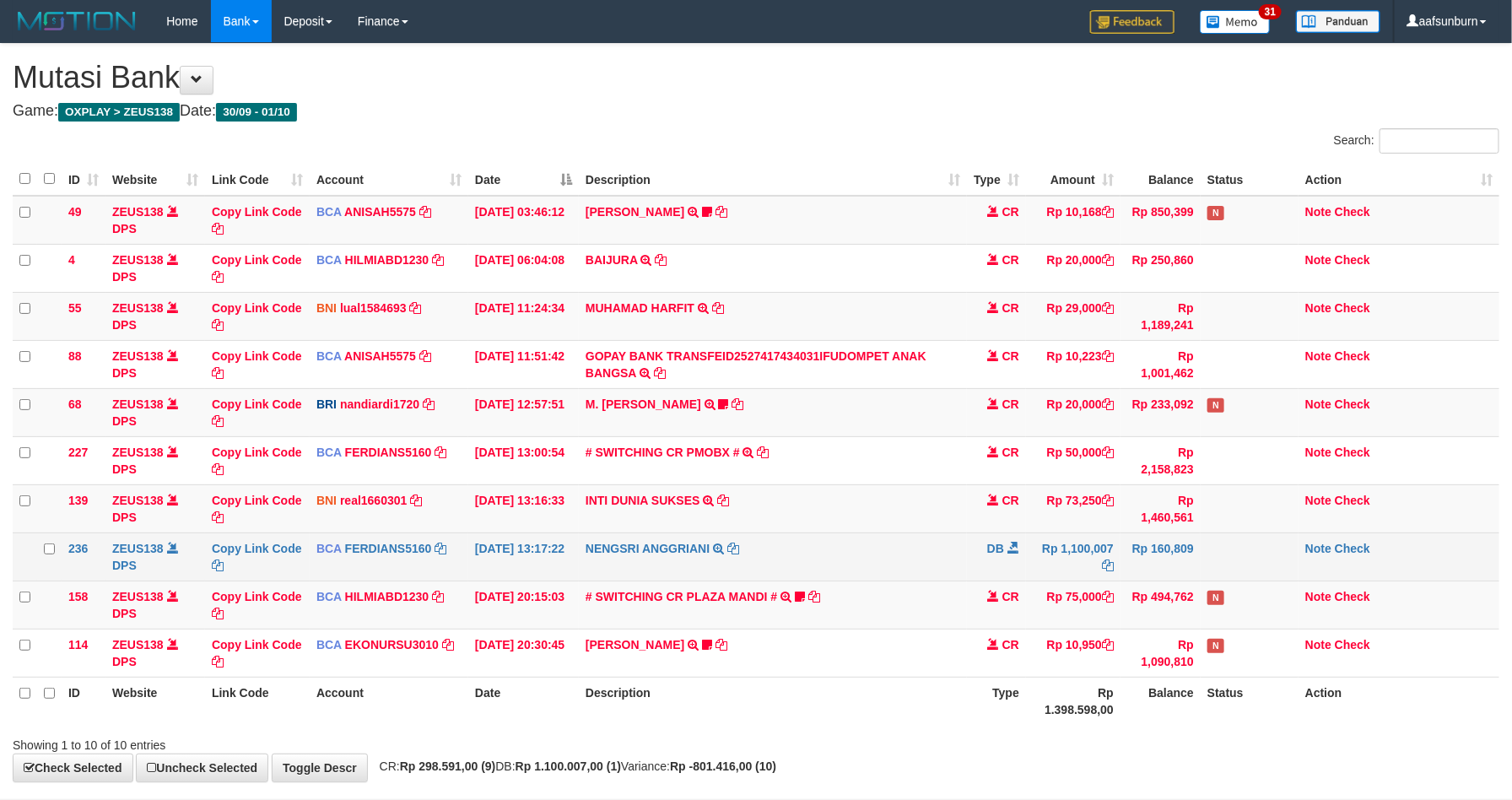
click at [1153, 578] on td "Rp 160,809" at bounding box center [1160, 556] width 80 height 49
click at [1146, 573] on td "Rp 160,809" at bounding box center [1160, 556] width 80 height 49
click at [1232, 553] on td at bounding box center [1249, 556] width 98 height 49
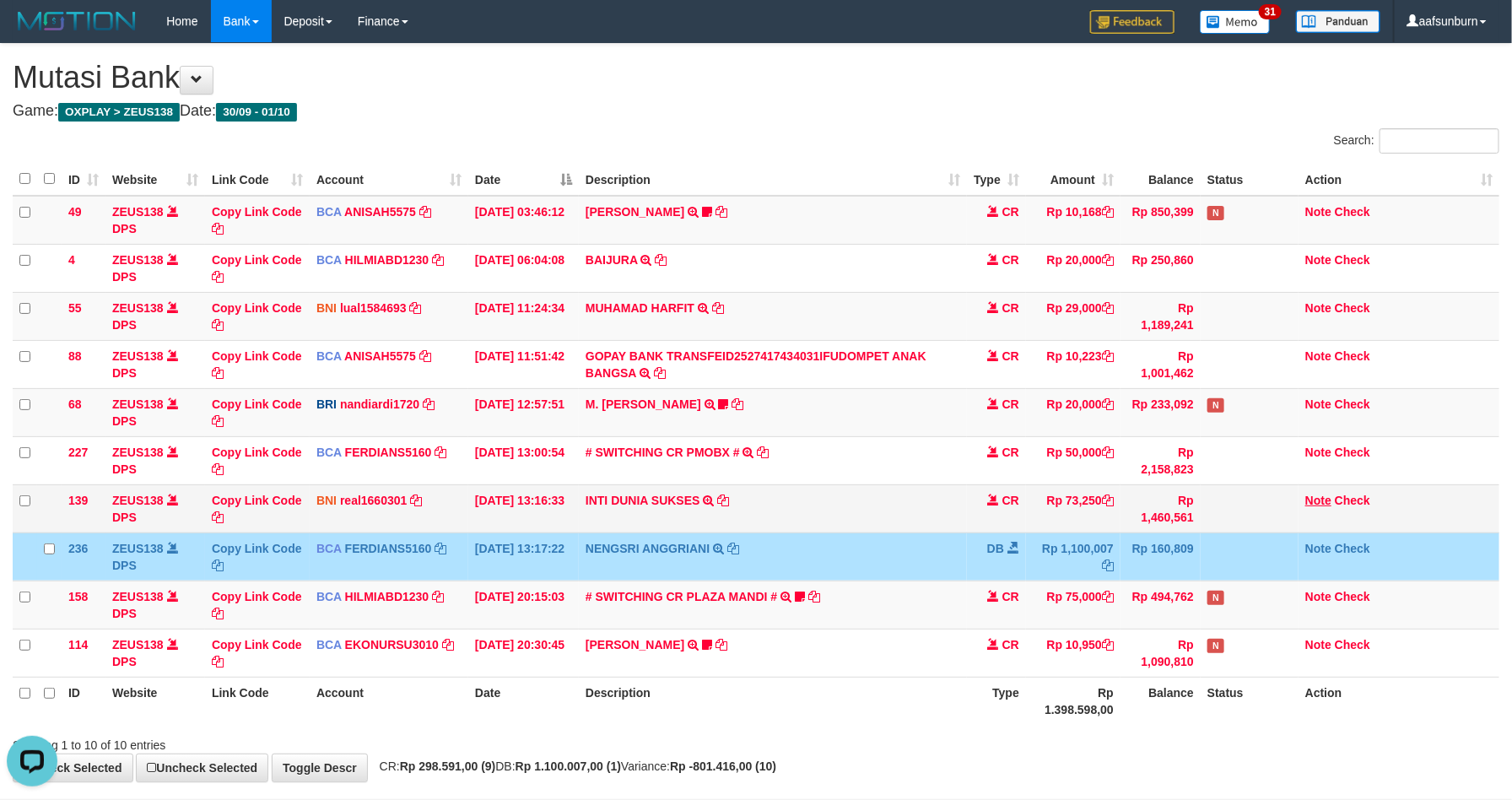
drag, startPoint x: 1232, startPoint y: 553, endPoint x: 1316, endPoint y: 504, distance: 97.2
click at [1256, 539] on td at bounding box center [1249, 556] width 98 height 49
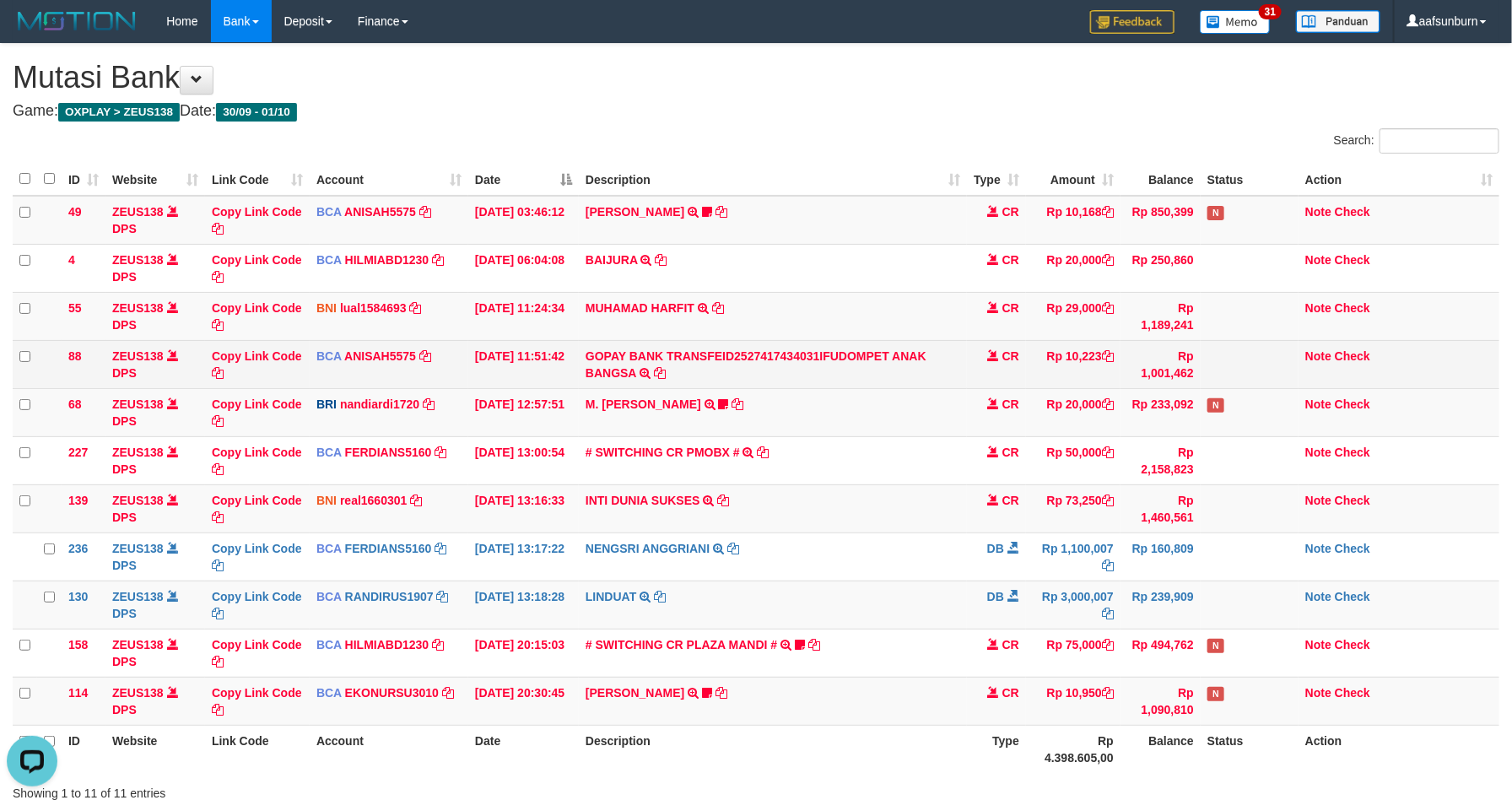
click at [1023, 362] on td "CR" at bounding box center [997, 363] width 59 height 49
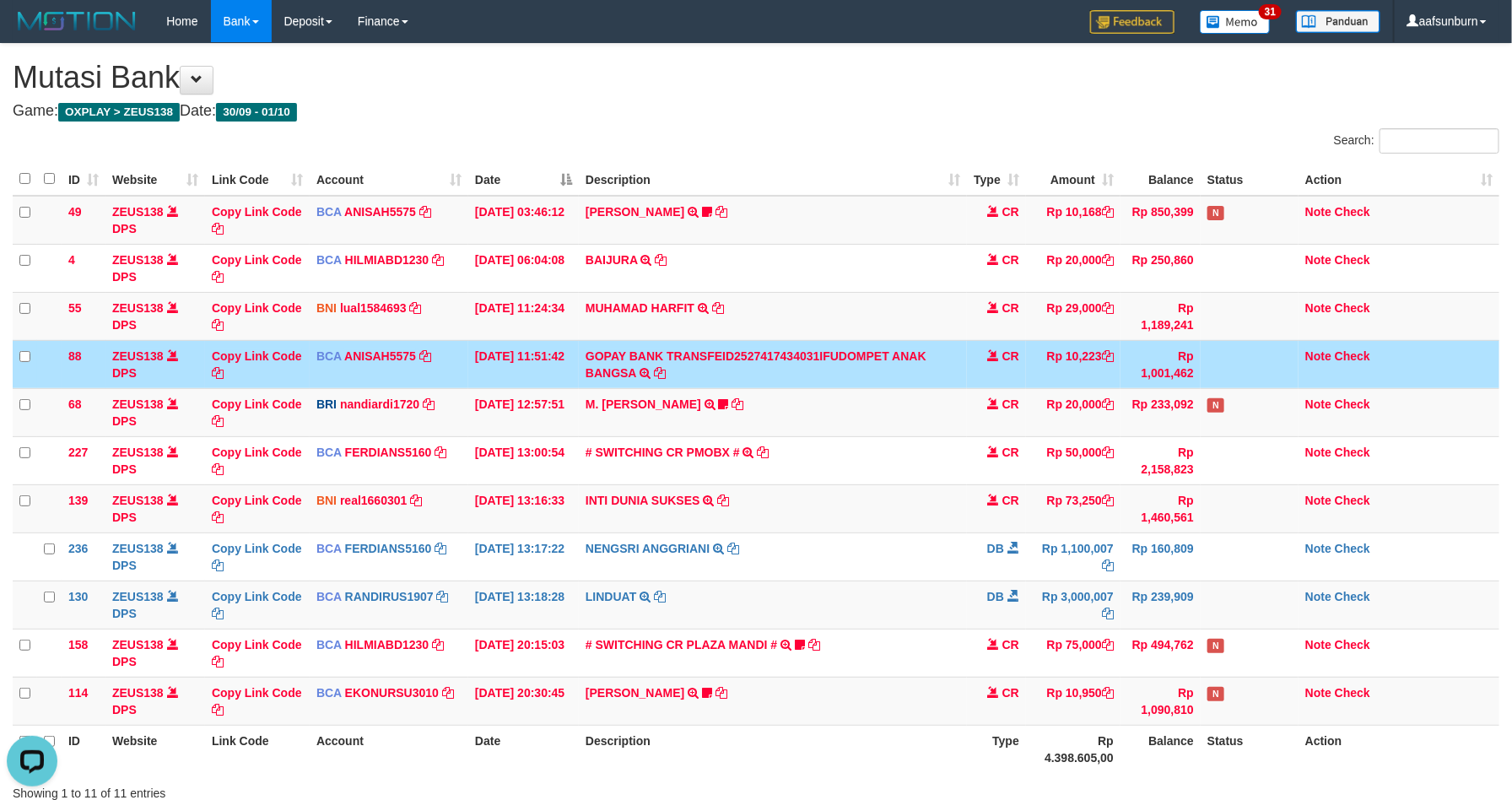
click at [1026, 364] on tr "88 ZEUS138 DPS Copy Link Code BCA ANISAH5575 DPS ANISAH mutasi_20251001_3827 | …" at bounding box center [755, 363] width 1486 height 49
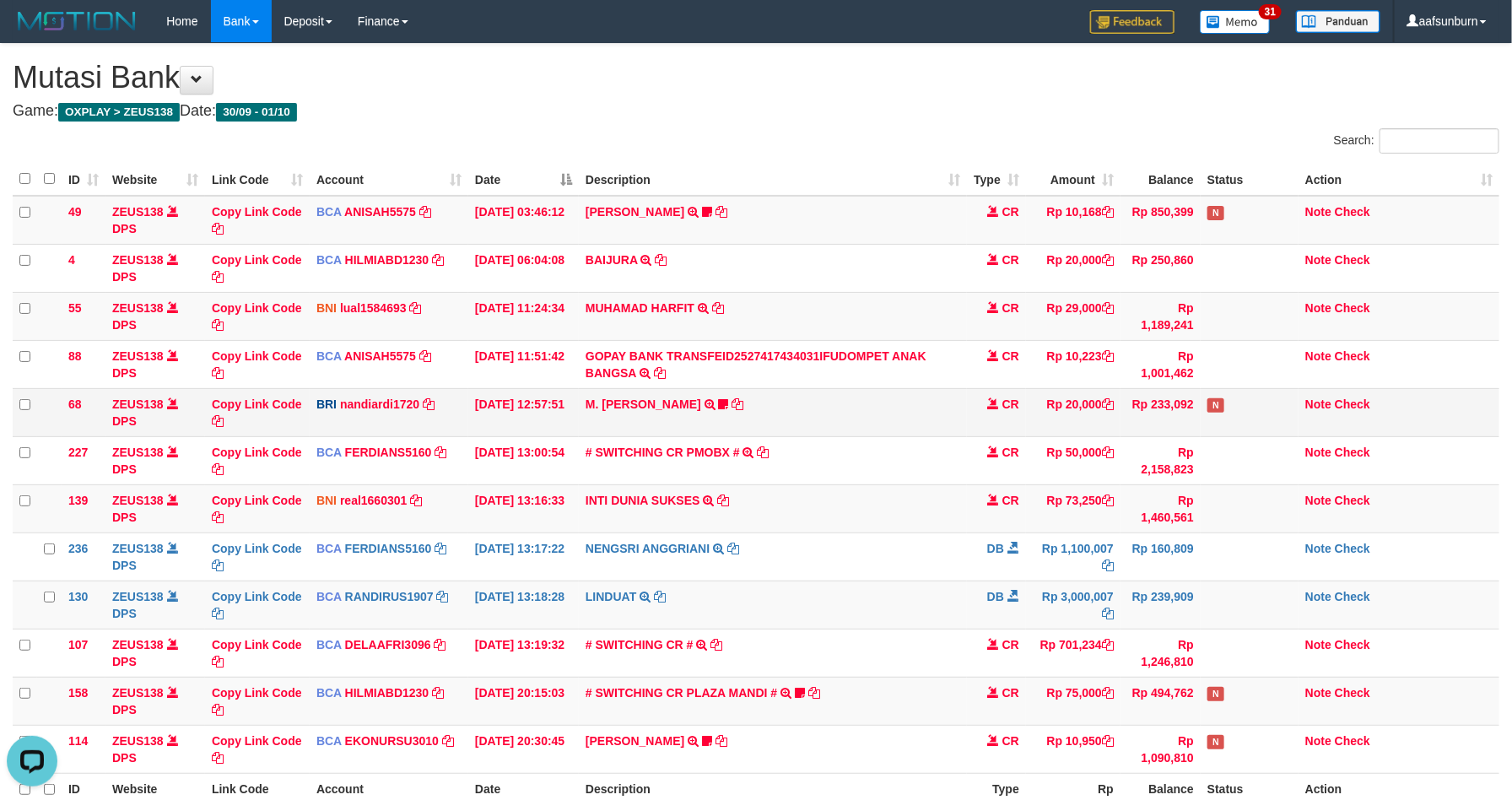
click at [858, 433] on td "M. FAIZ ALFIN TRANSFER NBMB M. FAIZ ALFIN TO NANDI ARDIANSYAH 375501039888538" at bounding box center [773, 412] width 388 height 49
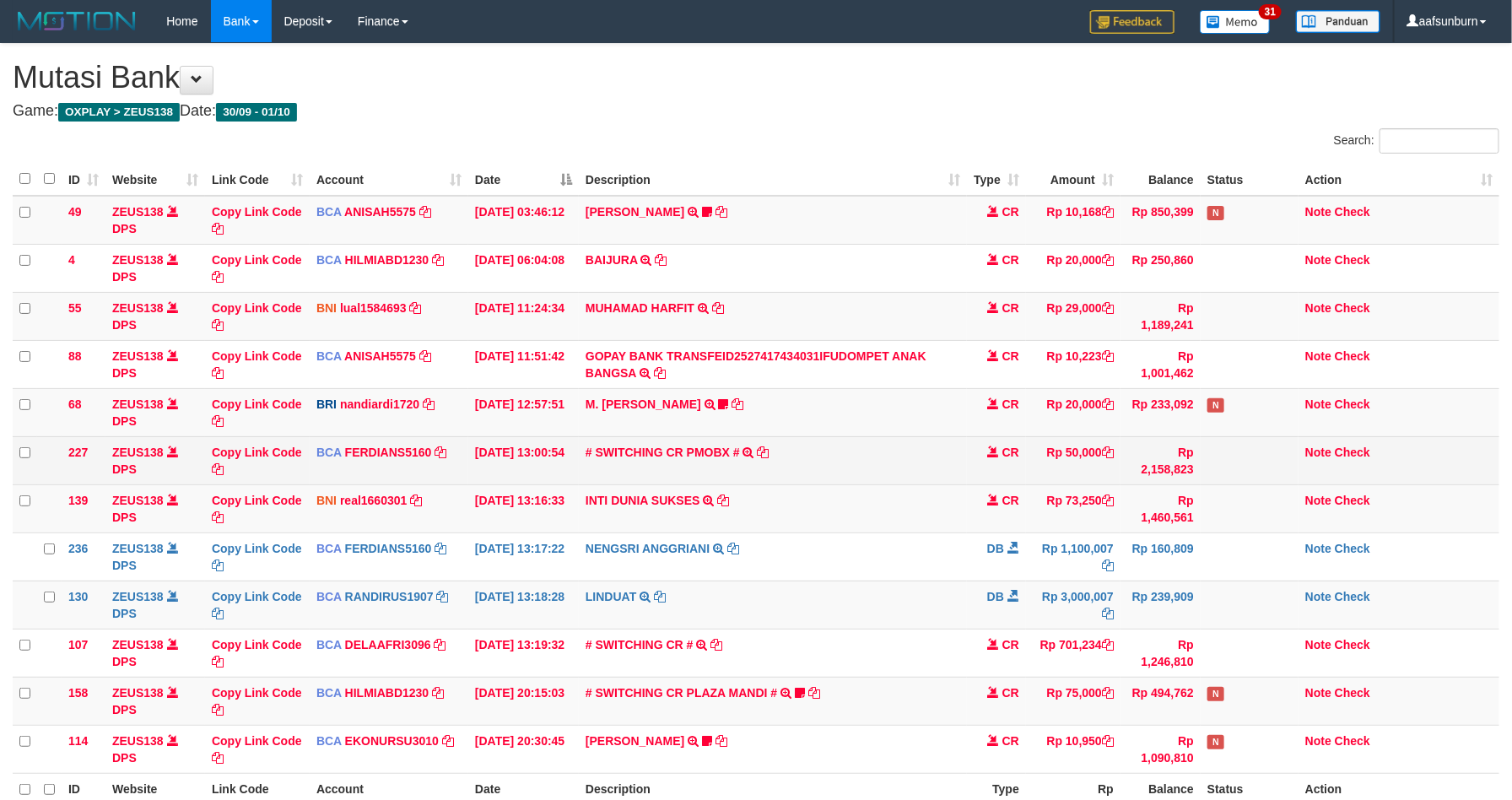
click at [805, 476] on td "# SWITCHING CR PMOBX # SWITCHING CR TRF TRANSFER RINTISAHRUDIN JUNAID 013 PMOBX" at bounding box center [773, 460] width 388 height 49
click at [935, 479] on td "# SWITCHING CR PMOBX # SWITCHING CR TRF TRANSFER RINTISAHRUDIN JUNAID 013 PMOBX" at bounding box center [773, 460] width 388 height 49
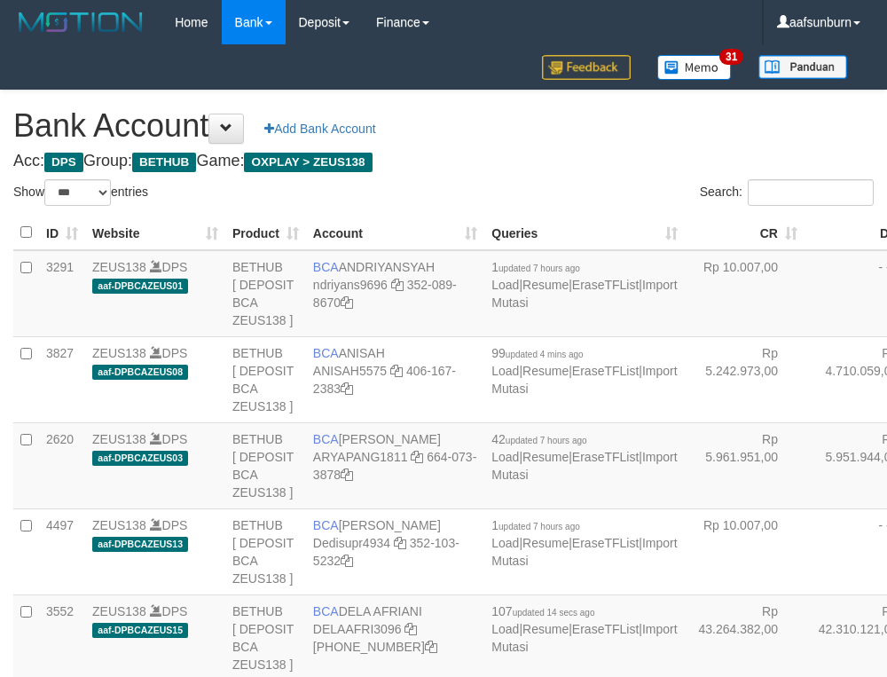
select select "***"
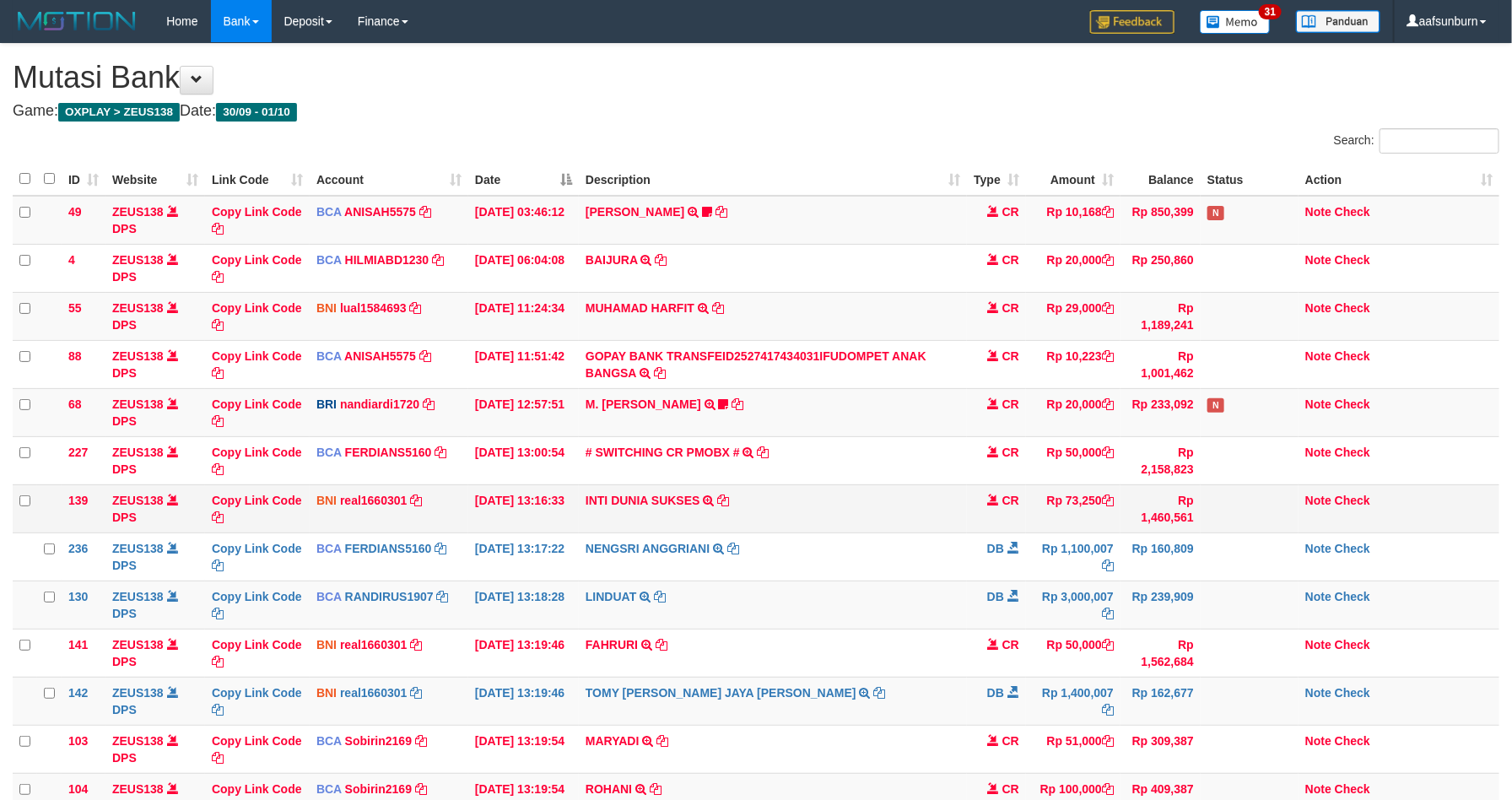
drag, startPoint x: 0, startPoint y: 0, endPoint x: 930, endPoint y: 510, distance: 1060.7
click at [930, 510] on td "INTI DUNIA SUKSES TRF/PAY/TOP-UP ECHANNEL INTI DUNIA SUKSES" at bounding box center [773, 508] width 388 height 49
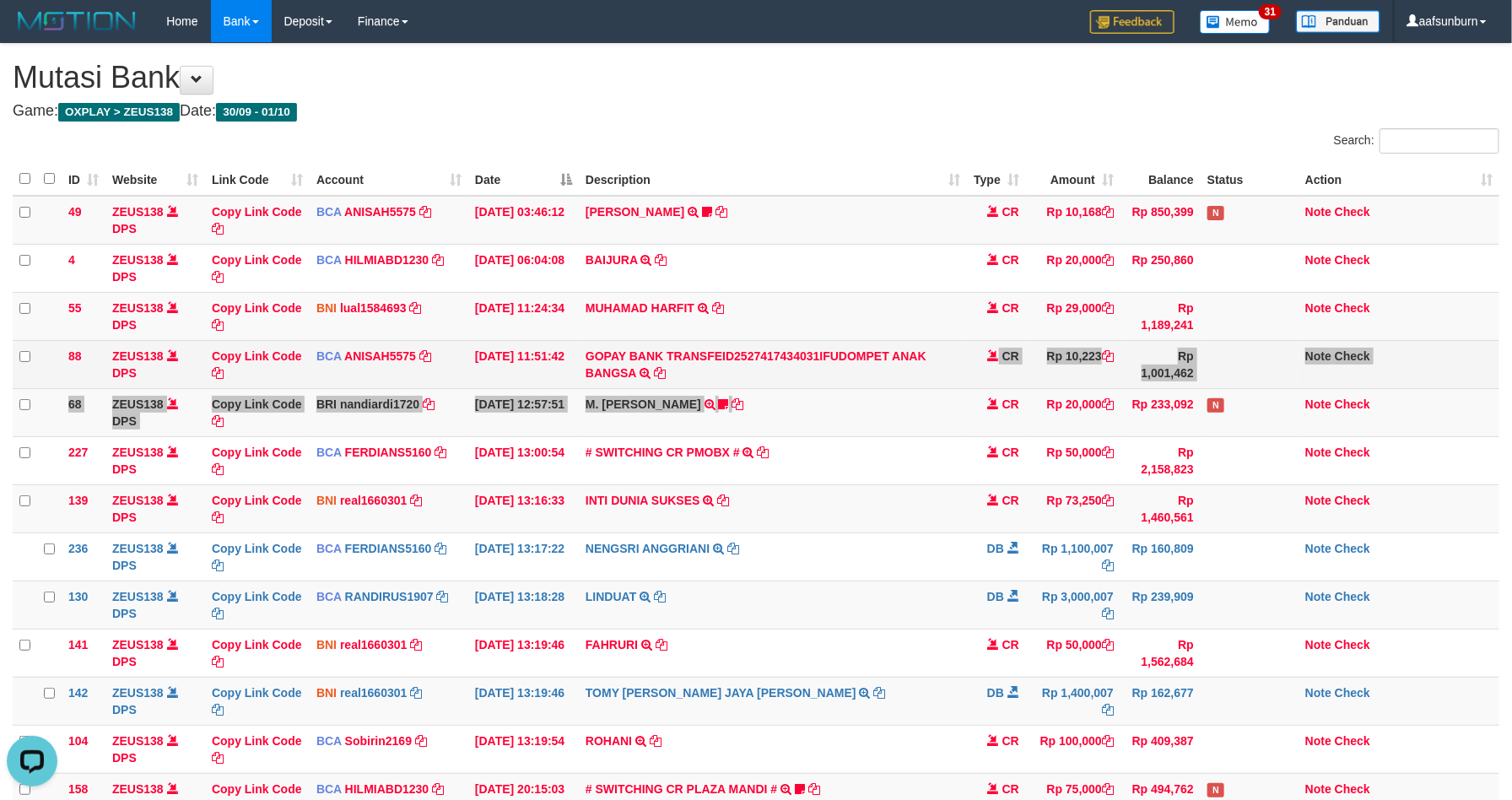
drag, startPoint x: 911, startPoint y: 382, endPoint x: 909, endPoint y: 370, distance: 12.2
click at [911, 370] on tbody "49 ZEUS138 DPS Copy Link Code BCA ANISAH5575 DPS [PERSON_NAME] mutasi_20251001_…" at bounding box center [755, 533] width 1486 height 674
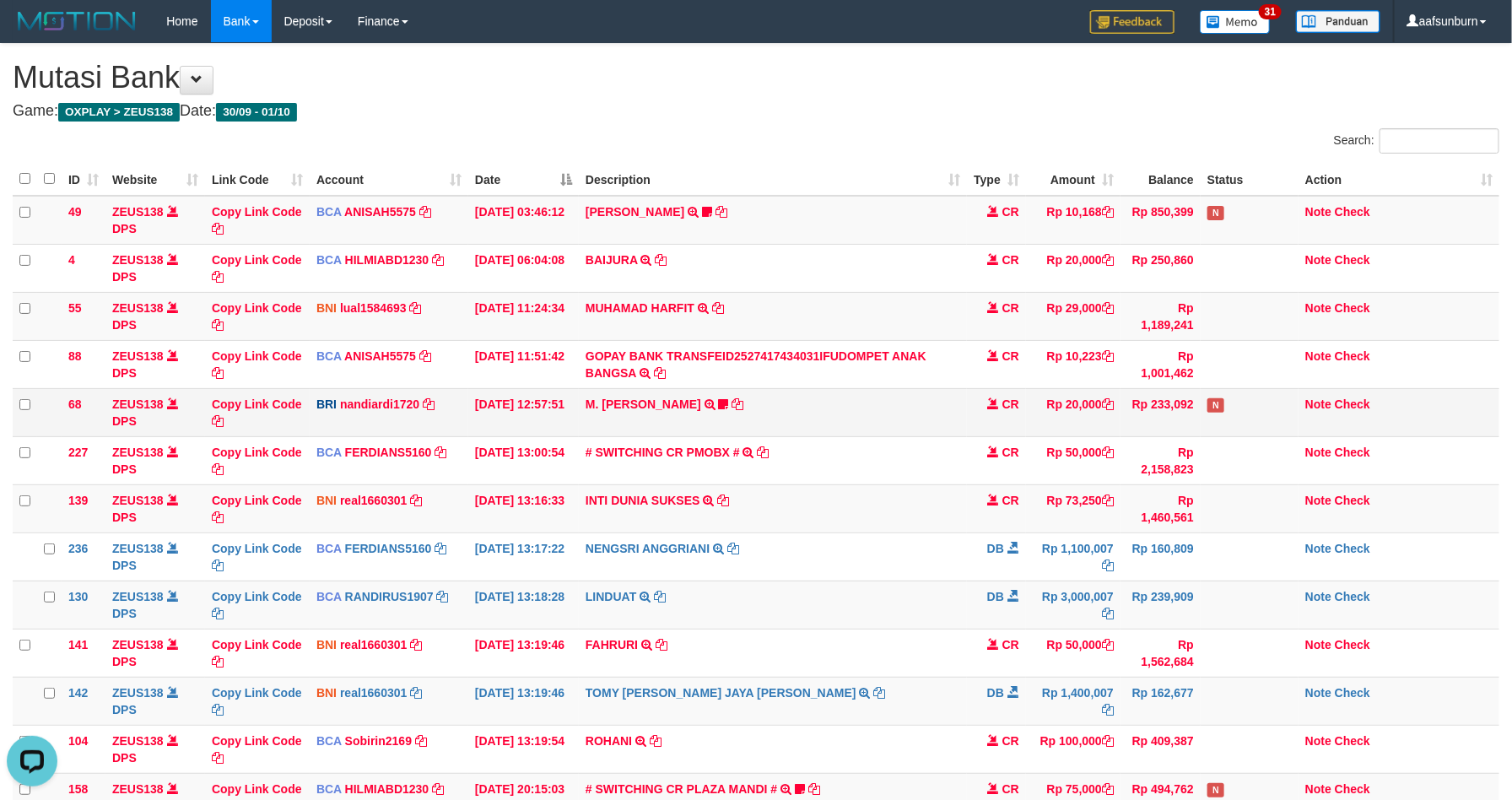
click at [882, 418] on td "M. [PERSON_NAME] TRANSFER NBMB M. [PERSON_NAME] TO NANDI ARDIANSYAH 37550103988…" at bounding box center [773, 412] width 388 height 49
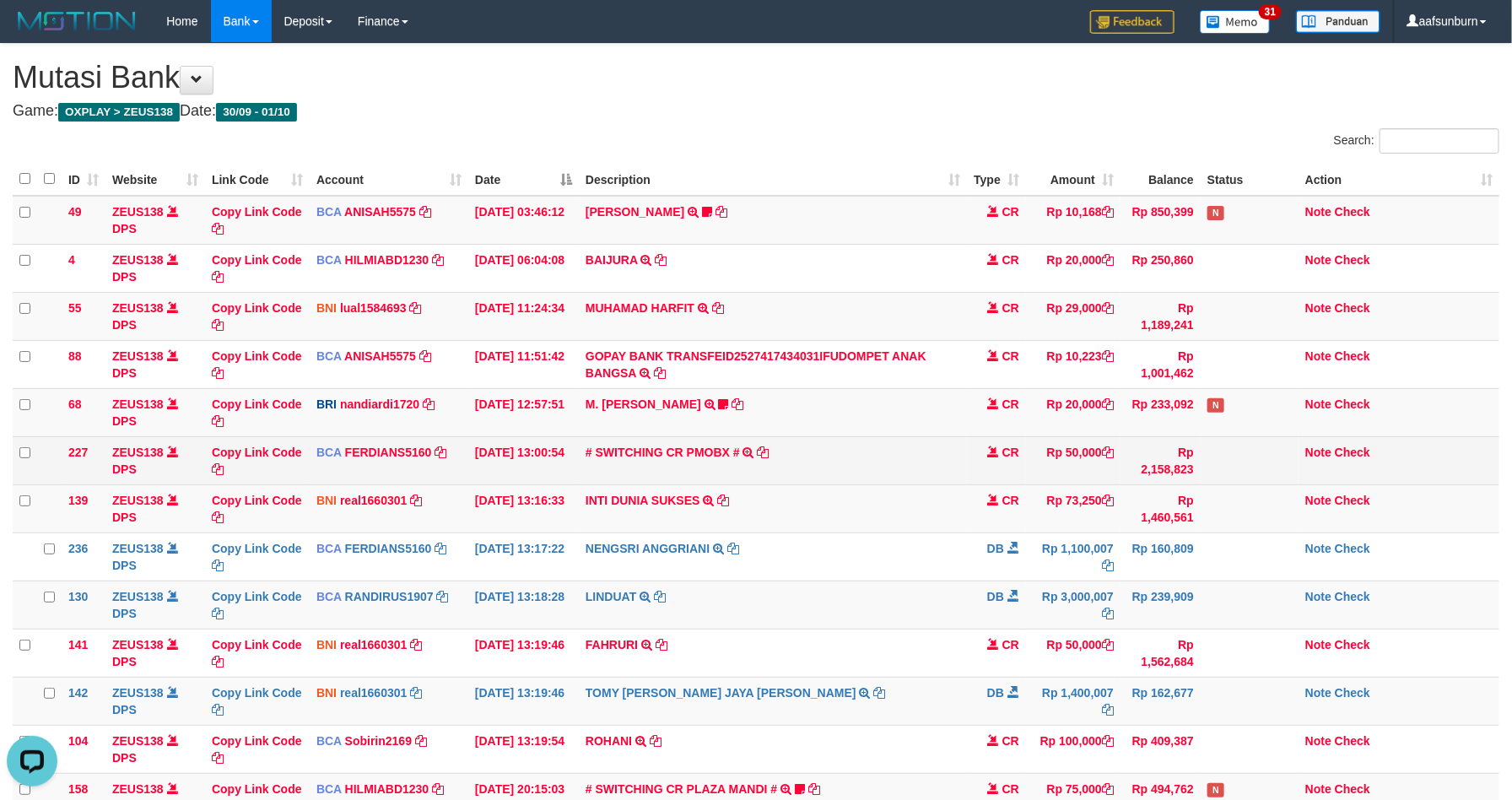
click at [1099, 456] on td "Rp 50,000" at bounding box center [1073, 460] width 94 height 49
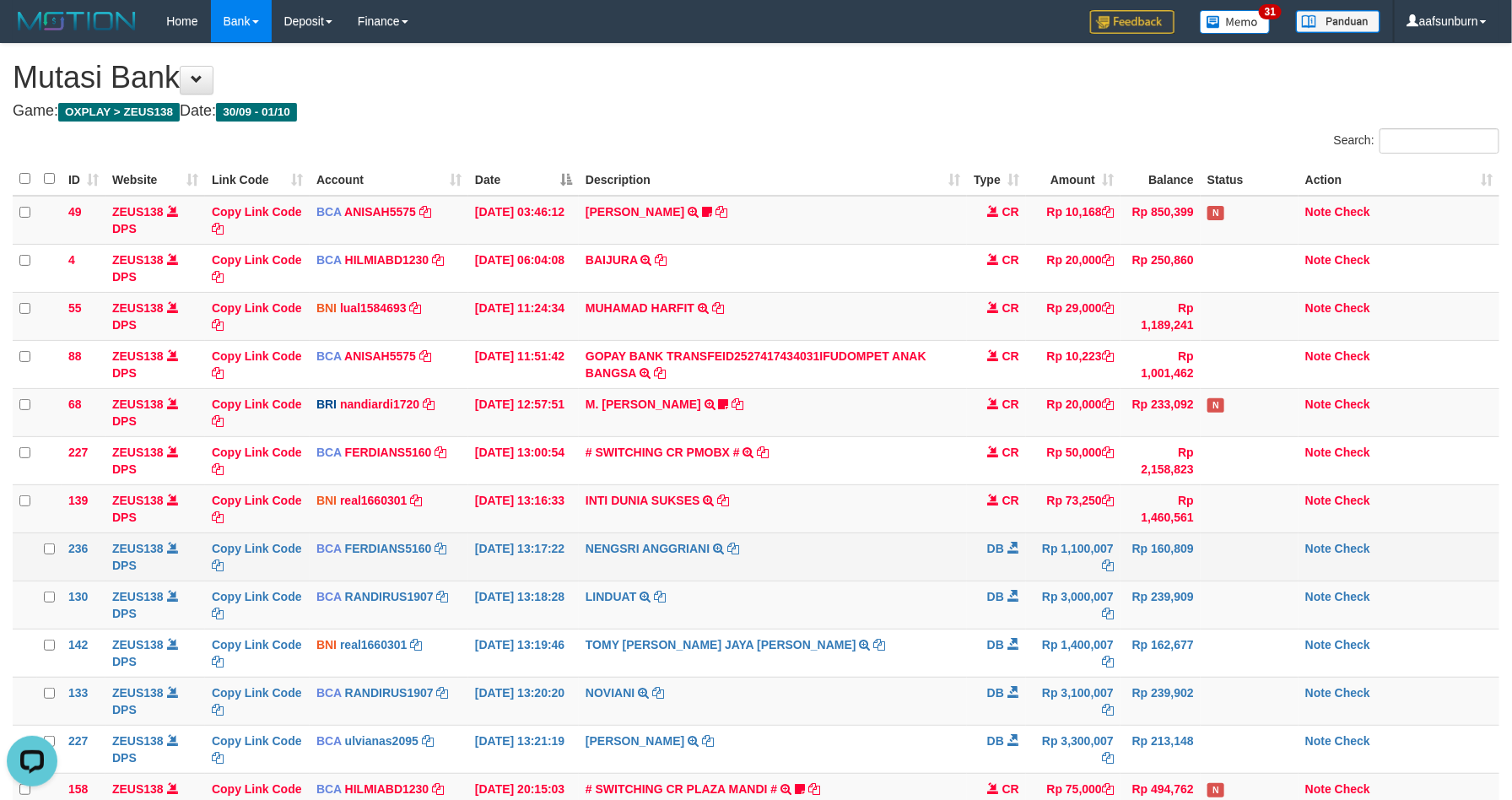
drag, startPoint x: 1106, startPoint y: 556, endPoint x: 1079, endPoint y: 544, distance: 29.5
click at [1098, 550] on td "Rp 1,100,007" at bounding box center [1073, 556] width 94 height 49
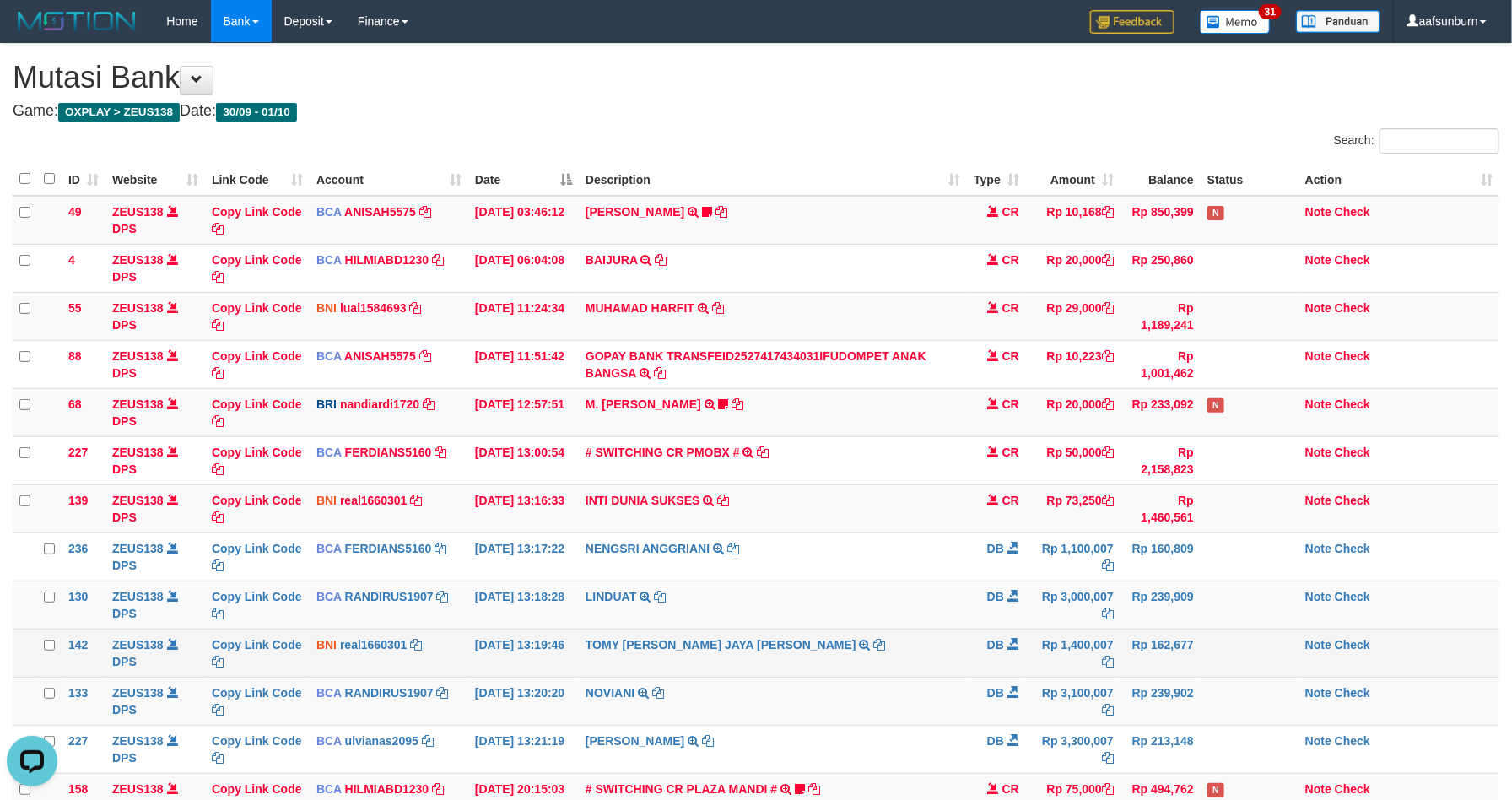
click at [940, 636] on td "TOMY FREDI JAYA TARUNA TRANSFER KE BPK TOMY FREDI JAYA TARUNA" at bounding box center [773, 653] width 388 height 49
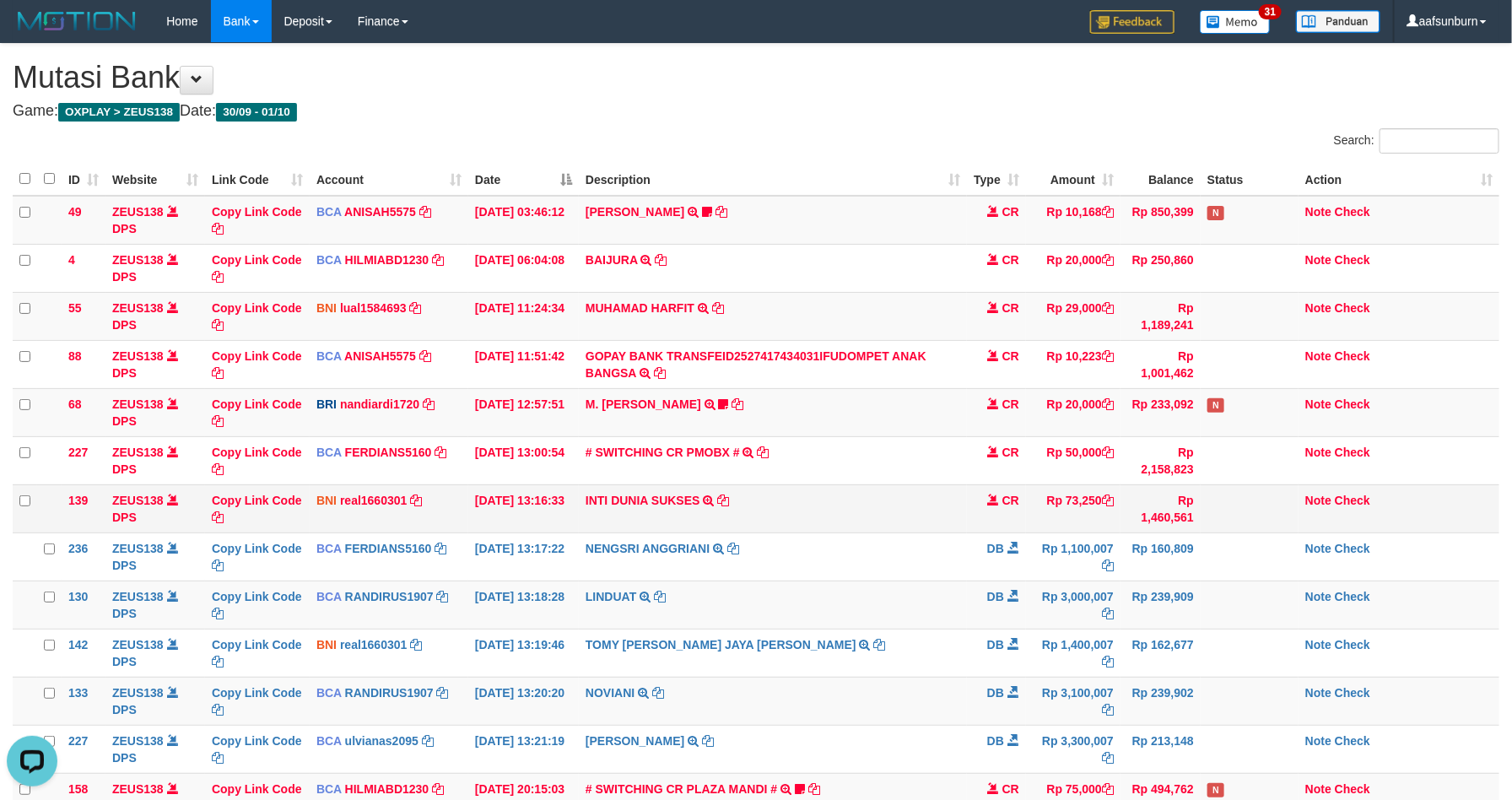
click at [997, 495] on span at bounding box center [993, 499] width 11 height 11
